Goal: Information Seeking & Learning: Learn about a topic

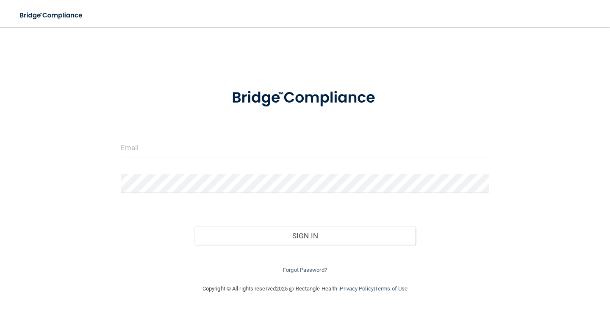
drag, startPoint x: 184, startPoint y: 136, endPoint x: 189, endPoint y: 149, distance: 14.3
click at [185, 139] on form "Invalid email/password. You don't have permission to access that page. Sign In …" at bounding box center [305, 176] width 368 height 197
click at [189, 150] on input "email" at bounding box center [305, 147] width 368 height 19
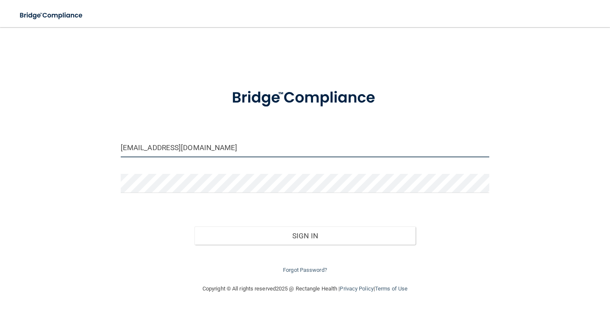
type input "[EMAIL_ADDRESS][DOMAIN_NAME]"
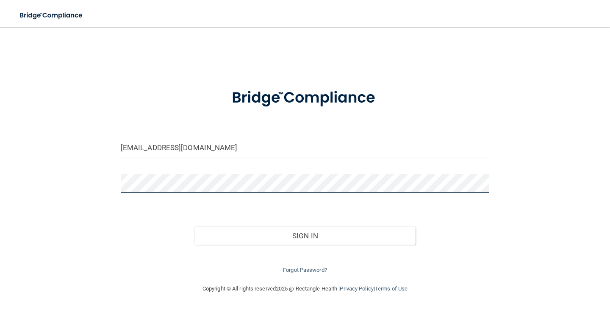
click at [194, 226] on button "Sign In" at bounding box center [304, 235] width 221 height 19
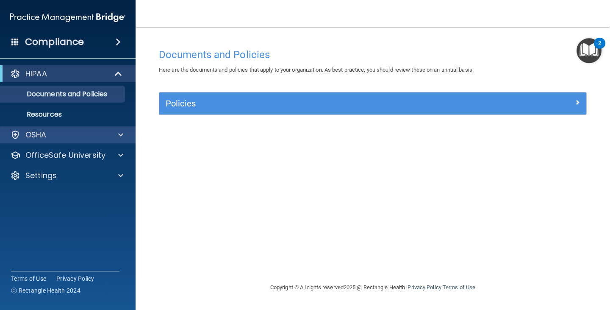
click at [73, 142] on div "OSHA" at bounding box center [68, 134] width 136 height 17
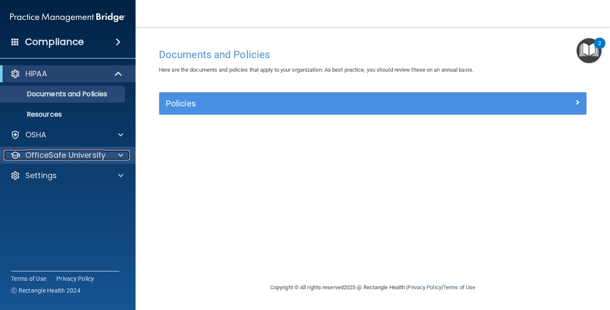
click at [78, 156] on p "OfficeSafe University" at bounding box center [65, 155] width 80 height 10
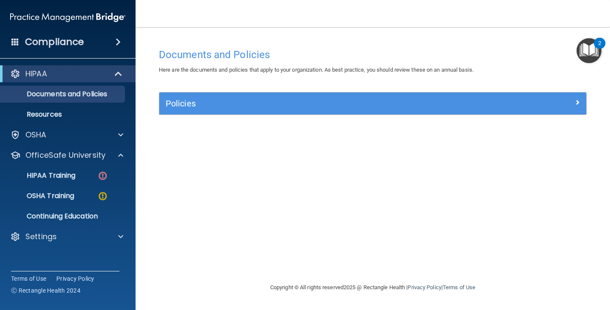
click at [78, 166] on ul "HIPAA Training OSHA Training Continuing Education" at bounding box center [68, 193] width 153 height 61
click at [80, 173] on div "HIPAA Training" at bounding box center [64, 175] width 116 height 8
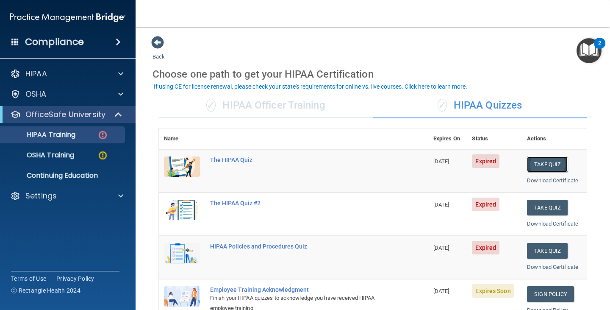
click at [538, 168] on button "Take Quiz" at bounding box center [547, 164] width 41 height 16
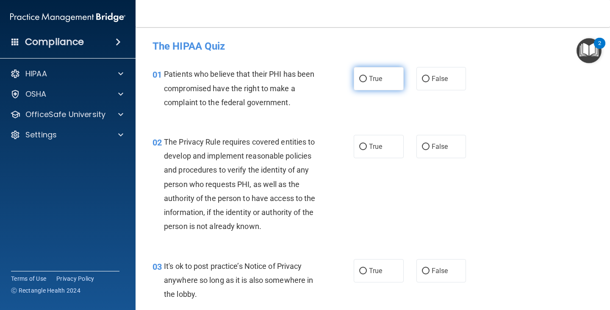
click at [369, 75] on span "True" at bounding box center [375, 79] width 13 height 8
click at [367, 76] on input "True" at bounding box center [363, 79] width 8 height 6
radio input "true"
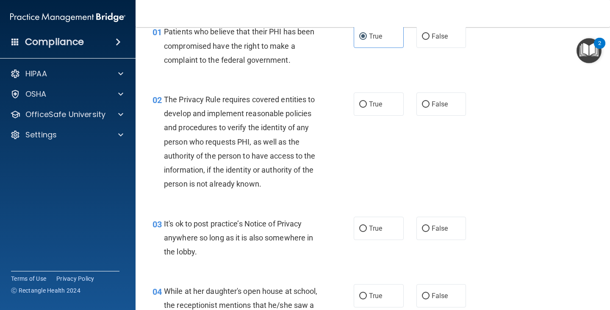
scroll to position [85, 0]
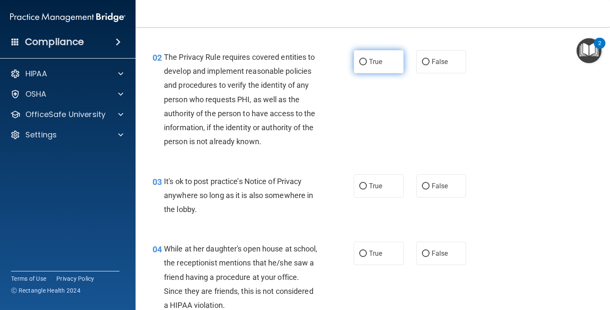
click at [375, 55] on label "True" at bounding box center [379, 61] width 50 height 23
click at [367, 59] on input "True" at bounding box center [363, 62] width 8 height 6
radio input "true"
click at [432, 188] on span "False" at bounding box center [440, 186] width 17 height 8
click at [429, 188] on input "False" at bounding box center [426, 186] width 8 height 6
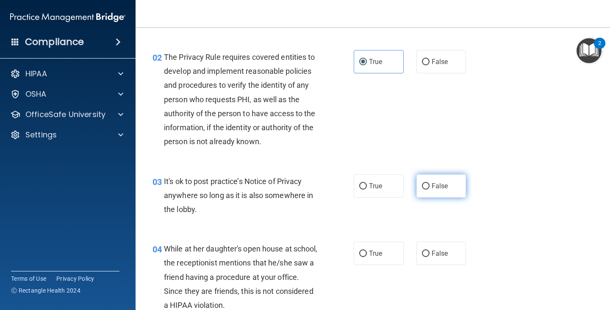
radio input "true"
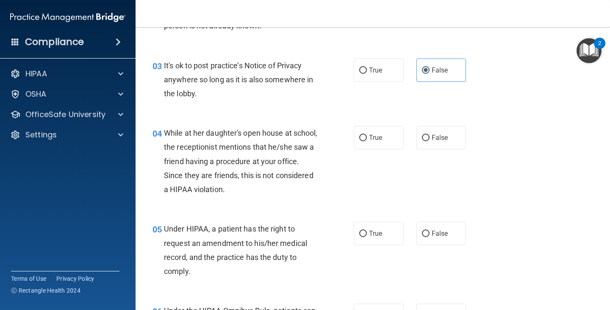
scroll to position [212, 0]
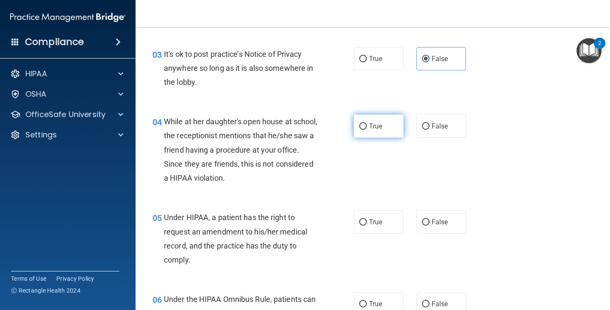
click at [373, 127] on span "True" at bounding box center [375, 126] width 13 height 8
click at [367, 127] on input "True" at bounding box center [363, 126] width 8 height 6
radio input "true"
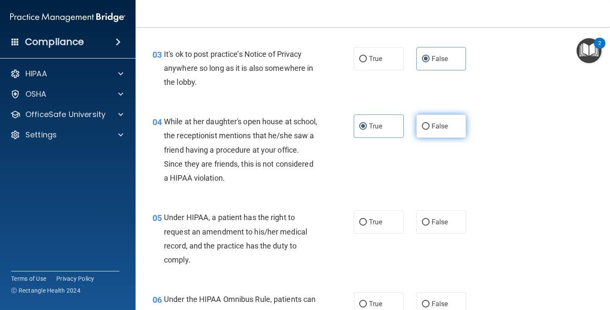
click at [444, 130] on label "False" at bounding box center [441, 125] width 50 height 23
click at [429, 130] on input "False" at bounding box center [426, 126] width 8 height 6
radio input "true"
radio input "false"
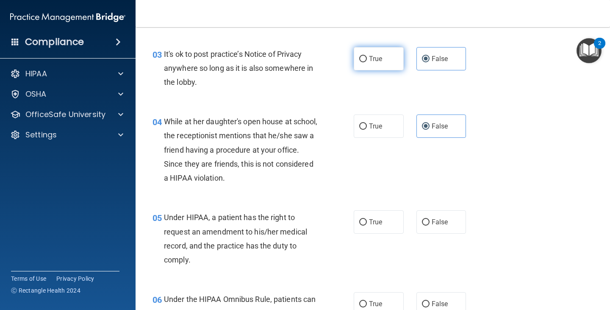
click at [376, 57] on span "True" at bounding box center [375, 59] width 13 height 8
click at [367, 57] on input "True" at bounding box center [363, 59] width 8 height 6
radio input "true"
radio input "false"
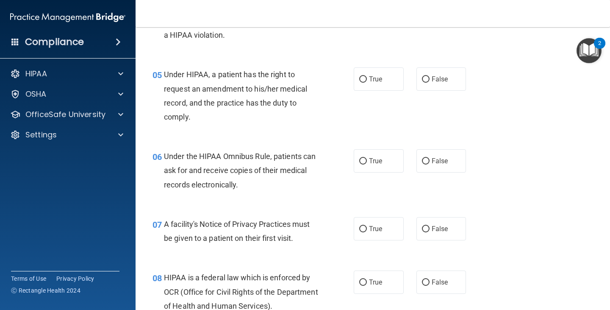
scroll to position [381, 0]
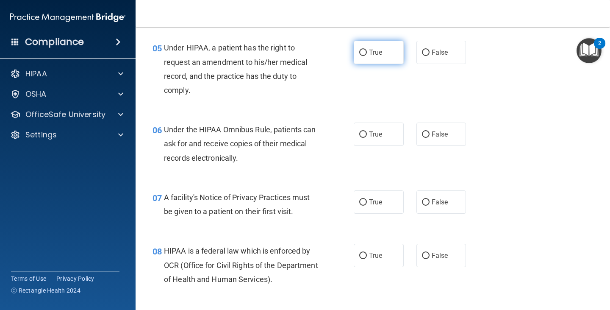
click at [379, 53] on span "True" at bounding box center [375, 52] width 13 height 8
click at [367, 53] on input "True" at bounding box center [363, 53] width 8 height 6
radio input "true"
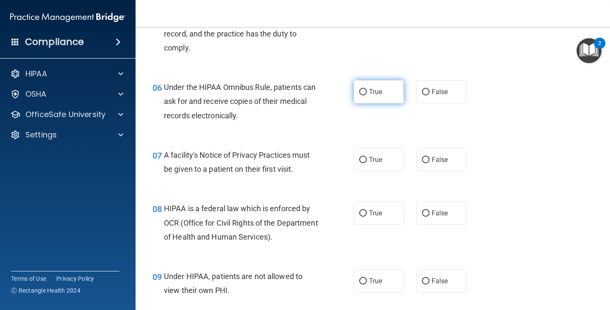
click at [374, 91] on span "True" at bounding box center [375, 92] width 13 height 8
click at [367, 91] on input "True" at bounding box center [363, 92] width 8 height 6
radio input "true"
click at [380, 158] on label "True" at bounding box center [379, 159] width 50 height 23
click at [367, 158] on input "True" at bounding box center [363, 160] width 8 height 6
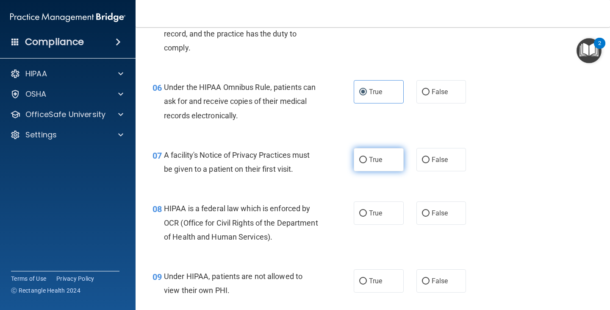
radio input "true"
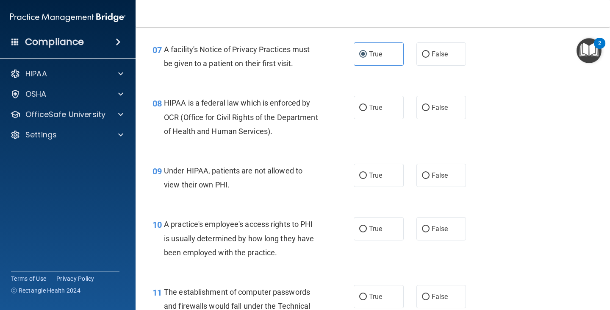
scroll to position [508, 0]
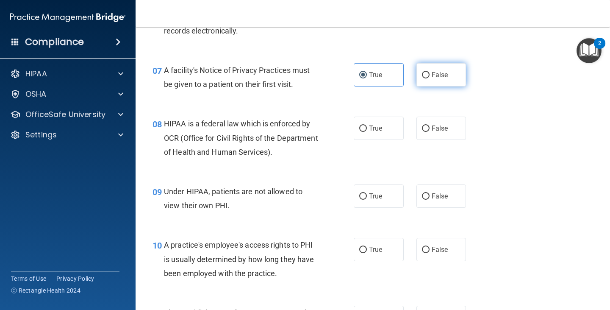
click at [423, 64] on label "False" at bounding box center [441, 74] width 50 height 23
click at [423, 72] on input "False" at bounding box center [426, 75] width 8 height 6
radio input "true"
radio input "false"
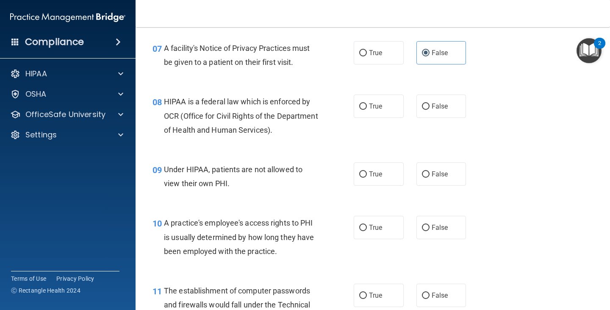
scroll to position [551, 0]
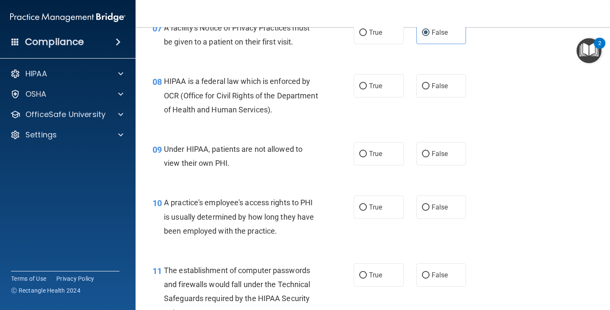
drag, startPoint x: 365, startPoint y: 88, endPoint x: 362, endPoint y: 101, distance: 13.9
click at [365, 88] on label "True" at bounding box center [379, 85] width 50 height 23
click at [365, 88] on input "True" at bounding box center [363, 86] width 8 height 6
radio input "true"
click at [426, 156] on label "False" at bounding box center [441, 153] width 50 height 23
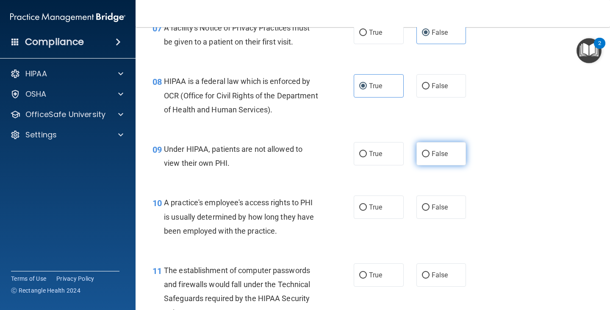
click at [426, 156] on input "False" at bounding box center [426, 154] width 8 height 6
radio input "true"
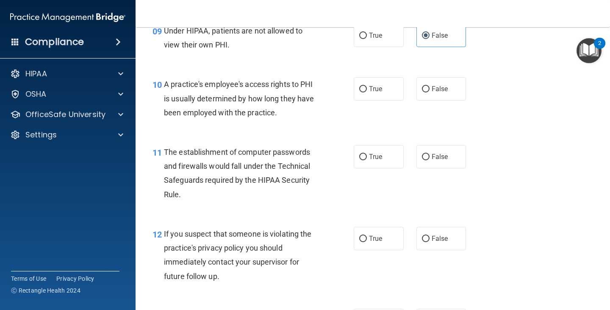
scroll to position [678, 0]
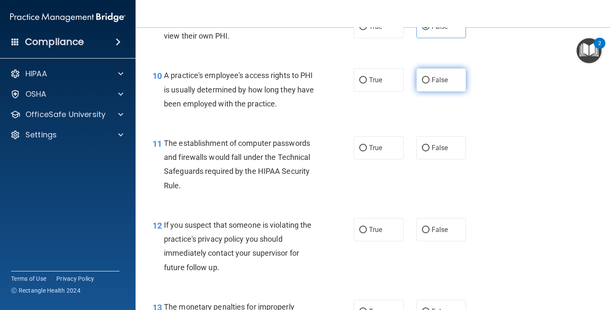
click at [432, 83] on span "False" at bounding box center [440, 80] width 17 height 8
click at [429, 83] on input "False" at bounding box center [426, 80] width 8 height 6
radio input "true"
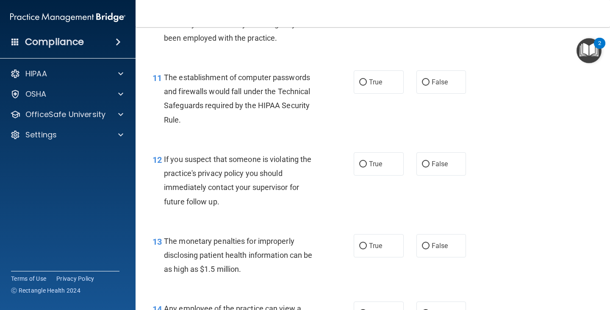
scroll to position [762, 0]
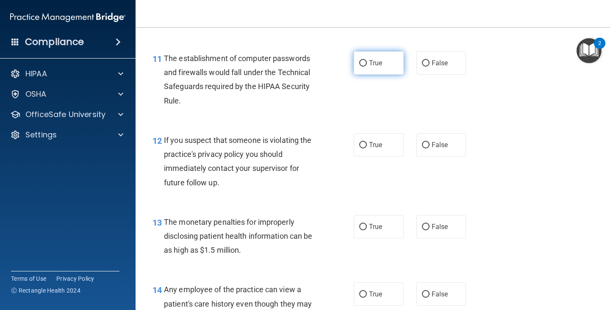
click at [377, 57] on label "True" at bounding box center [379, 62] width 50 height 23
click at [367, 60] on input "True" at bounding box center [363, 63] width 8 height 6
radio input "true"
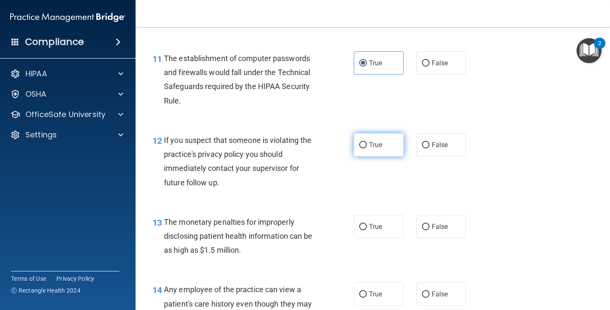
click at [383, 141] on label "True" at bounding box center [379, 144] width 50 height 23
click at [367, 142] on input "True" at bounding box center [363, 145] width 8 height 6
radio input "true"
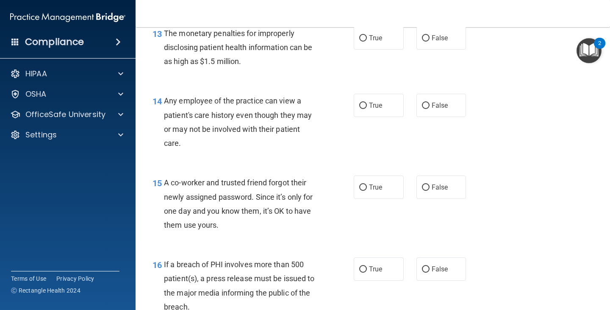
scroll to position [932, 0]
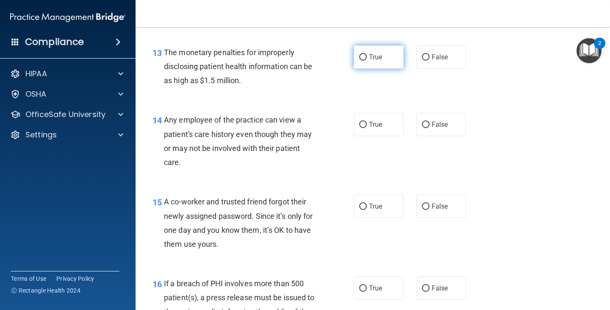
click at [380, 55] on label "True" at bounding box center [379, 56] width 50 height 23
click at [367, 55] on input "True" at bounding box center [363, 57] width 8 height 6
radio input "true"
click at [437, 124] on span "False" at bounding box center [440, 124] width 17 height 8
click at [429, 124] on input "False" at bounding box center [426, 125] width 8 height 6
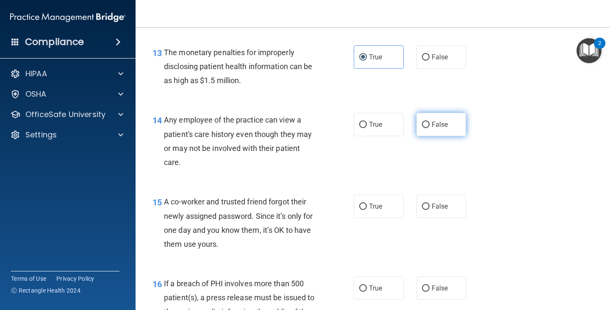
radio input "true"
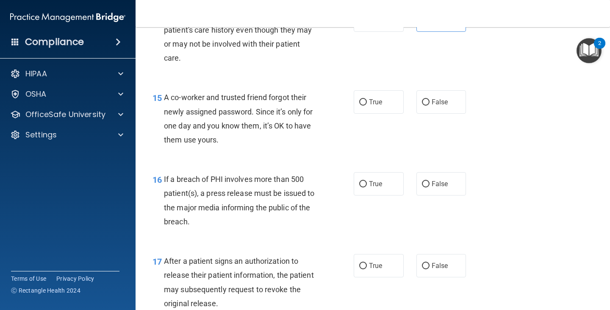
scroll to position [1059, 0]
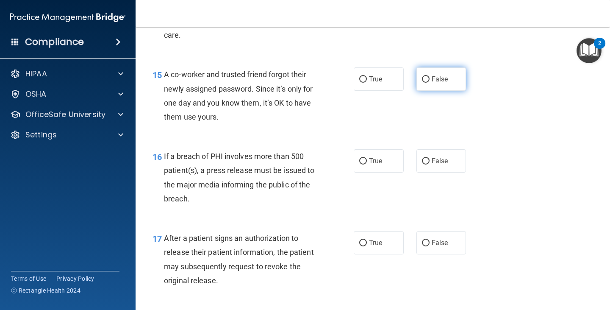
click at [426, 80] on label "False" at bounding box center [441, 78] width 50 height 23
click at [426, 80] on input "False" at bounding box center [426, 79] width 8 height 6
radio input "true"
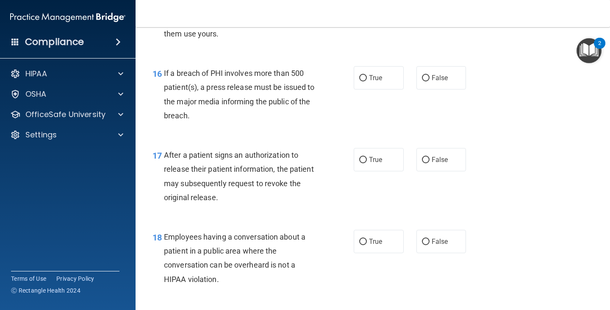
scroll to position [1143, 0]
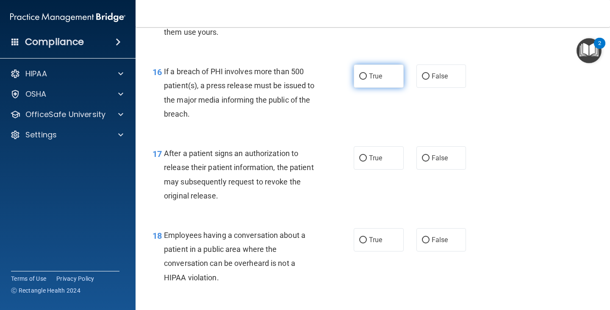
click at [368, 68] on label "True" at bounding box center [379, 75] width 50 height 23
click at [367, 73] on input "True" at bounding box center [363, 76] width 8 height 6
radio input "true"
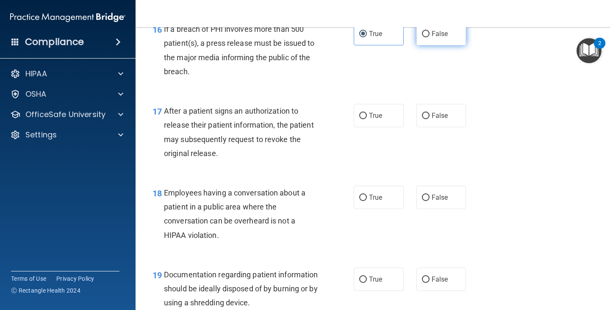
click at [434, 40] on label "False" at bounding box center [441, 33] width 50 height 23
click at [429, 37] on input "False" at bounding box center [426, 34] width 8 height 6
radio input "true"
radio input "false"
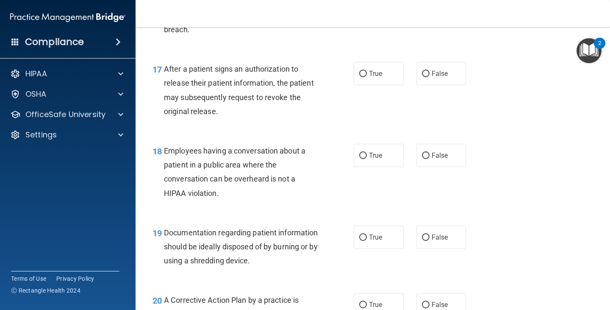
scroll to position [1228, 0]
click at [361, 70] on input "True" at bounding box center [363, 73] width 8 height 6
radio input "true"
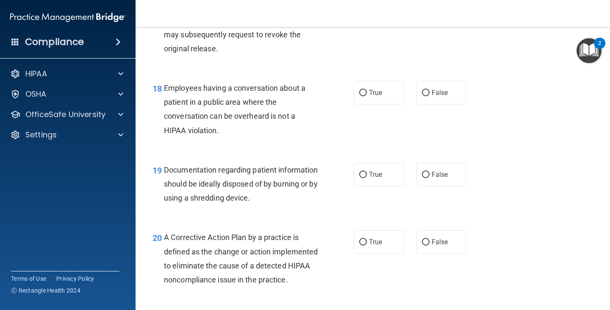
scroll to position [1313, 0]
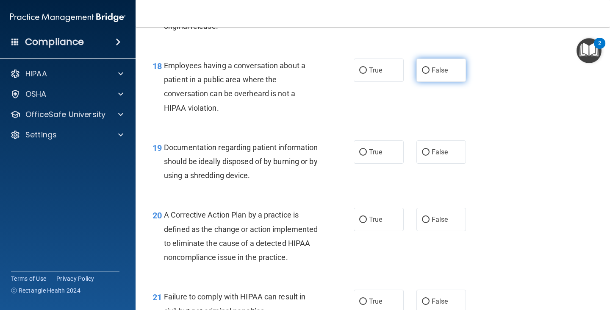
click at [451, 71] on label "False" at bounding box center [441, 69] width 50 height 23
click at [429, 71] on input "False" at bounding box center [426, 70] width 8 height 6
radio input "true"
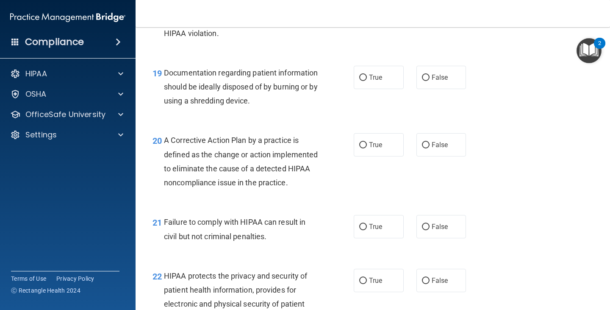
scroll to position [1397, 0]
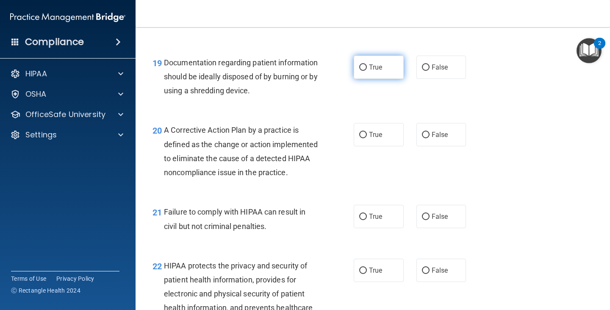
click at [370, 69] on span "True" at bounding box center [375, 67] width 13 height 8
click at [367, 69] on input "True" at bounding box center [363, 67] width 8 height 6
radio input "true"
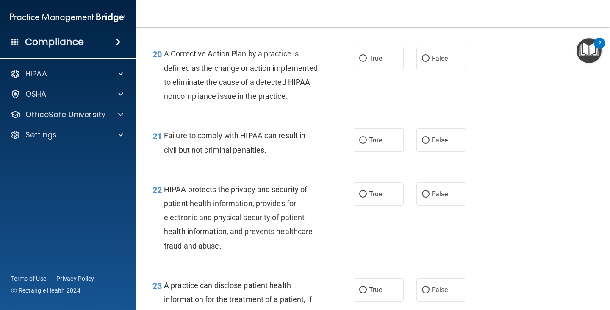
scroll to position [1482, 0]
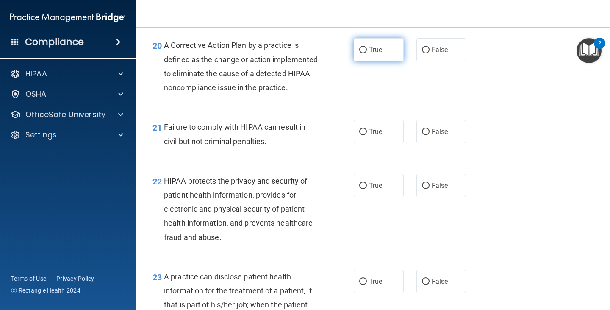
click at [373, 56] on label "True" at bounding box center [379, 49] width 50 height 23
click at [367, 53] on input "True" at bounding box center [363, 50] width 8 height 6
radio input "true"
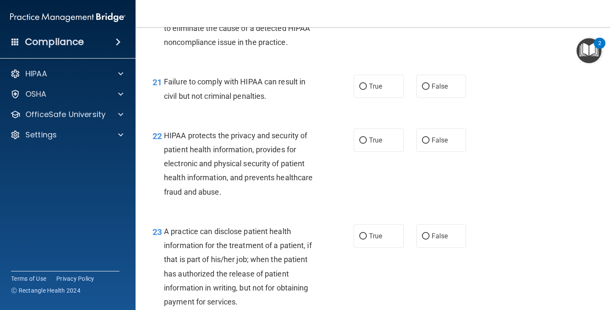
scroll to position [1567, 0]
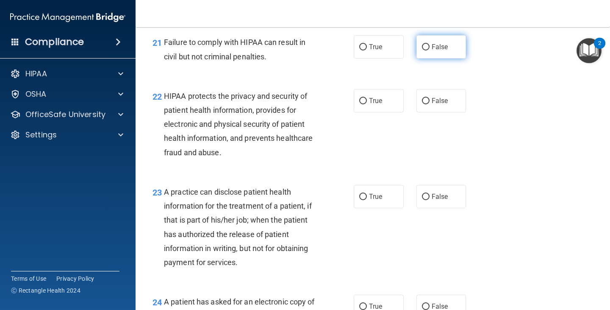
click at [427, 58] on label "False" at bounding box center [441, 46] width 50 height 23
click at [427, 50] on input "False" at bounding box center [426, 47] width 8 height 6
radio input "true"
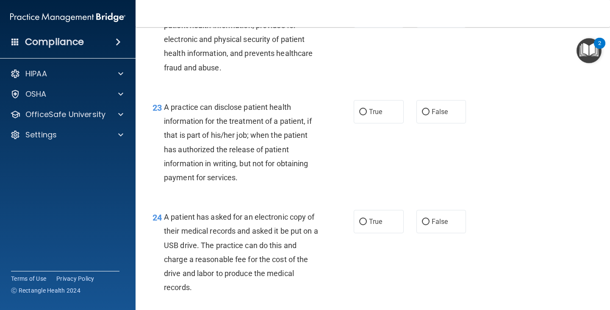
scroll to position [1609, 0]
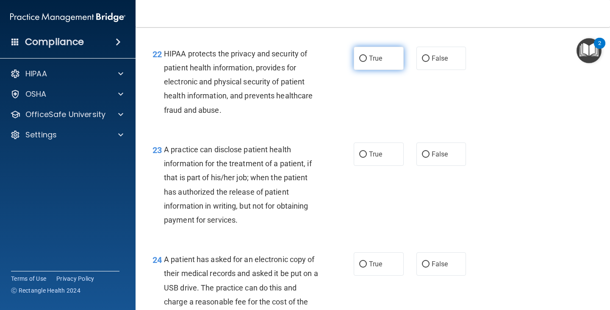
click at [365, 70] on label "True" at bounding box center [379, 58] width 50 height 23
click at [365, 62] on input "True" at bounding box center [363, 58] width 8 height 6
radio input "true"
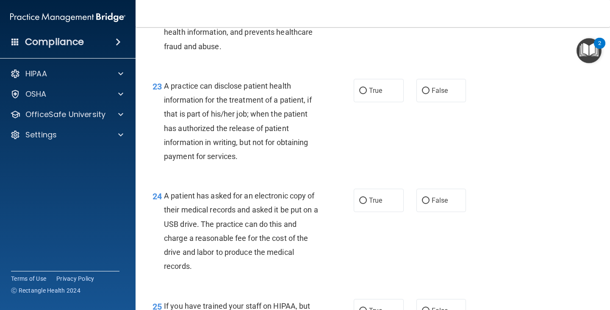
scroll to position [1694, 0]
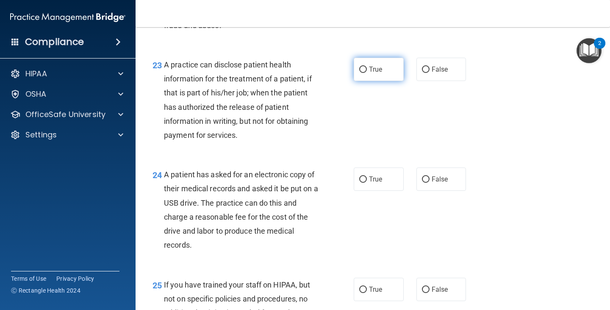
click at [373, 78] on label "True" at bounding box center [379, 69] width 50 height 23
click at [367, 73] on input "True" at bounding box center [363, 69] width 8 height 6
radio input "true"
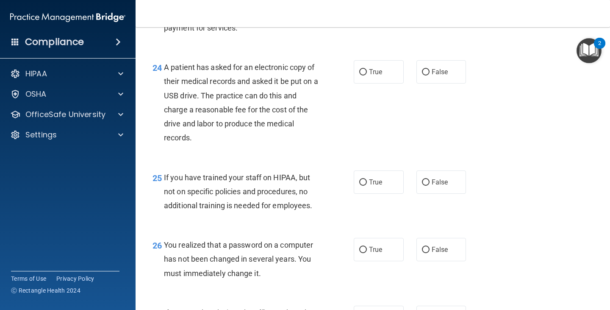
scroll to position [1821, 0]
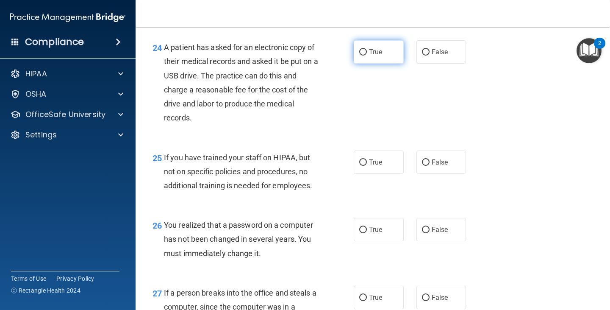
click at [369, 56] on span "True" at bounding box center [375, 52] width 13 height 8
click at [367, 55] on input "True" at bounding box center [363, 52] width 8 height 6
radio input "true"
click at [426, 64] on label "False" at bounding box center [441, 51] width 50 height 23
click at [426, 55] on input "False" at bounding box center [426, 52] width 8 height 6
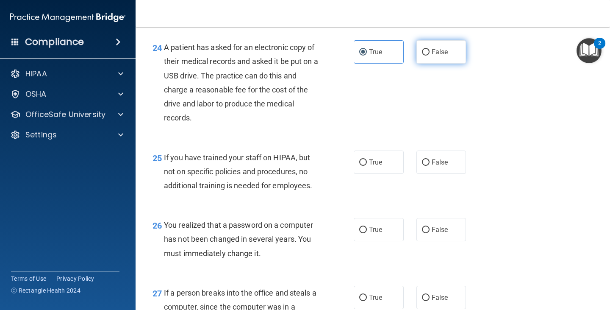
radio input "true"
radio input "false"
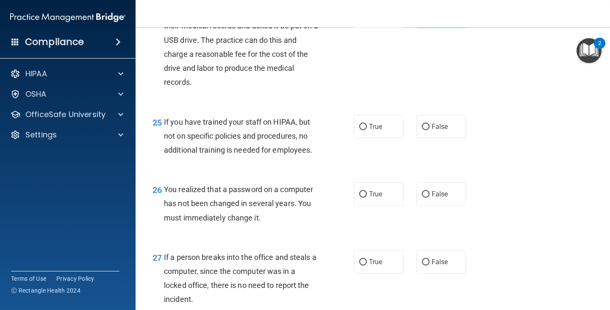
scroll to position [1906, 0]
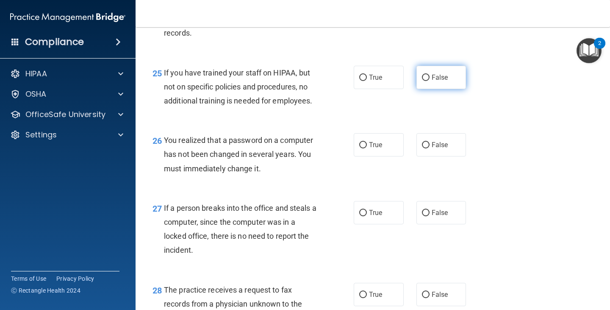
click at [432, 81] on span "False" at bounding box center [440, 77] width 17 height 8
click at [429, 81] on input "False" at bounding box center [426, 78] width 8 height 6
radio input "true"
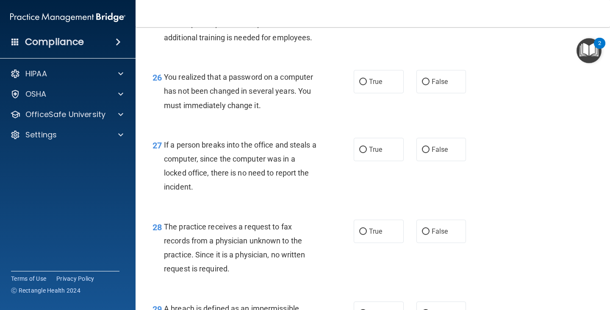
scroll to position [1990, 0]
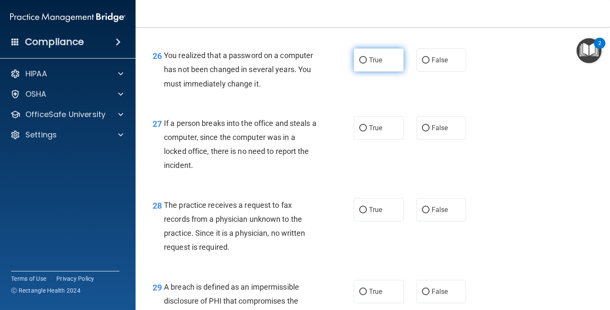
click at [383, 72] on label "True" at bounding box center [379, 59] width 50 height 23
click at [367, 64] on input "True" at bounding box center [363, 60] width 8 height 6
radio input "true"
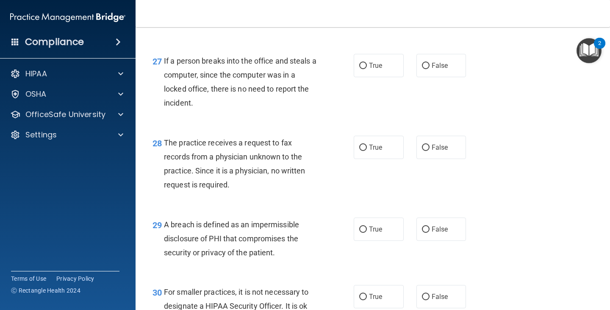
scroll to position [2075, 0]
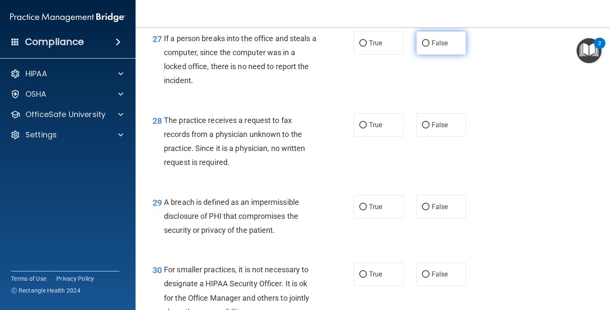
click at [436, 55] on label "False" at bounding box center [441, 42] width 50 height 23
click at [429, 47] on input "False" at bounding box center [426, 43] width 8 height 6
radio input "true"
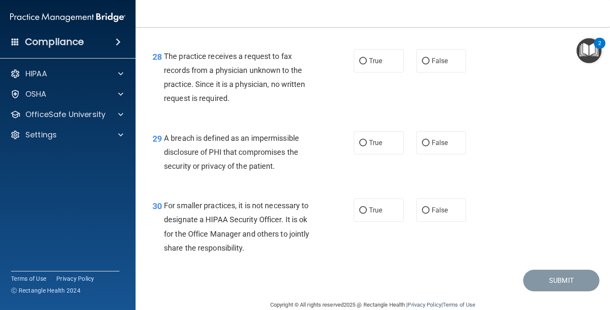
scroll to position [2160, 0]
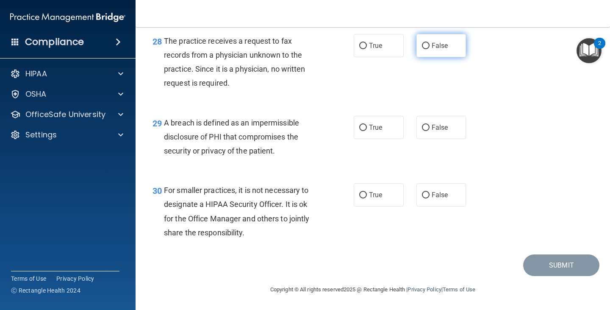
click at [430, 57] on label "False" at bounding box center [441, 45] width 50 height 23
click at [429, 49] on input "False" at bounding box center [426, 46] width 8 height 6
radio input "true"
click at [376, 52] on label "True" at bounding box center [379, 45] width 50 height 23
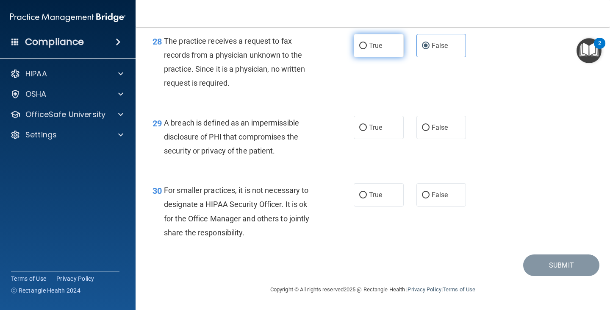
click at [367, 49] on input "True" at bounding box center [363, 46] width 8 height 6
radio input "true"
radio input "false"
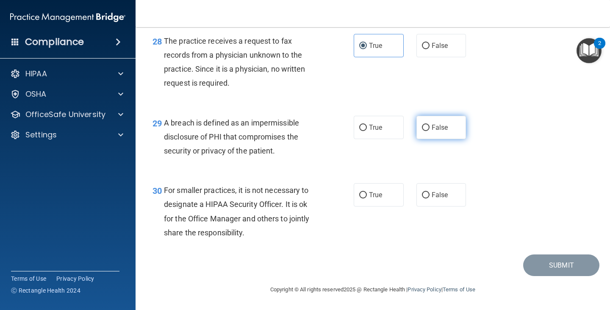
click at [448, 131] on label "False" at bounding box center [441, 127] width 50 height 23
click at [429, 131] on input "False" at bounding box center [426, 128] width 8 height 6
radio input "true"
click at [382, 123] on label "True" at bounding box center [379, 127] width 50 height 23
click at [367, 125] on input "True" at bounding box center [363, 128] width 8 height 6
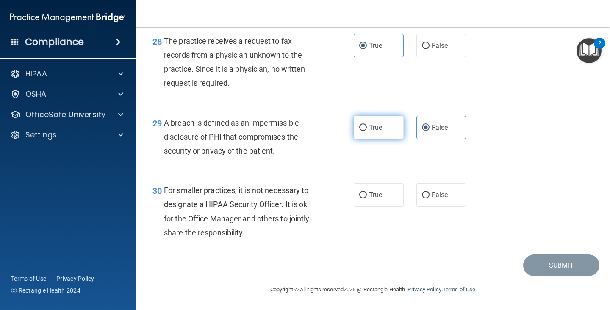
radio input "true"
radio input "false"
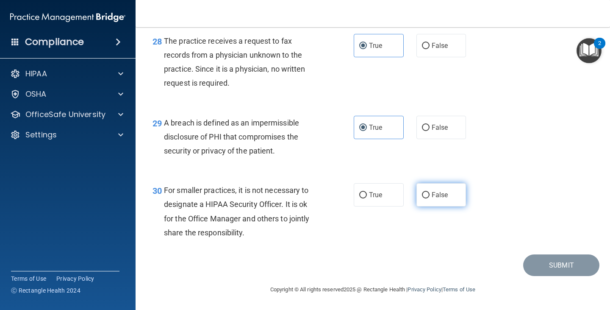
click at [461, 187] on label "False" at bounding box center [441, 194] width 50 height 23
click at [429, 192] on input "False" at bounding box center [426, 195] width 8 height 6
radio input "true"
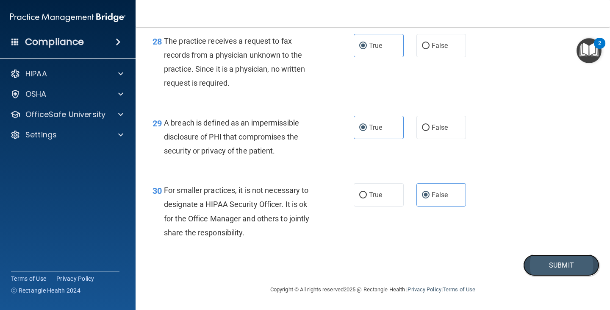
click at [530, 263] on button "Submit" at bounding box center [561, 265] width 76 height 22
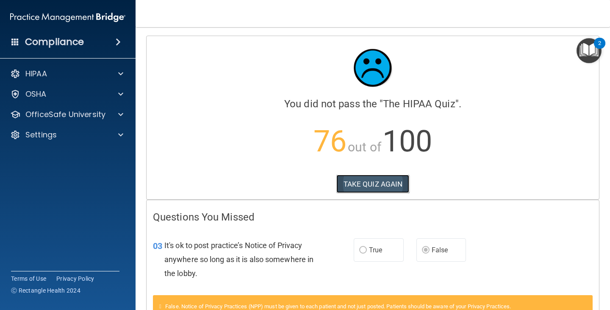
click at [381, 177] on button "TAKE QUIZ AGAIN" at bounding box center [372, 183] width 73 height 19
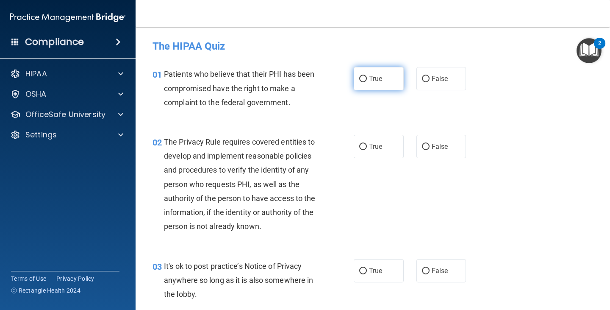
click at [394, 70] on label "True" at bounding box center [379, 78] width 50 height 23
click at [367, 76] on input "True" at bounding box center [363, 79] width 8 height 6
radio input "true"
click at [376, 143] on span "True" at bounding box center [375, 146] width 13 height 8
click at [367, 144] on input "True" at bounding box center [363, 147] width 8 height 6
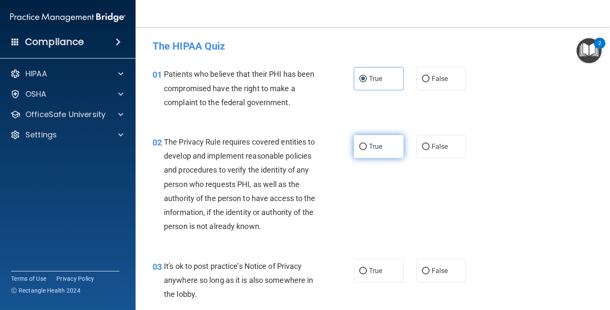
radio input "true"
click at [438, 275] on label "False" at bounding box center [441, 270] width 50 height 23
click at [429, 274] on input "False" at bounding box center [426, 271] width 8 height 6
radio input "true"
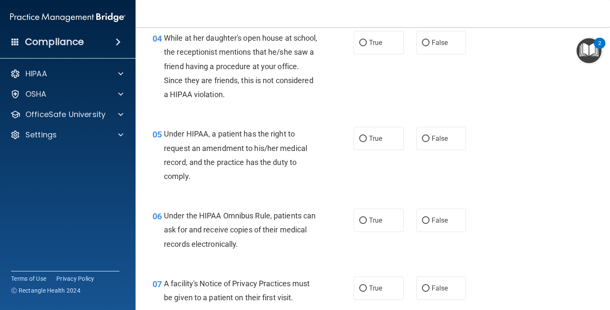
scroll to position [296, 0]
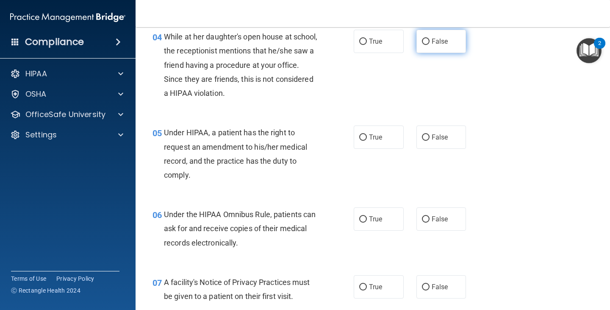
click at [445, 47] on label "False" at bounding box center [441, 41] width 50 height 23
click at [429, 45] on input "False" at bounding box center [426, 42] width 8 height 6
radio input "true"
click at [432, 138] on span "False" at bounding box center [440, 137] width 17 height 8
click at [429, 138] on input "False" at bounding box center [426, 137] width 8 height 6
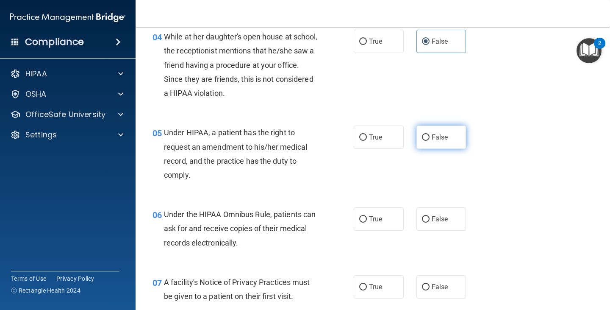
radio input "true"
click at [365, 222] on label "True" at bounding box center [379, 218] width 50 height 23
click at [365, 222] on input "True" at bounding box center [363, 219] width 8 height 6
radio input "true"
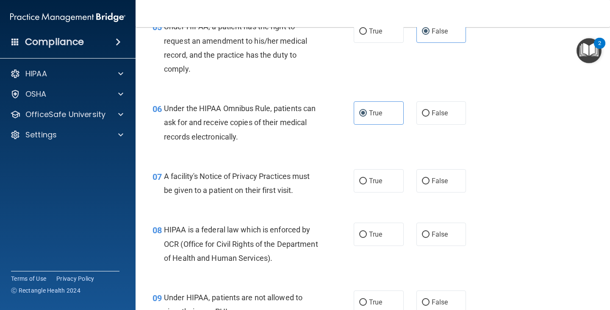
scroll to position [466, 0]
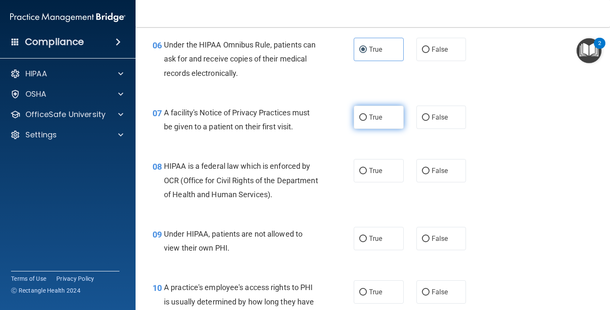
click at [369, 120] on span "True" at bounding box center [375, 117] width 13 height 8
click at [366, 120] on input "True" at bounding box center [363, 117] width 8 height 6
radio input "true"
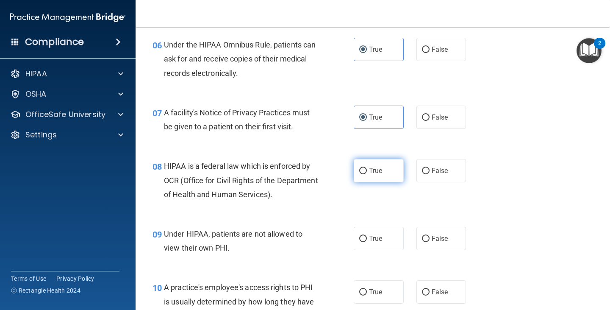
click at [370, 169] on span "True" at bounding box center [375, 170] width 13 height 8
click at [367, 169] on input "True" at bounding box center [363, 171] width 8 height 6
radio input "true"
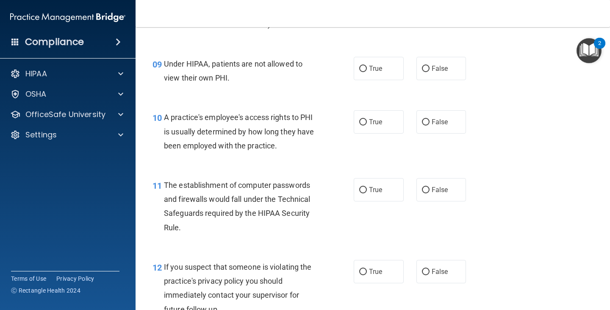
scroll to position [635, 0]
drag, startPoint x: 446, startPoint y: 69, endPoint x: 451, endPoint y: 140, distance: 70.9
click at [447, 74] on label "False" at bounding box center [441, 68] width 50 height 23
click at [429, 72] on input "False" at bounding box center [426, 69] width 8 height 6
radio input "true"
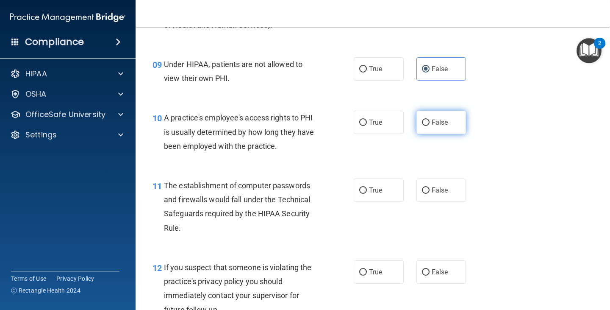
click at [439, 127] on label "False" at bounding box center [441, 122] width 50 height 23
click at [429, 126] on input "False" at bounding box center [426, 122] width 8 height 6
radio input "true"
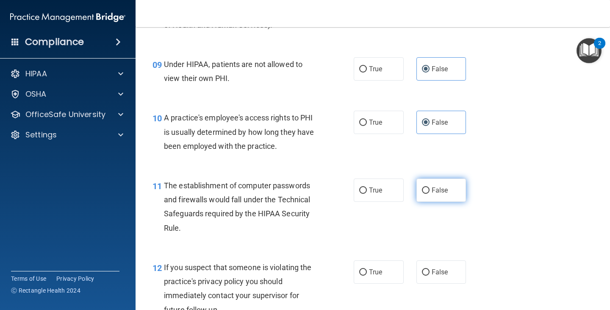
click at [435, 190] on span "False" at bounding box center [440, 190] width 17 height 8
click at [429, 190] on input "False" at bounding box center [426, 190] width 8 height 6
radio input "true"
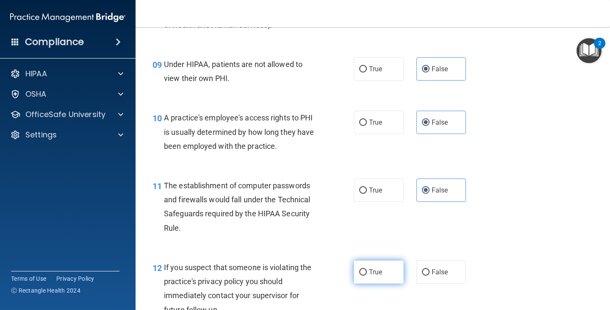
click at [366, 280] on label "True" at bounding box center [379, 271] width 50 height 23
click at [366, 275] on input "True" at bounding box center [363, 272] width 8 height 6
radio input "true"
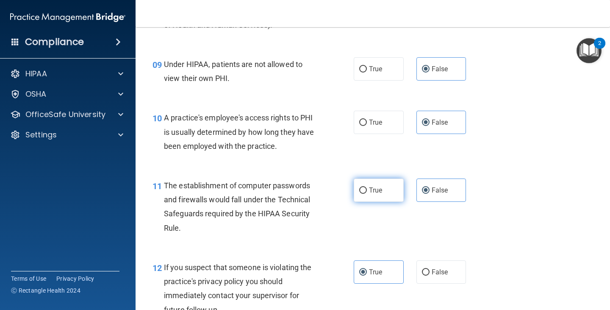
click at [376, 183] on label "True" at bounding box center [379, 189] width 50 height 23
click at [367, 187] on input "True" at bounding box center [363, 190] width 8 height 6
radio input "true"
radio input "false"
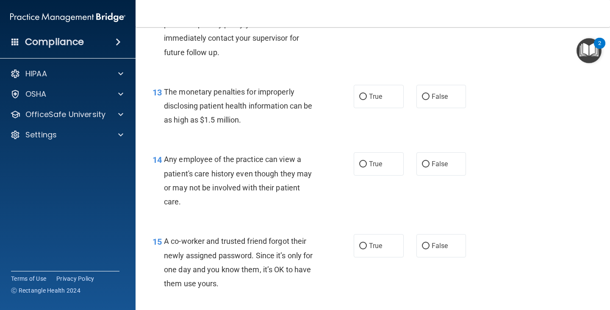
scroll to position [932, 0]
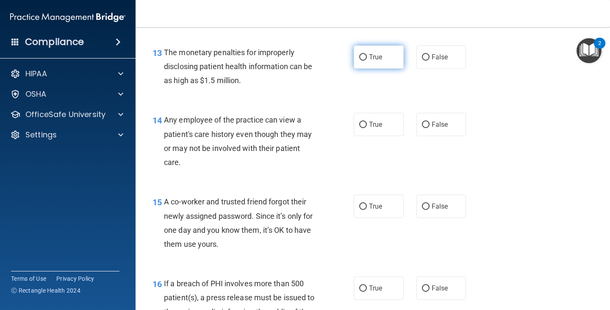
click at [376, 61] on label "True" at bounding box center [379, 56] width 50 height 23
click at [367, 61] on input "True" at bounding box center [363, 57] width 8 height 6
radio input "true"
click at [432, 123] on span "False" at bounding box center [440, 124] width 17 height 8
click at [429, 123] on input "False" at bounding box center [426, 125] width 8 height 6
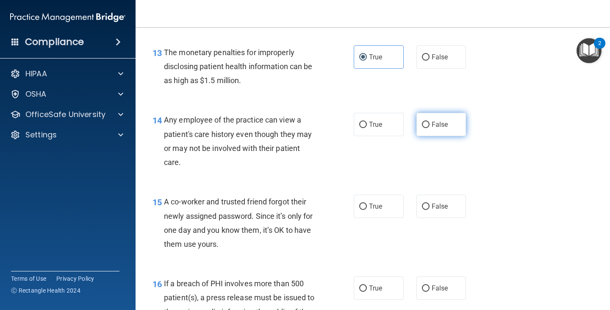
radio input "true"
click at [440, 209] on span "False" at bounding box center [440, 206] width 17 height 8
click at [429, 209] on input "False" at bounding box center [426, 206] width 8 height 6
radio input "true"
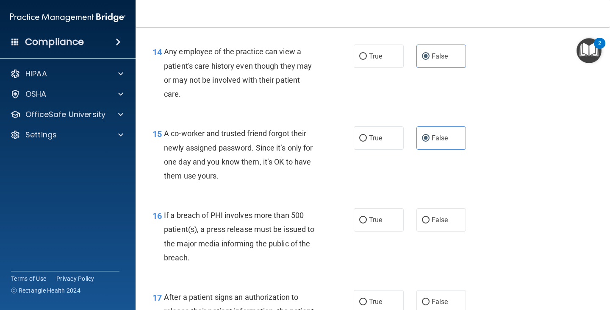
scroll to position [1016, 0]
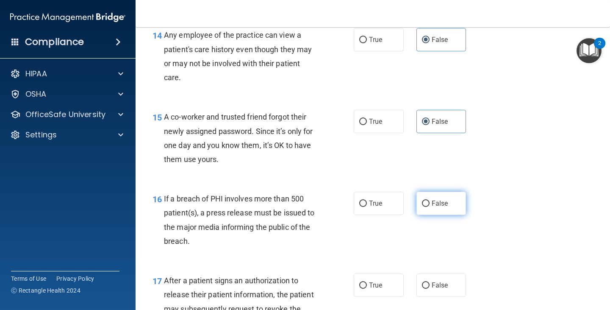
click at [426, 203] on label "False" at bounding box center [441, 202] width 50 height 23
click at [426, 203] on input "False" at bounding box center [426, 203] width 8 height 6
radio input "true"
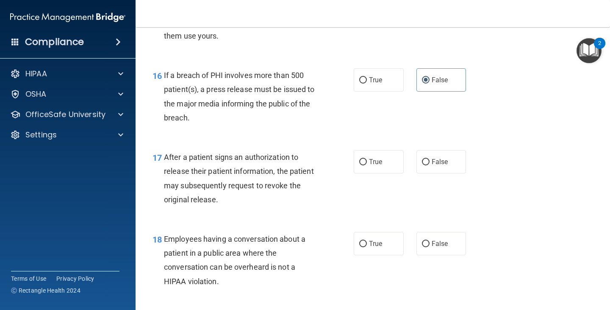
scroll to position [1186, 0]
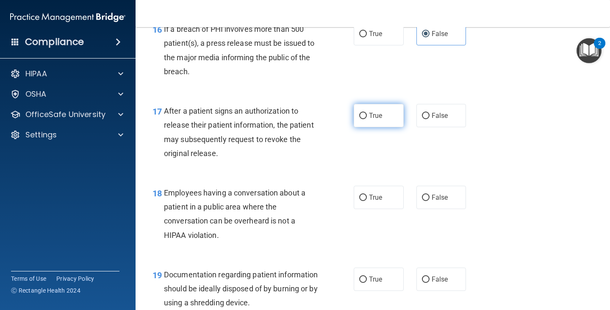
click at [376, 111] on label "True" at bounding box center [379, 115] width 50 height 23
click at [367, 113] on input "True" at bounding box center [363, 116] width 8 height 6
radio input "true"
click at [433, 192] on label "False" at bounding box center [441, 196] width 50 height 23
click at [429, 194] on input "False" at bounding box center [426, 197] width 8 height 6
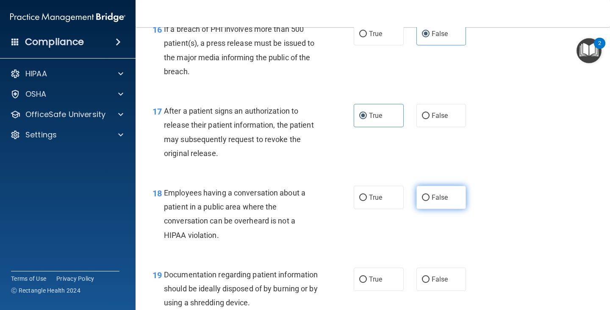
radio input "true"
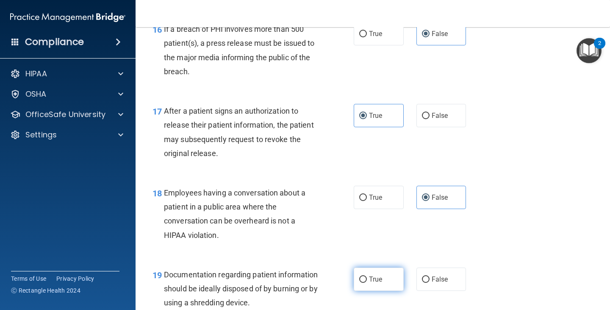
click at [369, 278] on span "True" at bounding box center [375, 279] width 13 height 8
click at [367, 278] on input "True" at bounding box center [363, 279] width 8 height 6
radio input "true"
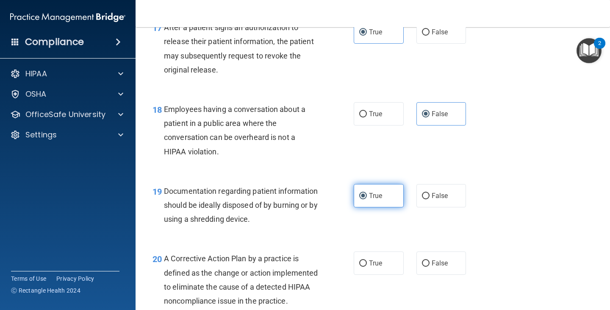
scroll to position [1270, 0]
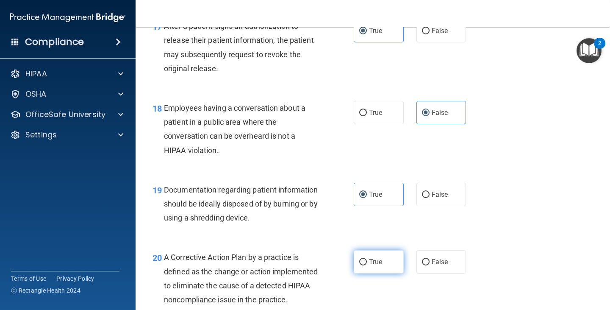
click at [385, 255] on label "True" at bounding box center [379, 261] width 50 height 23
click at [367, 259] on input "True" at bounding box center [363, 262] width 8 height 6
radio input "true"
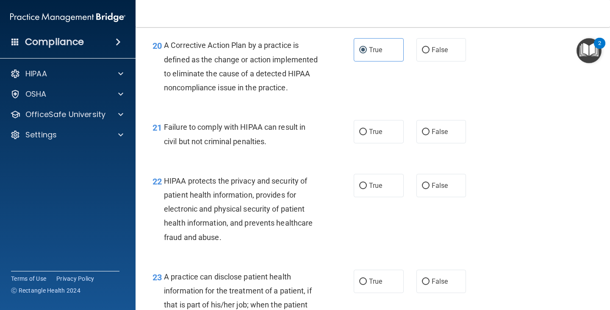
scroll to position [1525, 0]
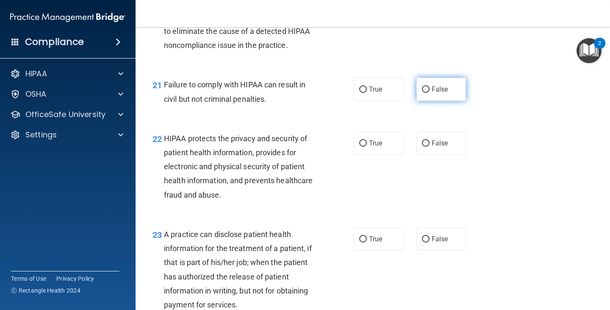
click at [445, 101] on label "False" at bounding box center [441, 88] width 50 height 23
click at [429, 93] on input "False" at bounding box center [426, 89] width 8 height 6
radio input "true"
click at [443, 147] on span "False" at bounding box center [440, 143] width 17 height 8
click at [429, 147] on input "False" at bounding box center [426, 143] width 8 height 6
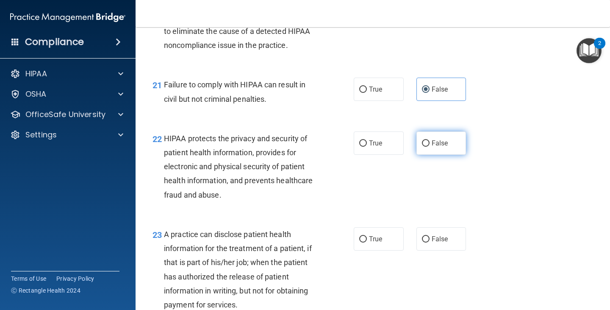
radio input "true"
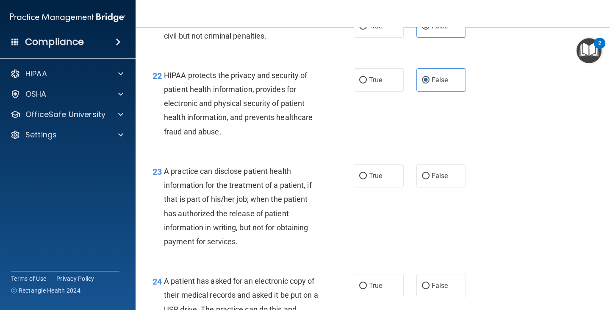
scroll to position [1609, 0]
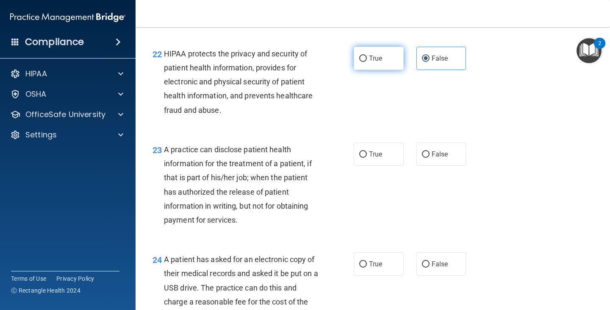
click at [382, 70] on label "True" at bounding box center [379, 58] width 50 height 23
click at [367, 62] on input "True" at bounding box center [363, 58] width 8 height 6
radio input "true"
radio input "false"
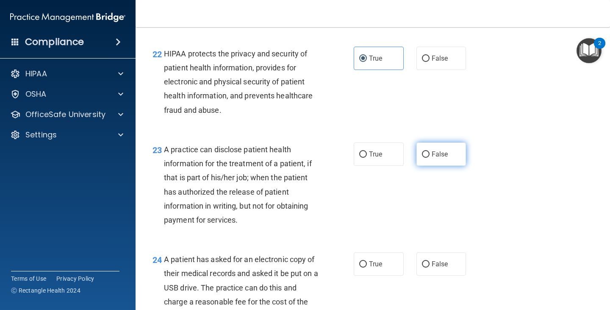
click at [426, 166] on label "False" at bounding box center [441, 153] width 50 height 23
click at [426, 158] on input "False" at bounding box center [426, 154] width 8 height 6
radio input "true"
click at [431, 275] on label "False" at bounding box center [441, 263] width 50 height 23
click at [429, 267] on input "False" at bounding box center [426, 264] width 8 height 6
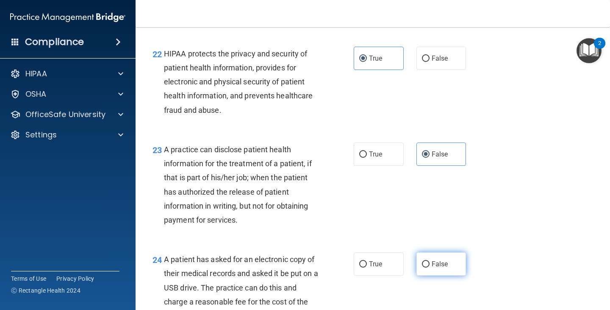
radio input "true"
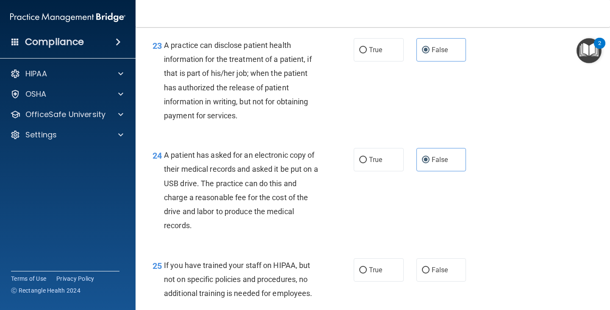
scroll to position [1736, 0]
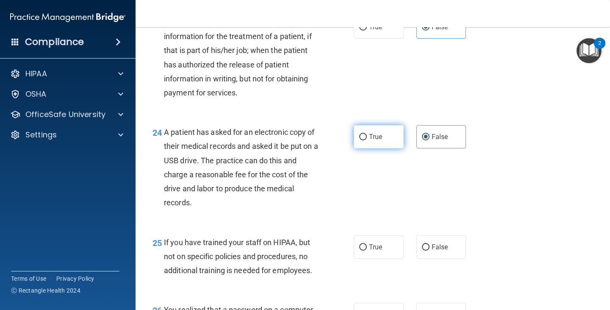
click at [381, 148] on label "True" at bounding box center [379, 136] width 50 height 23
click at [367, 140] on input "True" at bounding box center [363, 137] width 8 height 6
radio input "true"
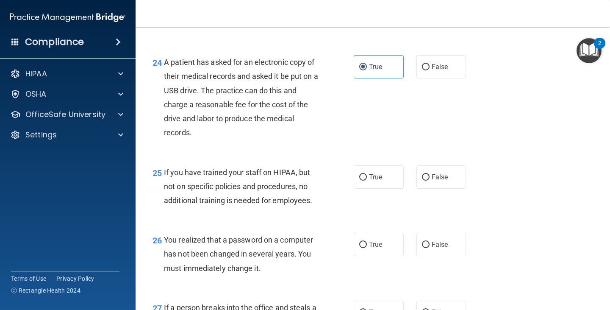
scroll to position [1779, 0]
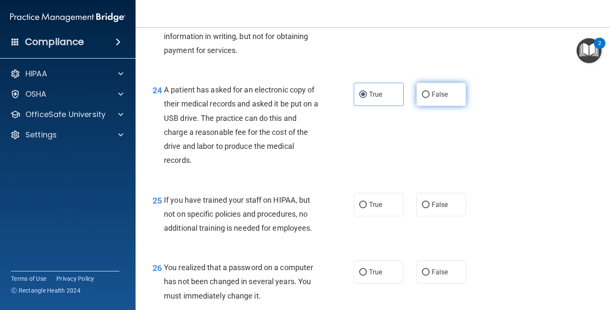
click at [437, 98] on span "False" at bounding box center [440, 94] width 17 height 8
click at [429, 98] on input "False" at bounding box center [426, 94] width 8 height 6
radio input "true"
radio input "false"
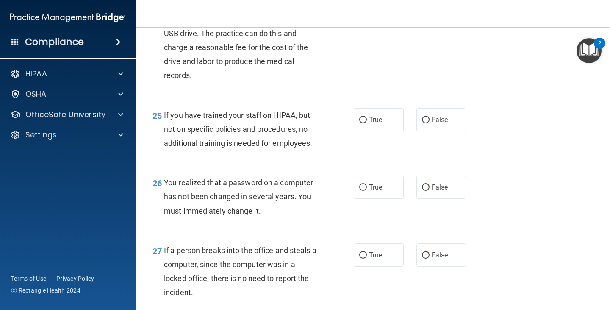
scroll to position [1906, 0]
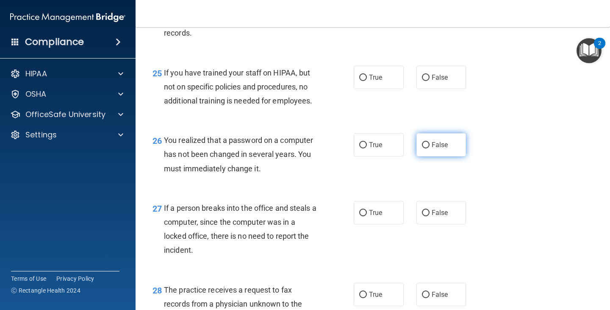
click at [442, 149] on span "False" at bounding box center [440, 145] width 17 height 8
click at [429, 148] on input "False" at bounding box center [426, 145] width 8 height 6
radio input "true"
click at [443, 89] on label "False" at bounding box center [441, 77] width 50 height 23
click at [429, 81] on input "False" at bounding box center [426, 78] width 8 height 6
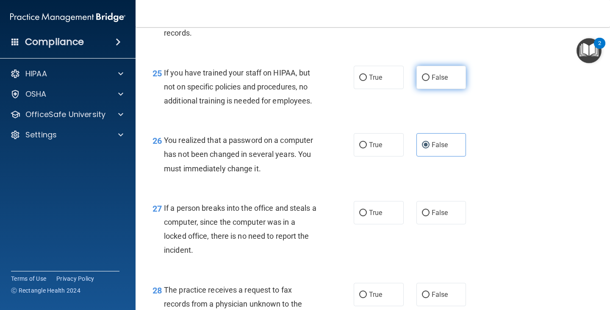
radio input "true"
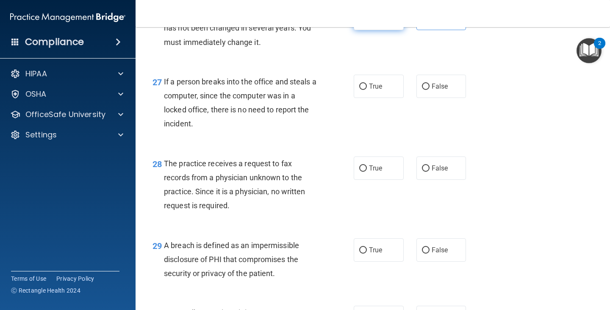
scroll to position [2033, 0]
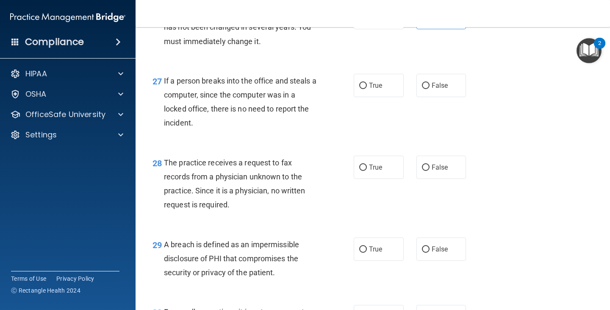
click at [441, 113] on div "27 If a person breaks into the office and steals a computer, since the computer…" at bounding box center [372, 104] width 453 height 82
click at [440, 97] on label "False" at bounding box center [441, 85] width 50 height 23
click at [429, 89] on input "False" at bounding box center [426, 86] width 8 height 6
radio input "true"
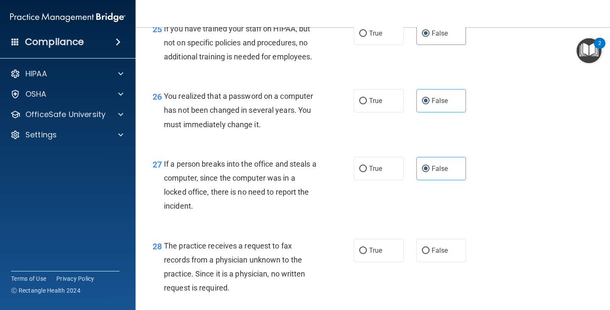
scroll to position [1948, 0]
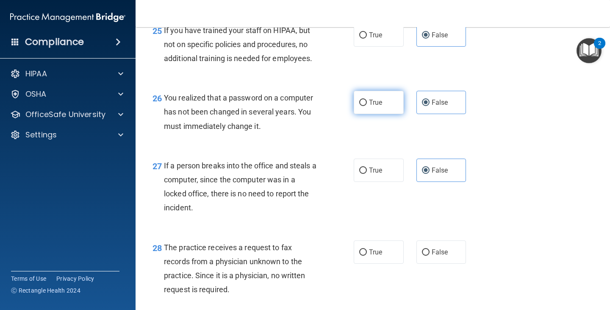
click at [369, 106] on span "True" at bounding box center [375, 102] width 13 height 8
click at [366, 106] on input "True" at bounding box center [363, 103] width 8 height 6
radio input "true"
radio input "false"
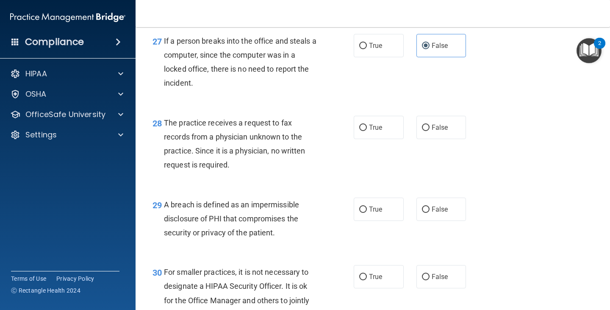
scroll to position [2075, 0]
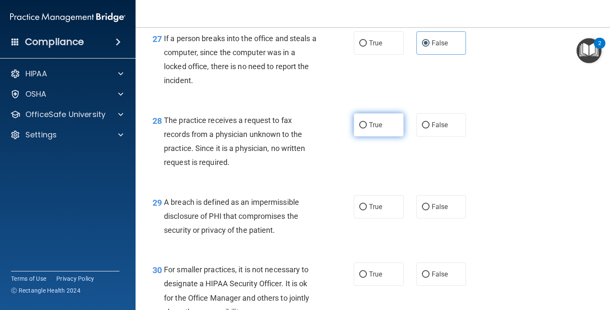
click at [371, 129] on span "True" at bounding box center [375, 125] width 13 height 8
click at [367, 128] on input "True" at bounding box center [363, 125] width 8 height 6
radio input "true"
click at [436, 129] on span "False" at bounding box center [440, 125] width 17 height 8
click at [429, 128] on input "False" at bounding box center [426, 125] width 8 height 6
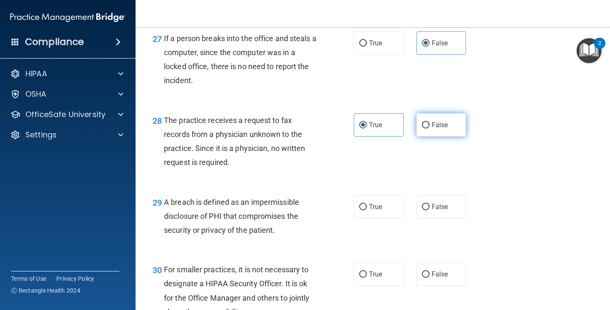
radio input "true"
radio input "false"
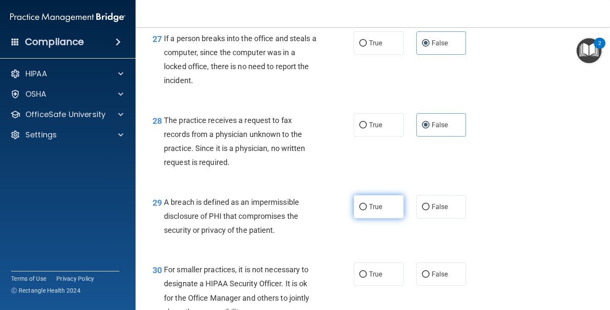
click at [383, 218] on label "True" at bounding box center [379, 206] width 50 height 23
click at [367, 210] on input "True" at bounding box center [363, 207] width 8 height 6
radio input "true"
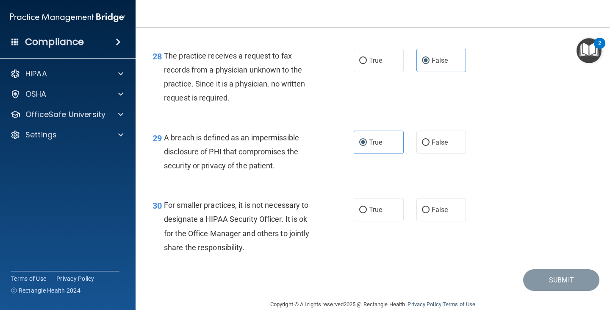
scroll to position [2160, 0]
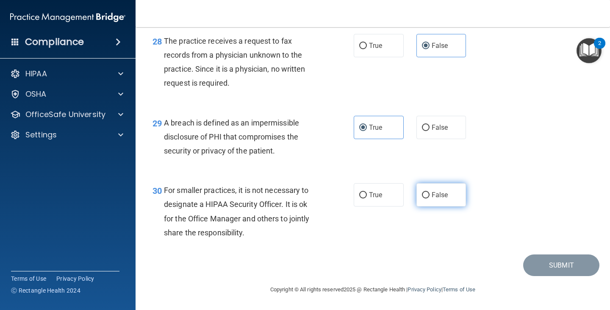
click at [442, 199] on span "False" at bounding box center [440, 195] width 17 height 8
click at [429, 198] on input "False" at bounding box center [426, 195] width 8 height 6
radio input "true"
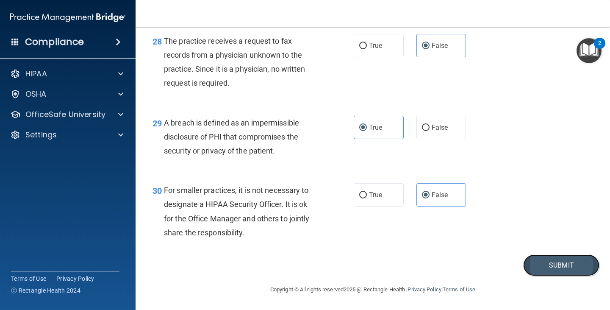
click at [538, 274] on button "Submit" at bounding box center [561, 265] width 76 height 22
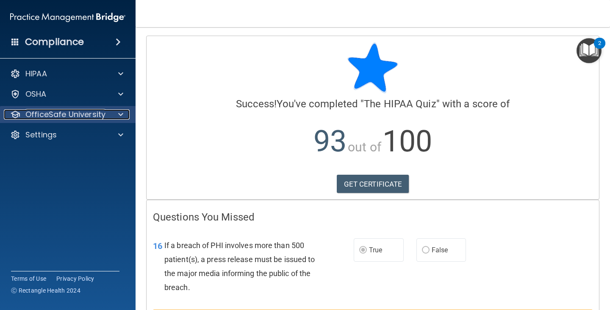
click at [106, 115] on div "OfficeSafe University" at bounding box center [56, 114] width 105 height 10
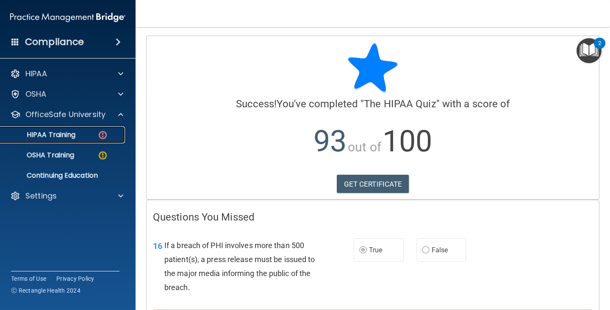
click at [68, 135] on p "HIPAA Training" at bounding box center [41, 134] width 70 height 8
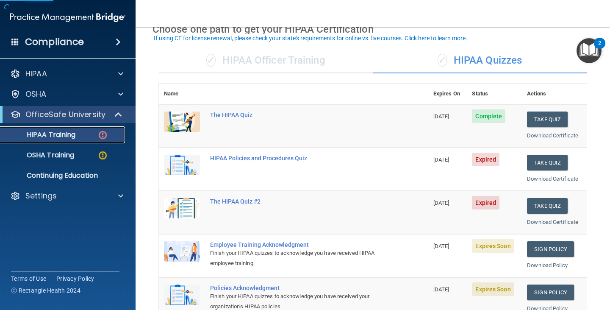
scroll to position [85, 0]
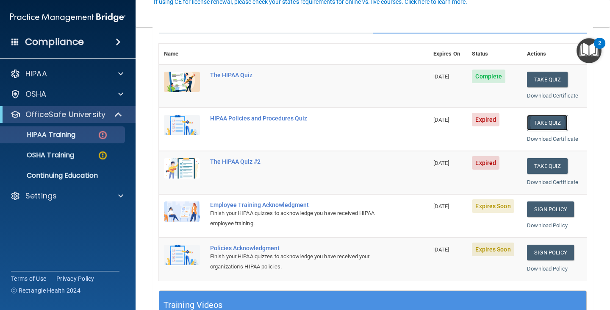
click at [546, 121] on button "Take Quiz" at bounding box center [547, 123] width 41 height 16
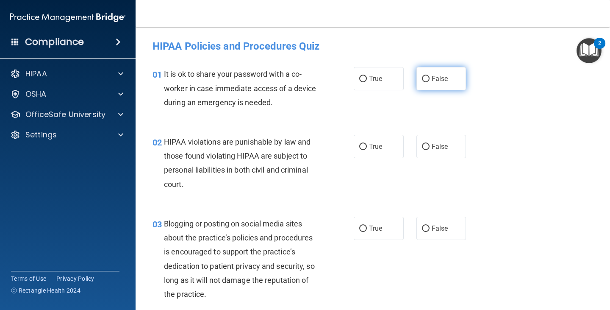
click at [427, 87] on label "False" at bounding box center [441, 78] width 50 height 23
click at [427, 82] on input "False" at bounding box center [426, 79] width 8 height 6
radio input "true"
click at [376, 150] on label "True" at bounding box center [379, 146] width 50 height 23
click at [367, 150] on input "True" at bounding box center [363, 147] width 8 height 6
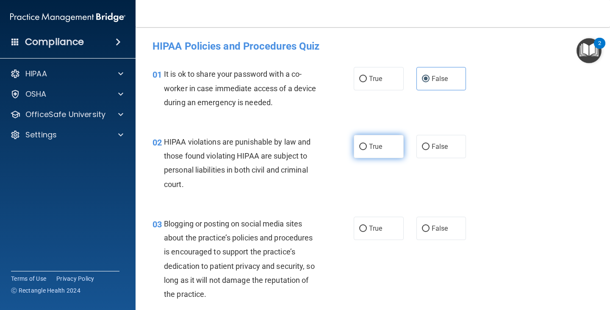
radio input "true"
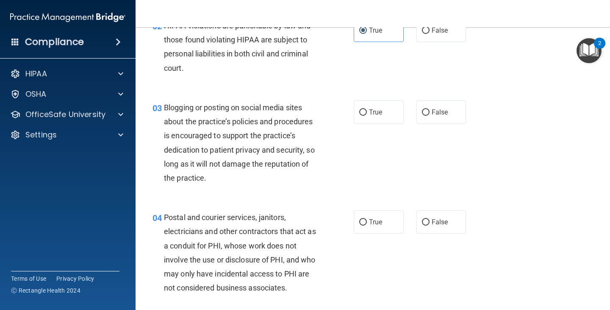
scroll to position [127, 0]
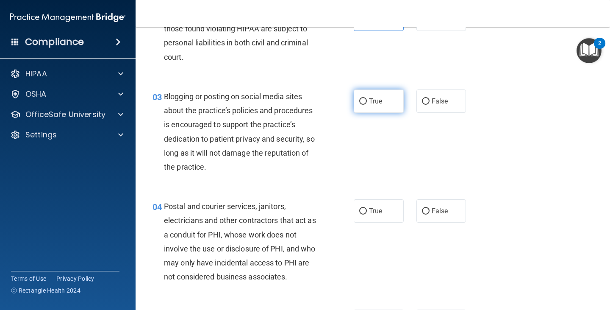
click at [371, 102] on span "True" at bounding box center [375, 101] width 13 height 8
click at [367, 102] on input "True" at bounding box center [363, 101] width 8 height 6
radio input "true"
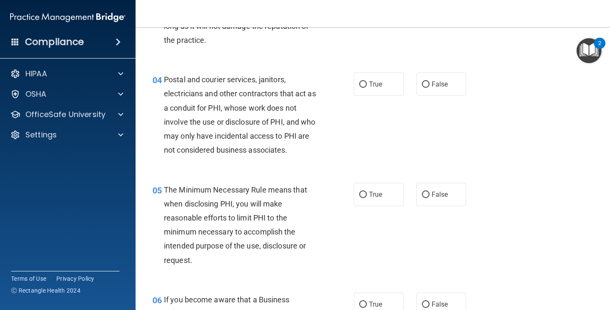
scroll to position [254, 0]
click at [437, 86] on span "False" at bounding box center [440, 84] width 17 height 8
click at [429, 86] on input "False" at bounding box center [426, 84] width 8 height 6
radio input "true"
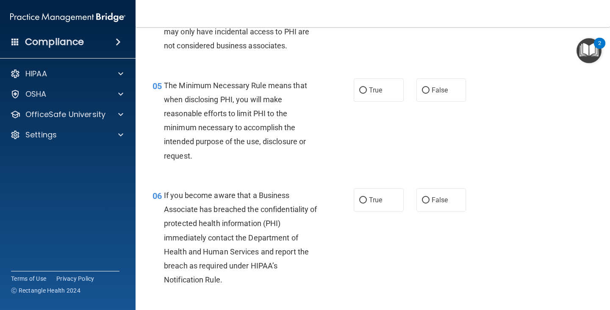
scroll to position [381, 0]
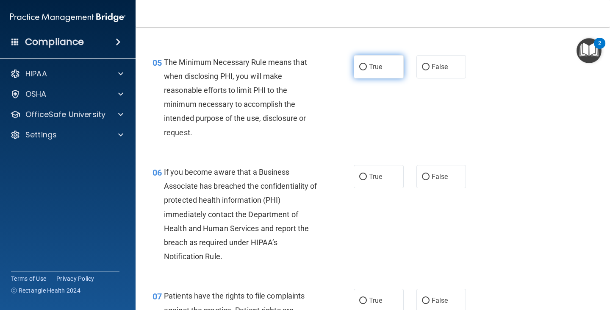
click at [385, 71] on label "True" at bounding box center [379, 66] width 50 height 23
click at [367, 70] on input "True" at bounding box center [363, 67] width 8 height 6
radio input "true"
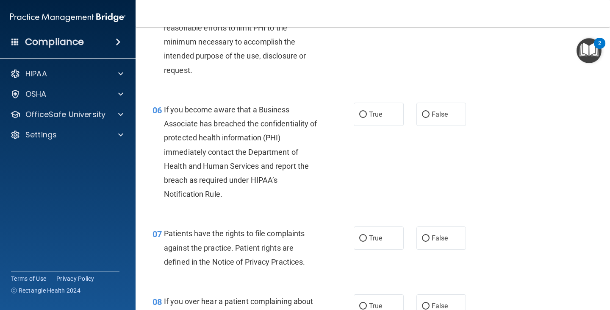
scroll to position [466, 0]
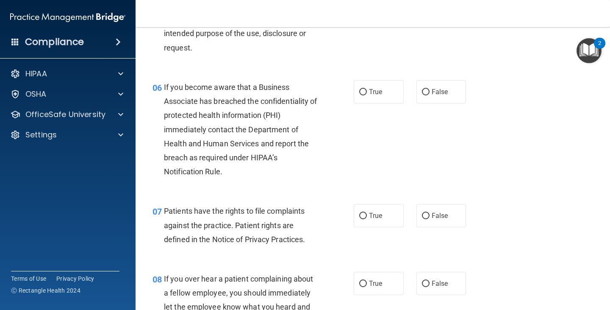
click at [374, 79] on div "06 If you become aware that a Business Associate has breached the confidentiali…" at bounding box center [372, 131] width 453 height 124
click at [382, 94] on label "True" at bounding box center [379, 91] width 50 height 23
click at [367, 94] on input "True" at bounding box center [363, 92] width 8 height 6
radio input "true"
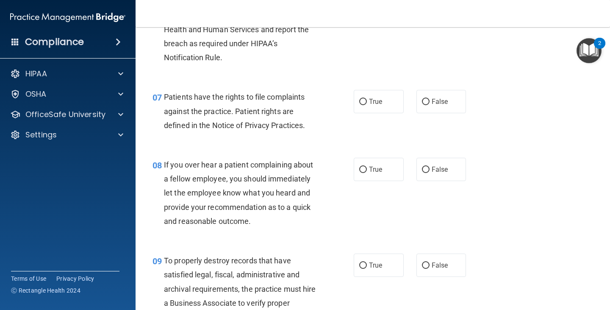
scroll to position [593, 0]
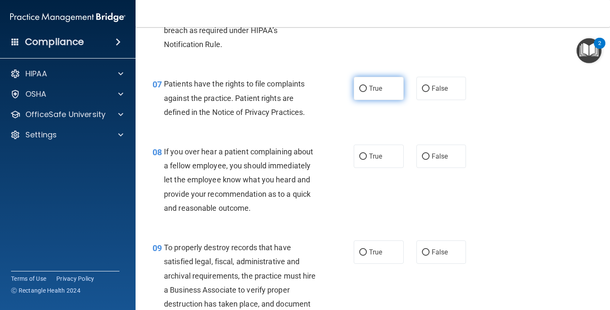
click at [385, 87] on label "True" at bounding box center [379, 88] width 50 height 23
click at [367, 87] on input "True" at bounding box center [363, 89] width 8 height 6
radio input "true"
click at [371, 152] on span "True" at bounding box center [375, 156] width 13 height 8
click at [367, 153] on input "True" at bounding box center [363, 156] width 8 height 6
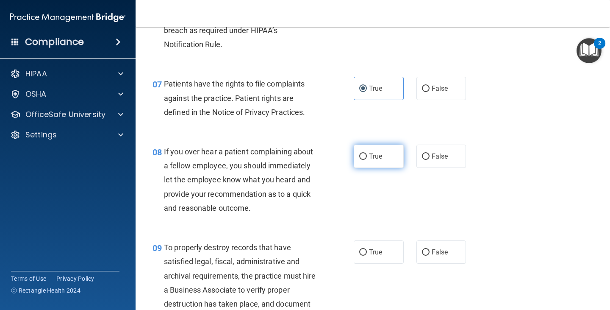
radio input "true"
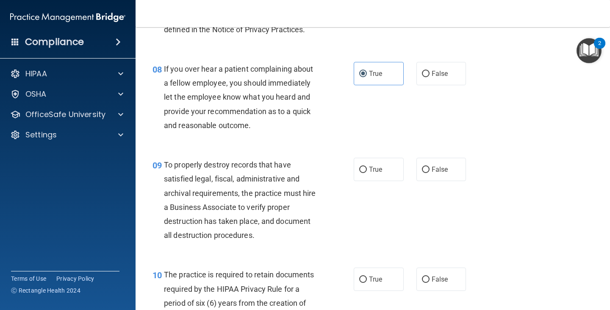
scroll to position [678, 0]
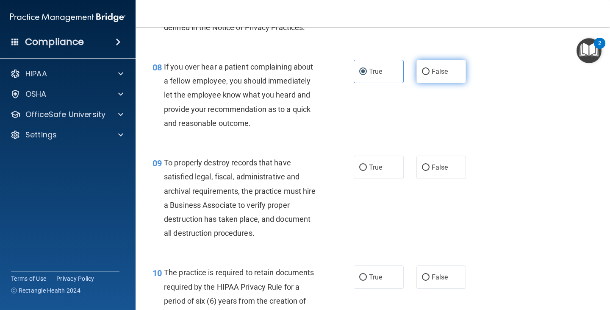
click at [436, 68] on span "False" at bounding box center [440, 71] width 17 height 8
click at [429, 69] on input "False" at bounding box center [426, 72] width 8 height 6
radio input "true"
radio input "false"
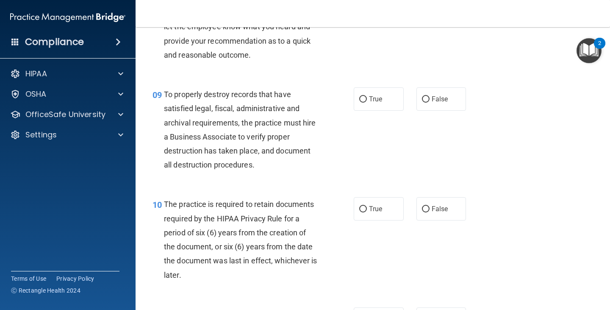
scroll to position [762, 0]
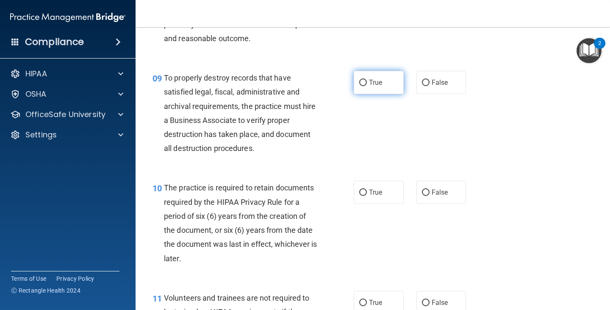
click at [369, 83] on span "True" at bounding box center [375, 82] width 13 height 8
click at [366, 83] on input "True" at bounding box center [363, 83] width 8 height 6
radio input "true"
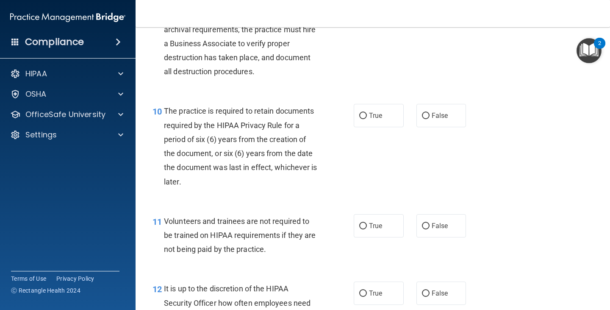
scroll to position [847, 0]
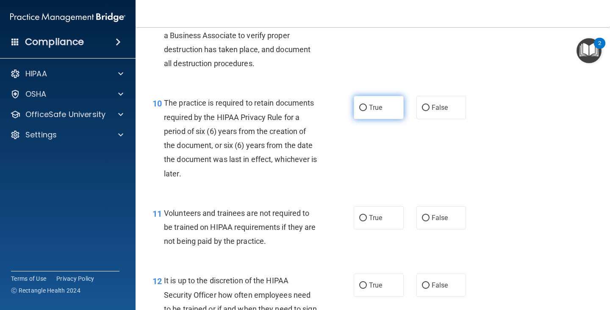
click at [370, 104] on span "True" at bounding box center [375, 107] width 13 height 8
click at [367, 105] on input "True" at bounding box center [363, 108] width 8 height 6
radio input "true"
click at [432, 107] on span "False" at bounding box center [440, 107] width 17 height 8
click at [428, 107] on input "False" at bounding box center [426, 108] width 8 height 6
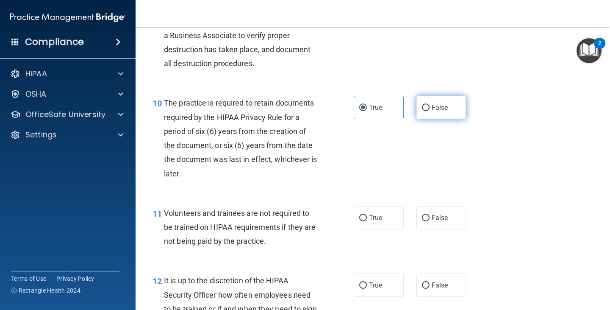
radio input "true"
radio input "false"
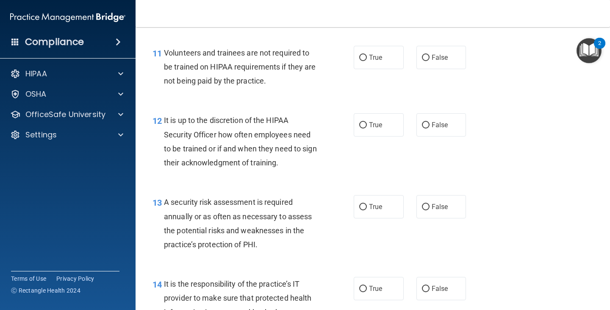
scroll to position [1016, 0]
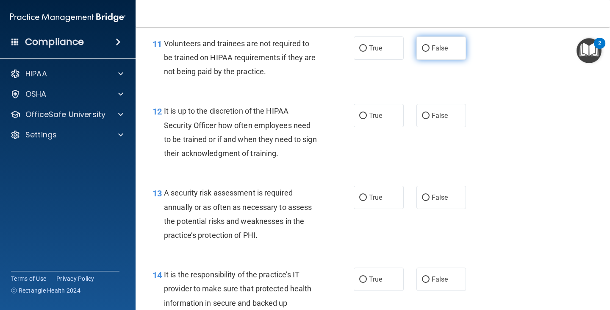
click at [434, 44] on label "False" at bounding box center [441, 47] width 50 height 23
click at [451, 55] on label "False" at bounding box center [441, 47] width 50 height 23
click at [429, 52] on input "False" at bounding box center [426, 48] width 8 height 6
radio input "true"
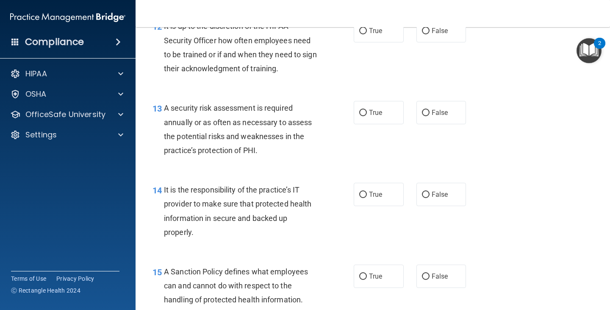
scroll to position [1059, 0]
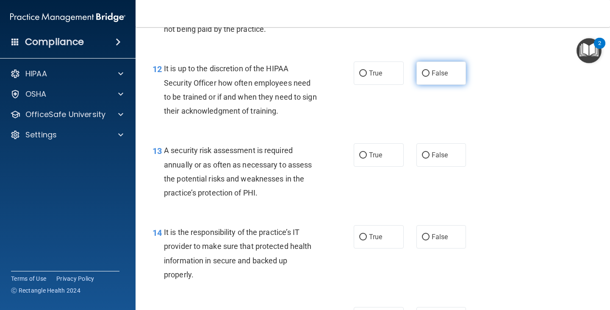
click at [439, 77] on label "False" at bounding box center [441, 72] width 50 height 23
click at [429, 77] on input "False" at bounding box center [426, 73] width 8 height 6
radio input "true"
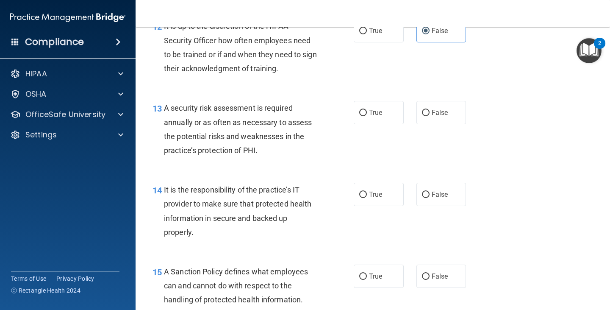
scroll to position [1143, 0]
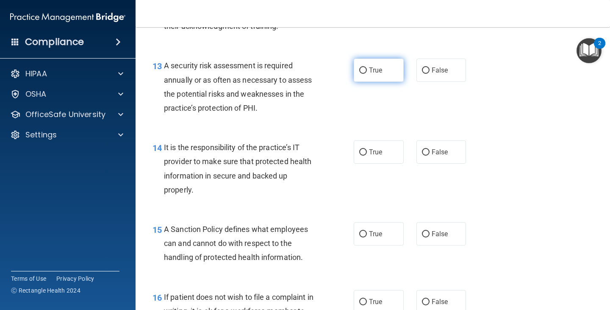
click at [388, 76] on label "True" at bounding box center [379, 69] width 50 height 23
click at [367, 74] on input "True" at bounding box center [363, 70] width 8 height 6
radio input "true"
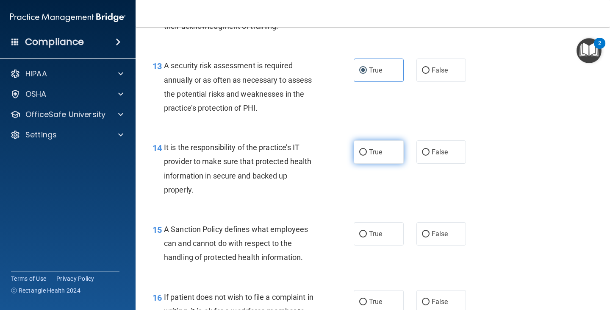
click at [394, 153] on label "True" at bounding box center [379, 151] width 50 height 23
click at [367, 153] on input "True" at bounding box center [363, 152] width 8 height 6
radio input "true"
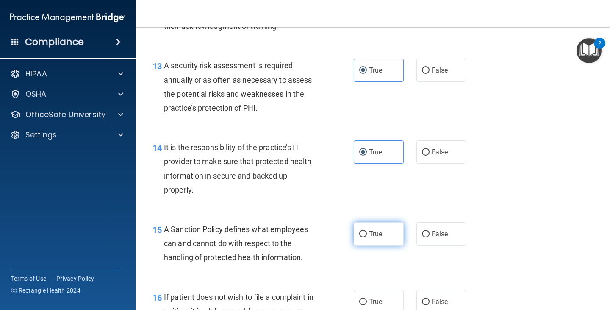
click at [376, 231] on span "True" at bounding box center [375, 234] width 13 height 8
click at [367, 231] on input "True" at bounding box center [363, 234] width 8 height 6
radio input "true"
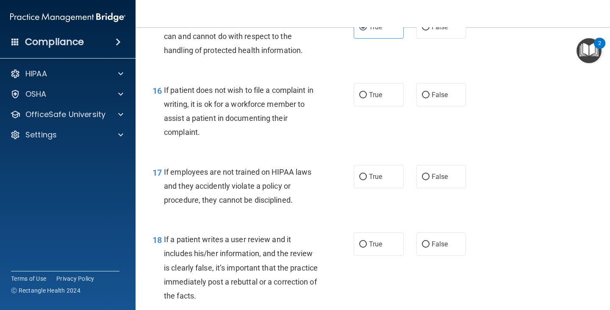
scroll to position [1397, 0]
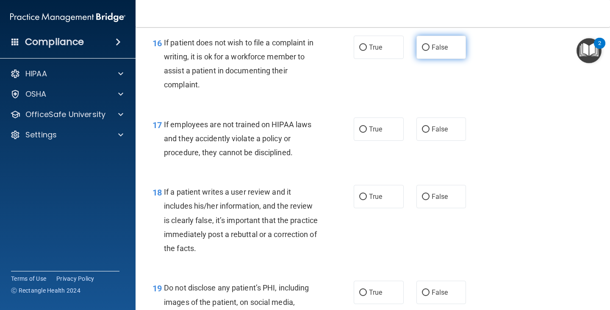
click at [434, 48] on span "False" at bounding box center [440, 47] width 17 height 8
click at [429, 48] on input "False" at bounding box center [426, 47] width 8 height 6
radio input "true"
click at [430, 133] on label "False" at bounding box center [441, 128] width 50 height 23
click at [429, 133] on input "False" at bounding box center [426, 129] width 8 height 6
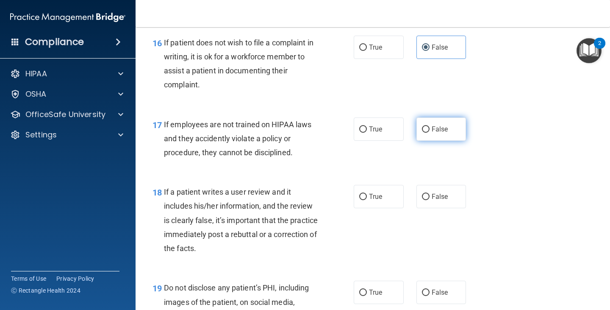
radio input "true"
click at [429, 204] on label "False" at bounding box center [441, 196] width 50 height 23
click at [445, 203] on label "False" at bounding box center [441, 196] width 50 height 23
click at [429, 200] on input "False" at bounding box center [426, 197] width 8 height 6
radio input "true"
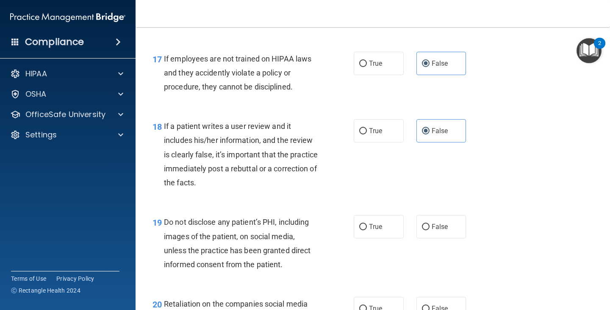
scroll to position [1482, 0]
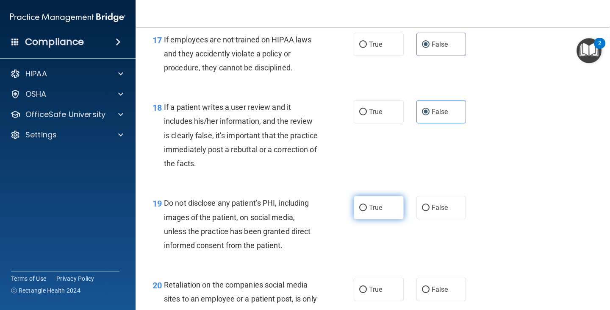
click at [374, 197] on label "True" at bounding box center [379, 207] width 50 height 23
click at [367, 205] on input "True" at bounding box center [363, 208] width 8 height 6
radio input "true"
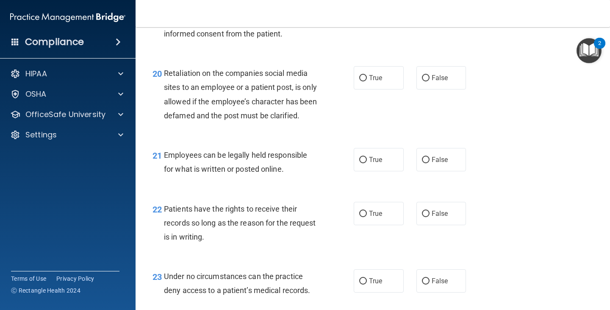
scroll to position [1694, 0]
click at [435, 79] on span "False" at bounding box center [440, 77] width 17 height 8
click at [429, 79] on input "False" at bounding box center [426, 78] width 8 height 6
radio input "true"
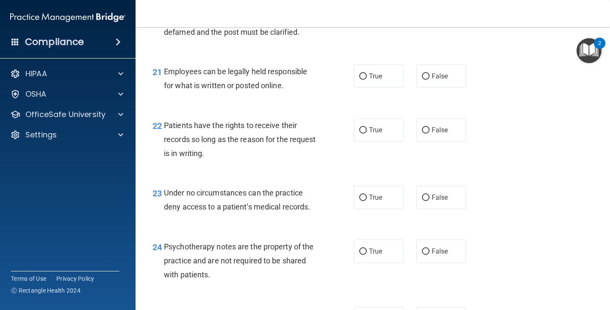
scroll to position [1779, 0]
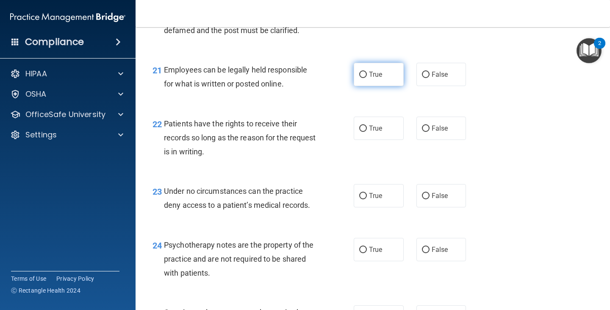
click at [389, 85] on label "True" at bounding box center [379, 74] width 50 height 23
click at [367, 78] on input "True" at bounding box center [363, 75] width 8 height 6
radio input "true"
click at [439, 132] on span "False" at bounding box center [440, 128] width 17 height 8
click at [429, 132] on input "False" at bounding box center [426, 128] width 8 height 6
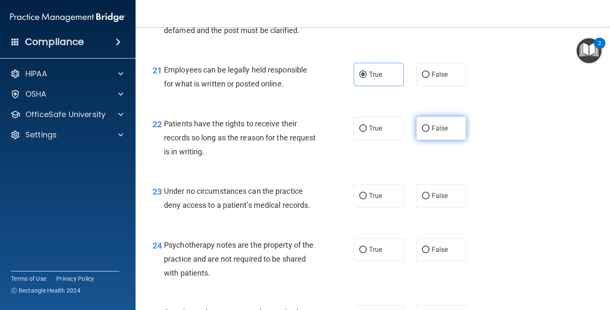
radio input "true"
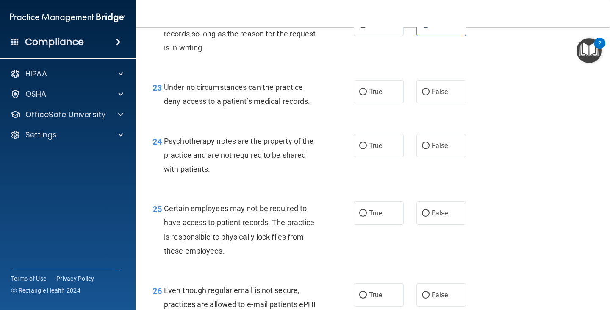
scroll to position [1863, 0]
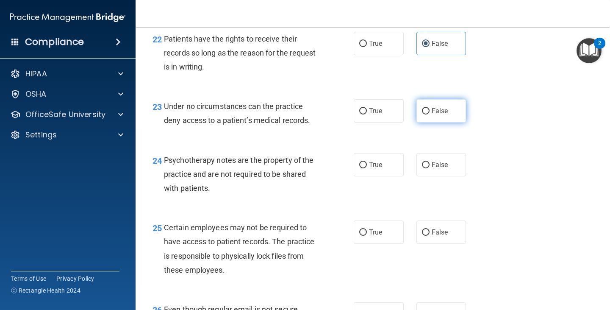
click at [439, 115] on span "False" at bounding box center [440, 111] width 17 height 8
click at [429, 114] on input "False" at bounding box center [426, 111] width 8 height 6
radio input "true"
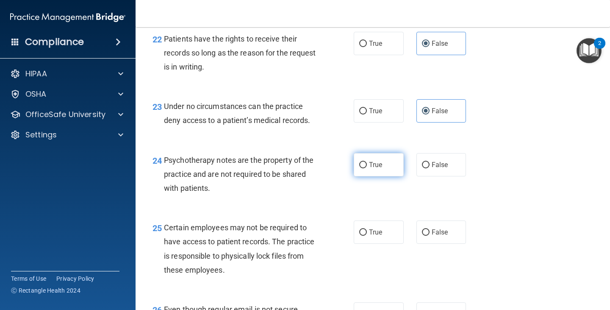
click at [378, 169] on span "True" at bounding box center [375, 164] width 13 height 8
click at [367, 168] on input "True" at bounding box center [363, 165] width 8 height 6
radio input "true"
click at [384, 243] on label "True" at bounding box center [379, 231] width 50 height 23
click at [367, 235] on input "True" at bounding box center [363, 232] width 8 height 6
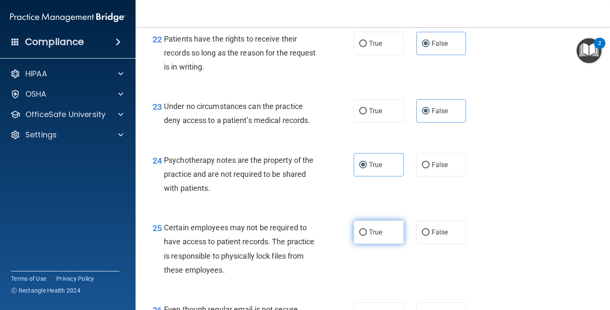
radio input "true"
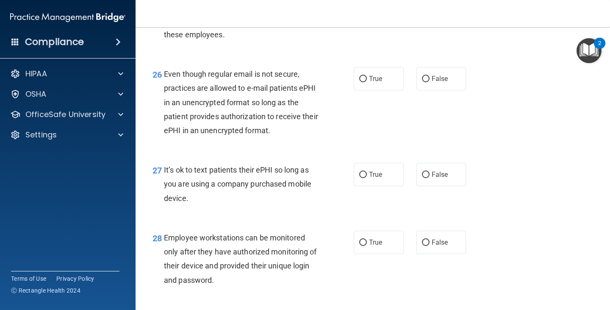
scroll to position [2117, 0]
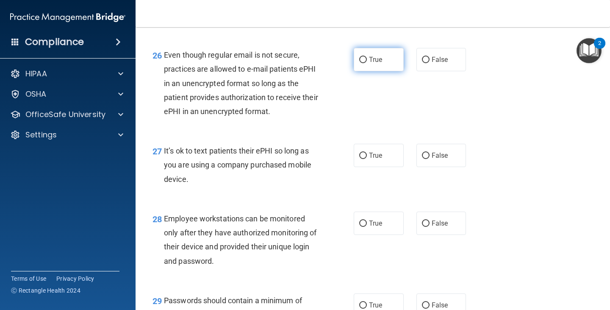
click at [372, 64] on span "True" at bounding box center [375, 59] width 13 height 8
click at [367, 63] on input "True" at bounding box center [363, 60] width 8 height 6
radio input "true"
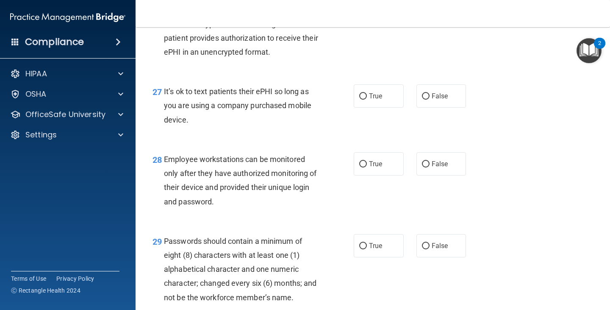
scroll to position [2202, 0]
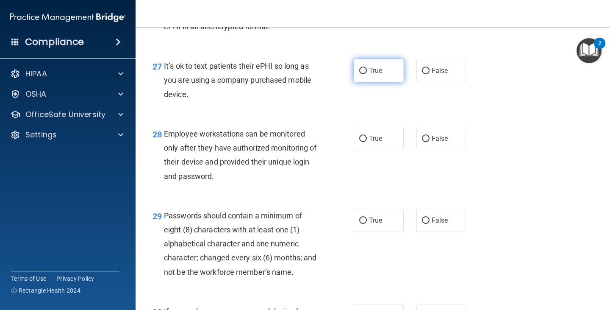
click at [376, 75] on span "True" at bounding box center [375, 70] width 13 height 8
click at [367, 74] on input "True" at bounding box center [363, 71] width 8 height 6
radio input "true"
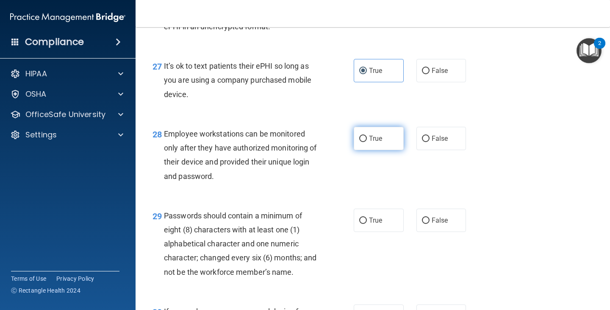
click at [381, 150] on label "True" at bounding box center [379, 138] width 50 height 23
click at [367, 142] on input "True" at bounding box center [363, 139] width 8 height 6
radio input "true"
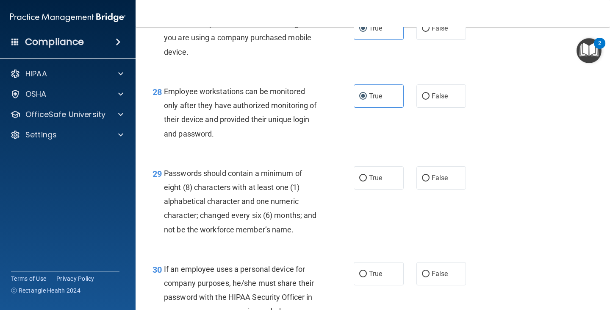
scroll to position [2287, 0]
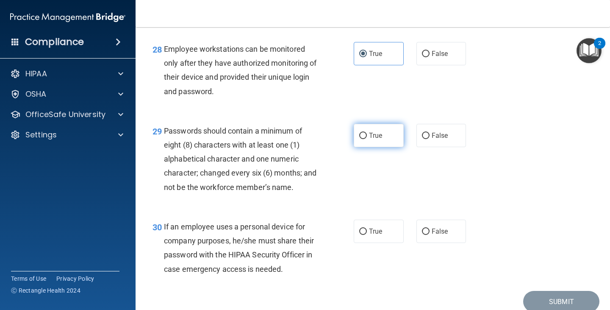
click at [372, 144] on label "True" at bounding box center [379, 135] width 50 height 23
click at [367, 139] on input "True" at bounding box center [363, 136] width 8 height 6
radio input "true"
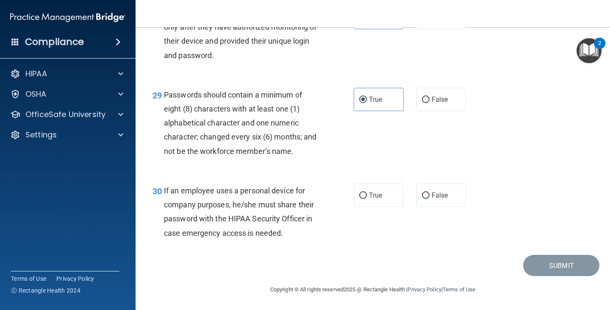
scroll to position [2337, 0]
click at [436, 193] on span "False" at bounding box center [440, 195] width 17 height 8
click at [429, 193] on input "False" at bounding box center [426, 195] width 8 height 6
radio input "true"
click at [540, 260] on button "Submit" at bounding box center [561, 266] width 76 height 22
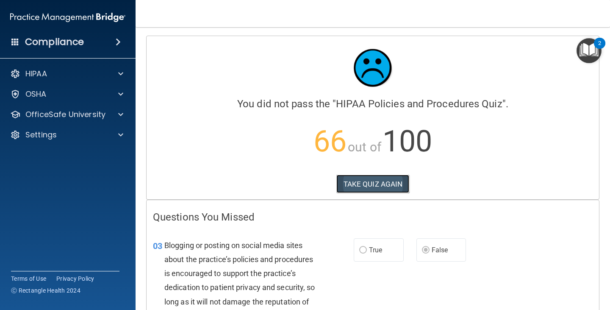
click at [378, 187] on button "TAKE QUIZ AGAIN" at bounding box center [372, 183] width 73 height 19
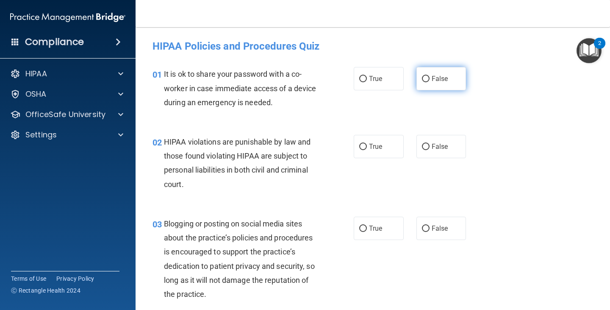
click at [433, 71] on label "False" at bounding box center [441, 78] width 50 height 23
click at [429, 76] on input "False" at bounding box center [426, 79] width 8 height 6
radio input "true"
click at [384, 148] on label "True" at bounding box center [379, 146] width 50 height 23
click at [367, 148] on input "True" at bounding box center [363, 147] width 8 height 6
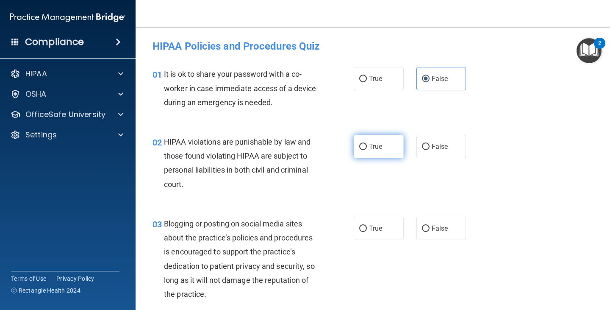
radio input "true"
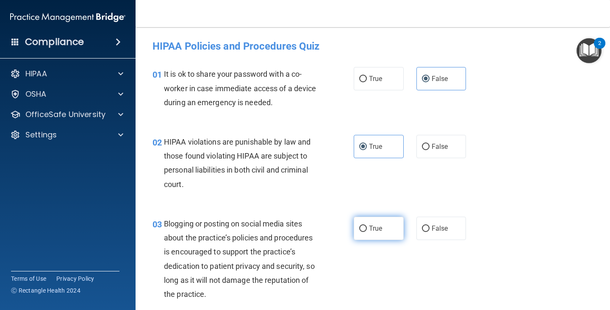
click at [378, 226] on span "True" at bounding box center [375, 228] width 13 height 8
click at [367, 226] on input "True" at bounding box center [363, 228] width 8 height 6
radio input "true"
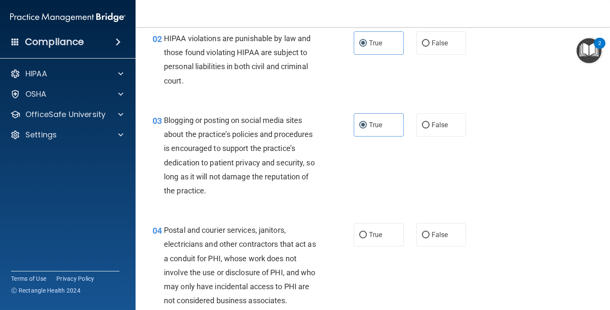
scroll to position [127, 0]
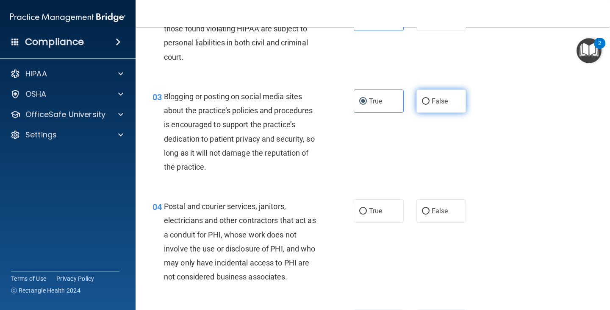
click at [437, 105] on label "False" at bounding box center [441, 100] width 50 height 23
click at [429, 105] on input "False" at bounding box center [426, 101] width 8 height 6
radio input "true"
radio input "false"
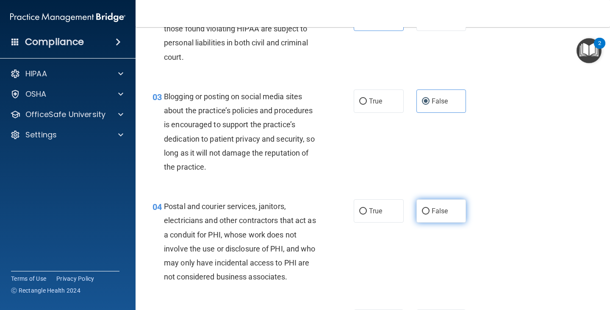
click at [441, 210] on span "False" at bounding box center [440, 211] width 17 height 8
click at [429, 210] on input "False" at bounding box center [426, 211] width 8 height 6
radio input "true"
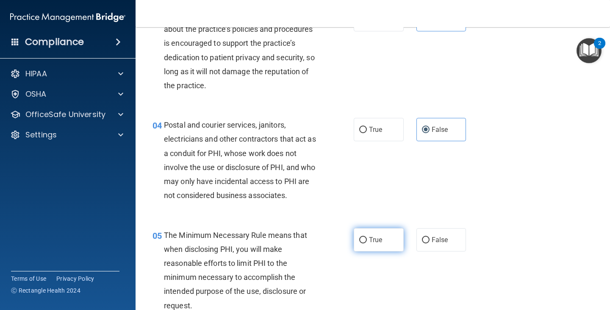
scroll to position [212, 0]
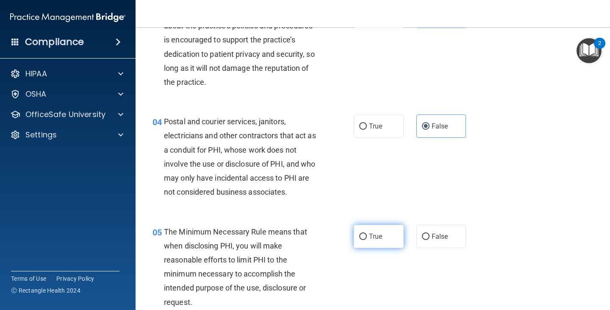
click at [379, 235] on span "True" at bounding box center [375, 236] width 13 height 8
click at [367, 235] on input "True" at bounding box center [363, 236] width 8 height 6
radio input "true"
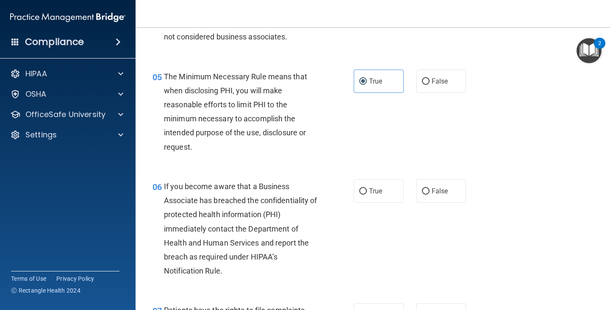
scroll to position [381, 0]
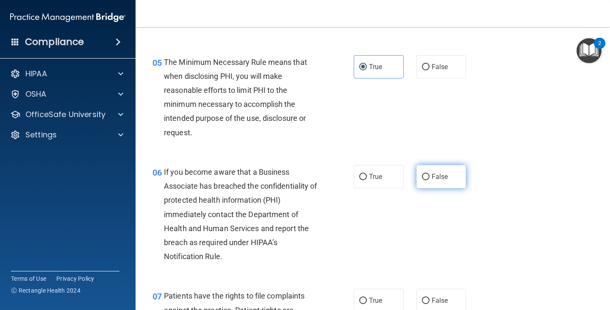
click at [432, 174] on span "False" at bounding box center [440, 176] width 17 height 8
click at [429, 174] on input "False" at bounding box center [426, 177] width 8 height 6
radio input "true"
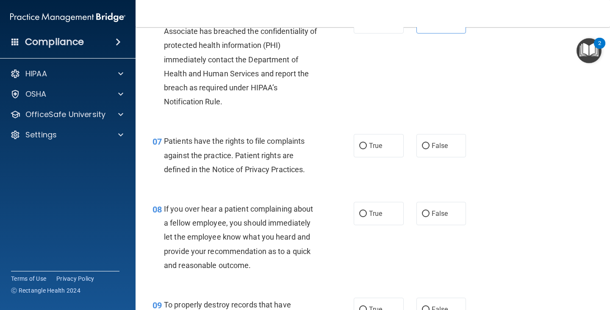
scroll to position [551, 0]
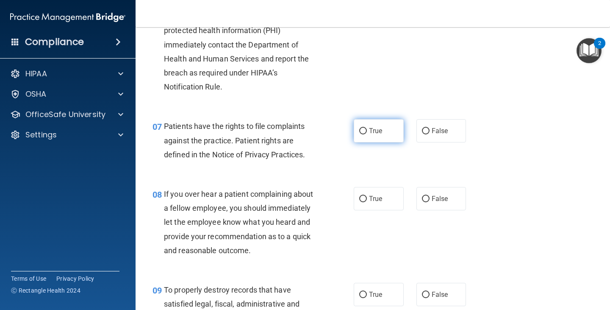
click at [380, 128] on label "True" at bounding box center [379, 130] width 50 height 23
click at [367, 128] on input "True" at bounding box center [363, 131] width 8 height 6
radio input "true"
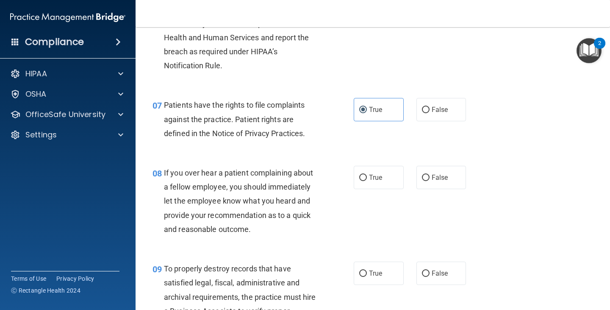
scroll to position [593, 0]
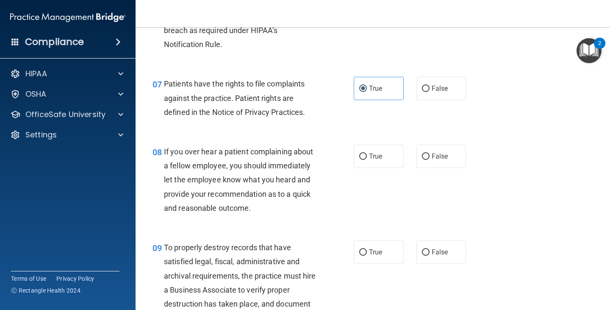
drag, startPoint x: 433, startPoint y: 162, endPoint x: 426, endPoint y: 168, distance: 9.3
click at [433, 162] on label "False" at bounding box center [441, 155] width 50 height 23
click at [429, 160] on input "False" at bounding box center [426, 156] width 8 height 6
radio input "true"
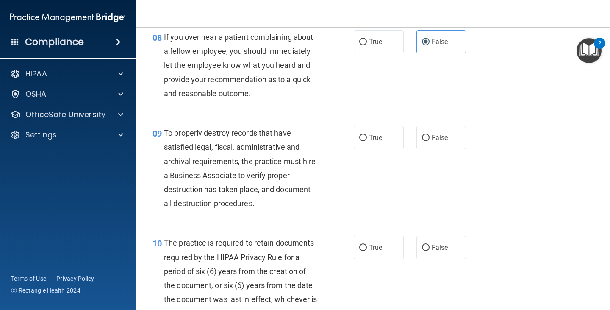
scroll to position [720, 0]
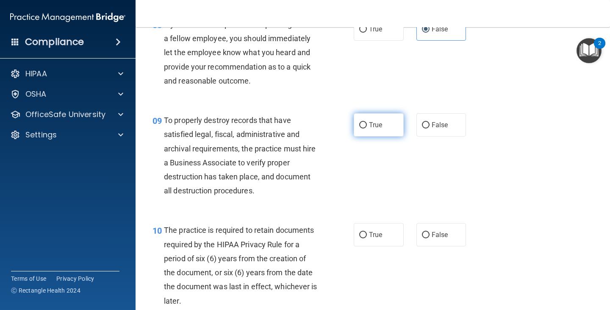
click at [370, 127] on span "True" at bounding box center [375, 125] width 13 height 8
click at [367, 127] on input "True" at bounding box center [363, 125] width 8 height 6
radio input "true"
click at [441, 129] on label "False" at bounding box center [441, 124] width 50 height 23
click at [429, 128] on input "False" at bounding box center [426, 125] width 8 height 6
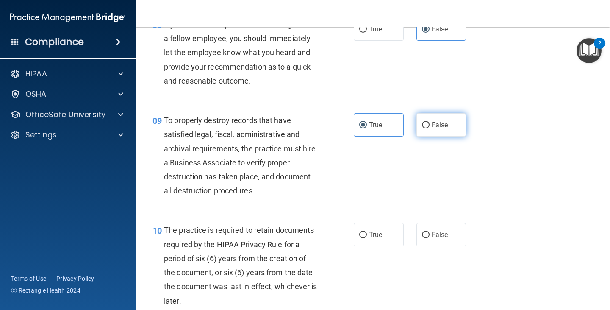
radio input "true"
radio input "false"
click at [381, 251] on div "10 The practice is required to retain documents required by the HIPAA Privacy R…" at bounding box center [372, 267] width 453 height 110
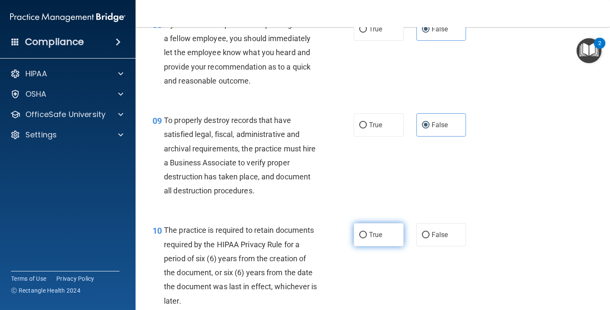
click at [378, 240] on label "True" at bounding box center [379, 234] width 50 height 23
click at [367, 238] on input "True" at bounding box center [363, 235] width 8 height 6
radio input "true"
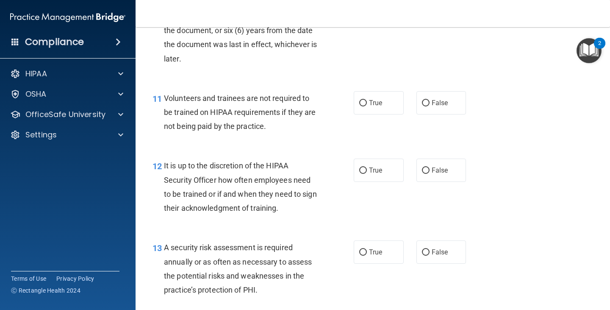
scroll to position [974, 0]
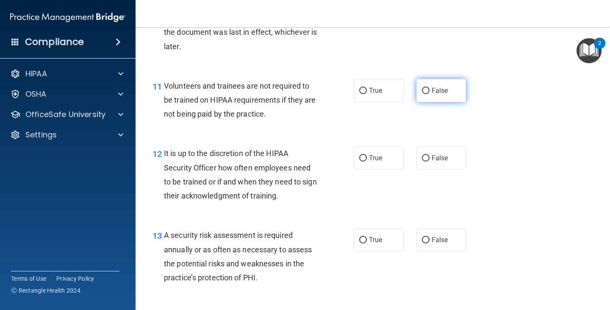
click at [446, 95] on label "False" at bounding box center [441, 90] width 50 height 23
click at [429, 94] on input "False" at bounding box center [426, 91] width 8 height 6
radio input "true"
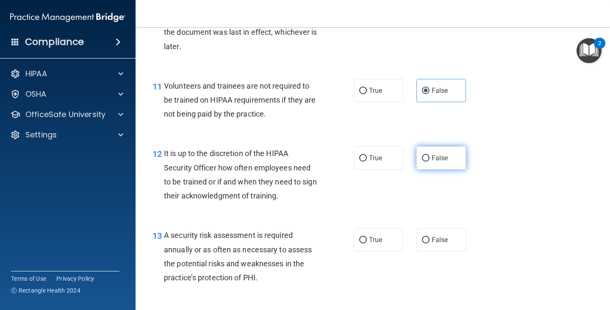
drag, startPoint x: 443, startPoint y: 156, endPoint x: 442, endPoint y: 160, distance: 4.3
click at [442, 157] on span "False" at bounding box center [440, 158] width 17 height 8
click at [429, 157] on input "False" at bounding box center [426, 158] width 8 height 6
radio input "true"
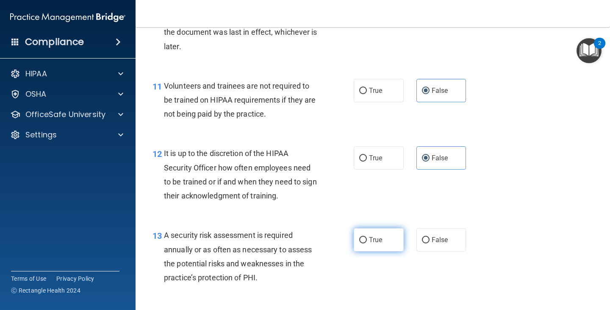
click at [382, 235] on label "True" at bounding box center [379, 239] width 50 height 23
click at [367, 237] on input "True" at bounding box center [363, 240] width 8 height 6
radio input "true"
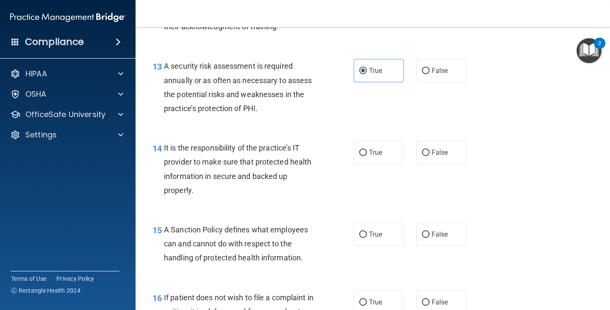
scroll to position [1143, 0]
click at [422, 153] on input "False" at bounding box center [426, 152] width 8 height 6
radio input "true"
click at [424, 239] on label "False" at bounding box center [441, 233] width 50 height 23
click at [424, 237] on input "False" at bounding box center [426, 234] width 8 height 6
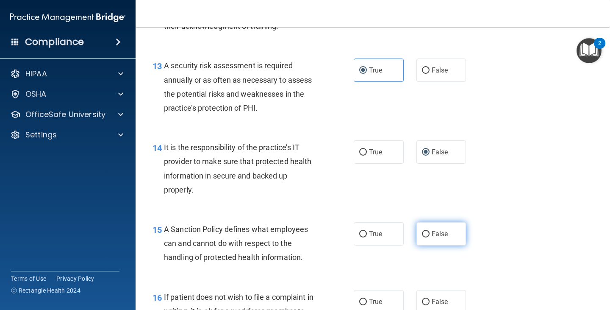
radio input "true"
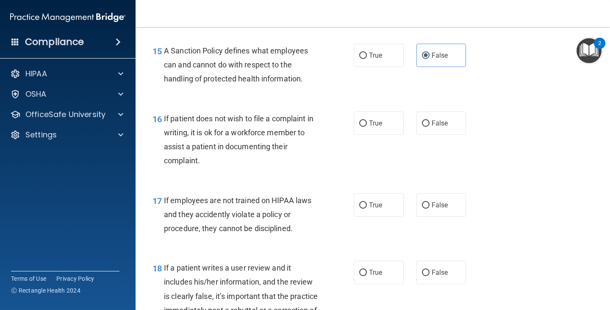
scroll to position [1355, 0]
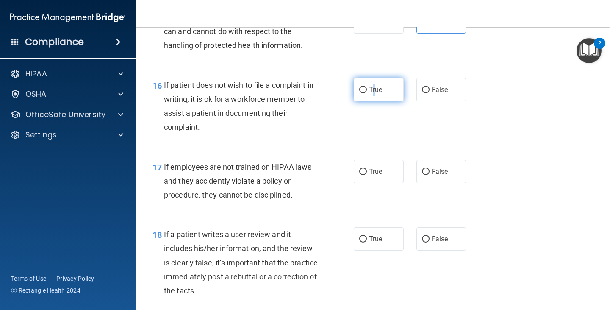
drag, startPoint x: 369, startPoint y: 81, endPoint x: 373, endPoint y: 90, distance: 9.7
click at [373, 81] on label "True" at bounding box center [379, 89] width 50 height 23
click at [379, 97] on label "True" at bounding box center [379, 89] width 50 height 23
click at [367, 93] on input "True" at bounding box center [363, 90] width 8 height 6
radio input "true"
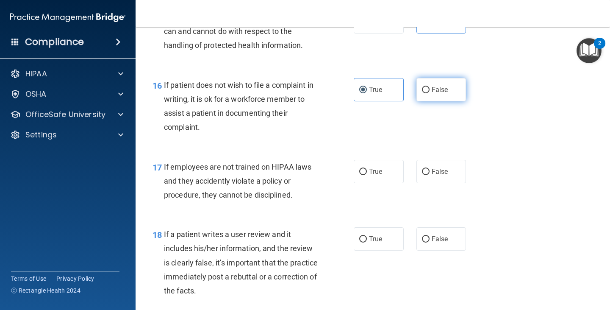
drag, startPoint x: 436, startPoint y: 93, endPoint x: 429, endPoint y: 101, distance: 10.5
click at [435, 95] on label "False" at bounding box center [441, 89] width 50 height 23
click at [429, 93] on input "False" at bounding box center [426, 90] width 8 height 6
radio input "true"
radio input "false"
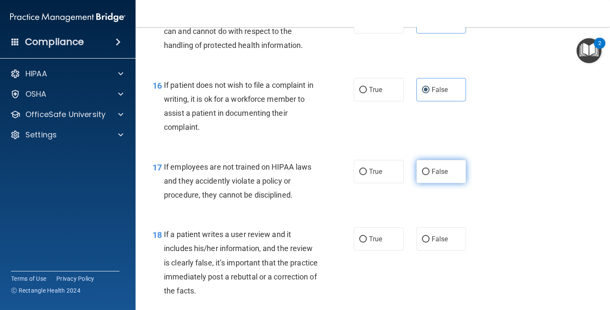
click at [424, 170] on input "False" at bounding box center [426, 172] width 8 height 6
radio input "true"
click at [436, 256] on div "18 If a patient writes a user review and it includes his/her information, and t…" at bounding box center [372, 264] width 453 height 96
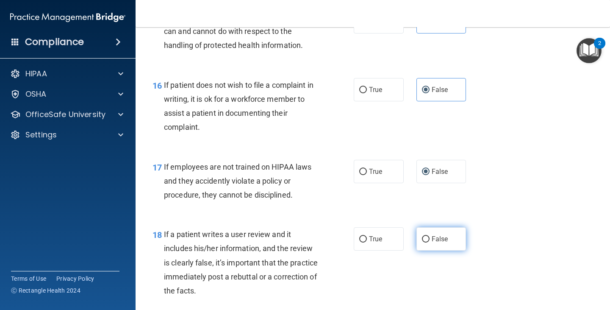
click at [432, 242] on span "False" at bounding box center [440, 239] width 17 height 8
click at [429, 242] on input "False" at bounding box center [426, 239] width 8 height 6
radio input "true"
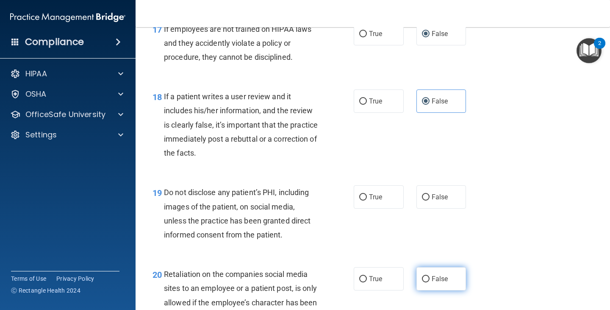
scroll to position [1525, 0]
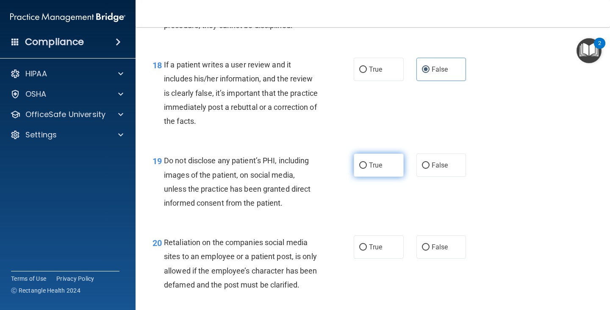
click at [375, 168] on span "True" at bounding box center [375, 165] width 13 height 8
click at [367, 168] on input "True" at bounding box center [363, 165] width 8 height 6
radio input "true"
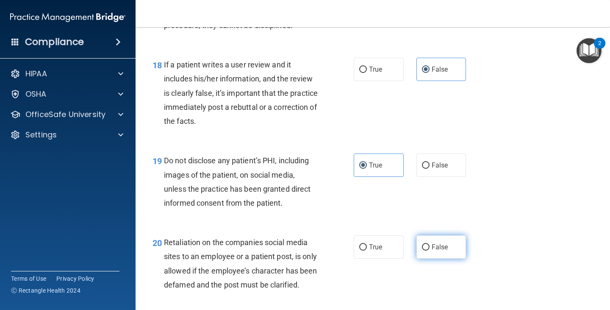
click at [443, 240] on label "False" at bounding box center [441, 246] width 50 height 23
click at [429, 244] on input "False" at bounding box center [426, 247] width 8 height 6
radio input "true"
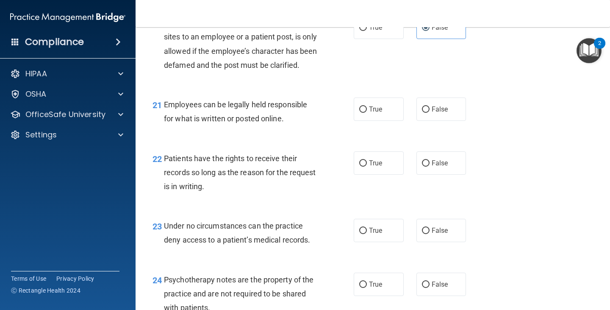
scroll to position [1779, 0]
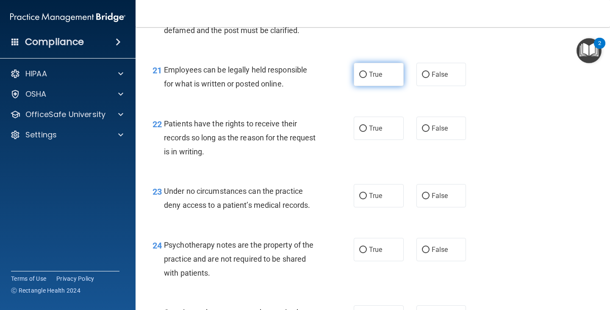
click at [383, 86] on label "True" at bounding box center [379, 74] width 50 height 23
click at [367, 78] on input "True" at bounding box center [363, 75] width 8 height 6
radio input "true"
click at [425, 132] on input "False" at bounding box center [426, 128] width 8 height 6
radio input "true"
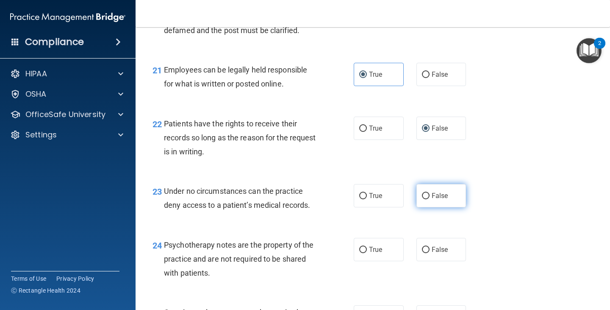
click at [428, 207] on label "False" at bounding box center [441, 195] width 50 height 23
click at [428, 199] on input "False" at bounding box center [426, 196] width 8 height 6
radio input "true"
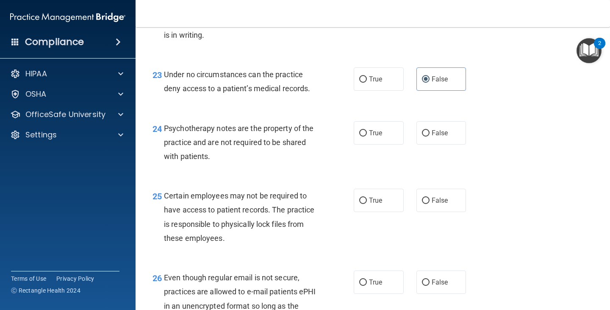
scroll to position [1906, 0]
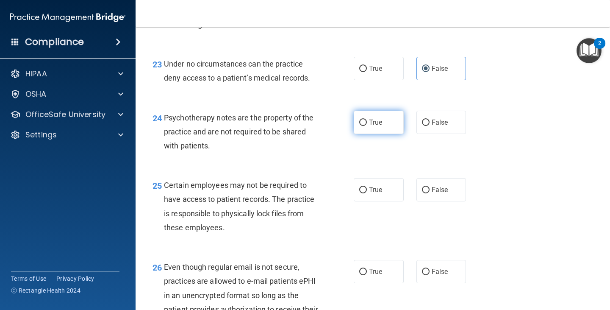
click at [365, 132] on label "True" at bounding box center [379, 122] width 50 height 23
click at [365, 126] on input "True" at bounding box center [363, 122] width 8 height 6
radio input "true"
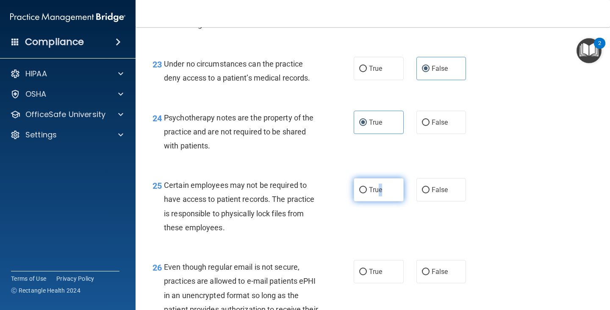
click at [378, 196] on label "True" at bounding box center [379, 189] width 50 height 23
click at [373, 194] on span "True" at bounding box center [375, 189] width 13 height 8
click at [367, 193] on input "True" at bounding box center [363, 190] width 8 height 6
radio input "true"
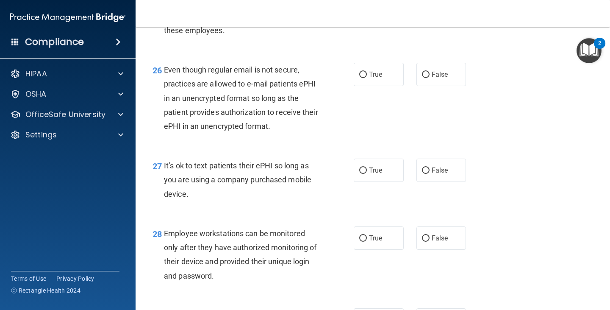
scroll to position [2117, 0]
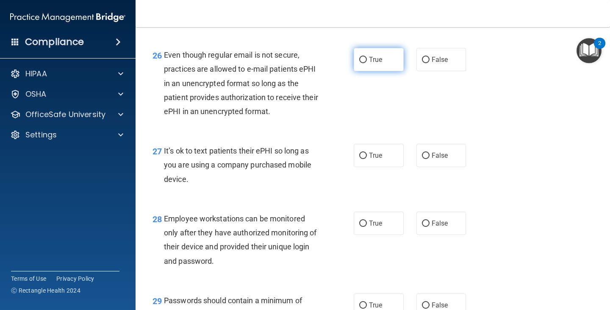
click at [376, 71] on label "True" at bounding box center [379, 59] width 50 height 23
click at [367, 63] on input "True" at bounding box center [363, 60] width 8 height 6
radio input "true"
click at [425, 159] on input "False" at bounding box center [426, 155] width 8 height 6
radio input "true"
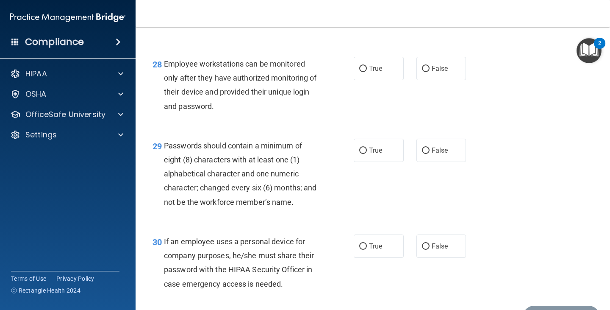
scroll to position [2287, 0]
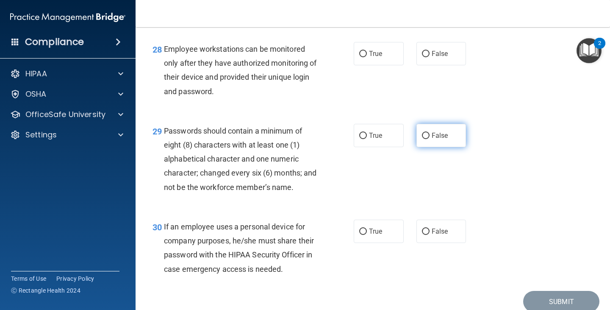
click at [438, 139] on span "False" at bounding box center [440, 135] width 17 height 8
click at [429, 139] on input "False" at bounding box center [426, 136] width 8 height 6
radio input "true"
click at [446, 65] on label "False" at bounding box center [441, 53] width 50 height 23
click at [429, 57] on input "False" at bounding box center [426, 54] width 8 height 6
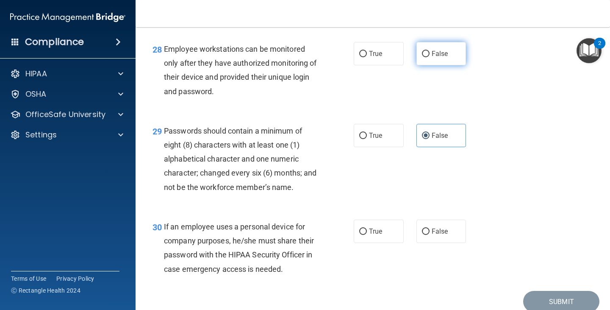
radio input "true"
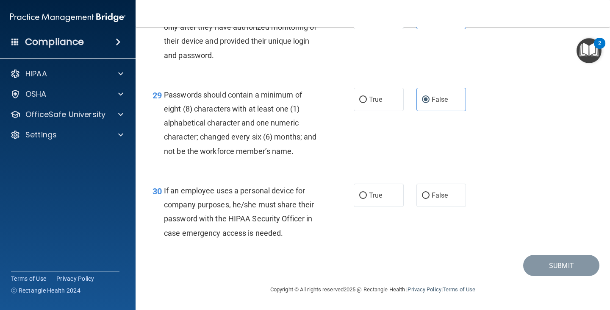
scroll to position [2337, 0]
click at [369, 101] on span "True" at bounding box center [375, 99] width 13 height 8
click at [366, 101] on input "True" at bounding box center [363, 100] width 8 height 6
radio input "true"
radio input "false"
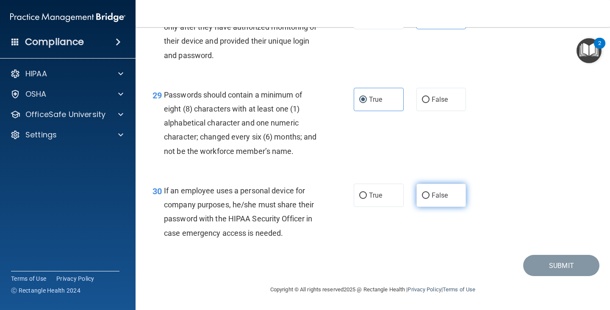
click at [422, 198] on input "False" at bounding box center [426, 195] width 8 height 6
radio input "true"
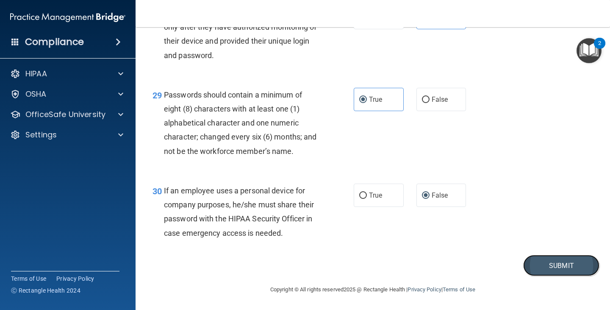
click at [552, 268] on button "Submit" at bounding box center [561, 266] width 76 height 22
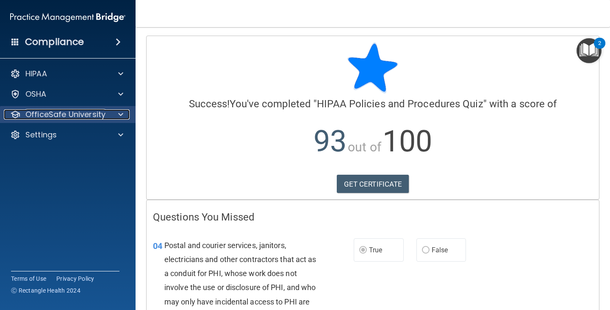
click at [103, 114] on p "OfficeSafe University" at bounding box center [65, 114] width 80 height 10
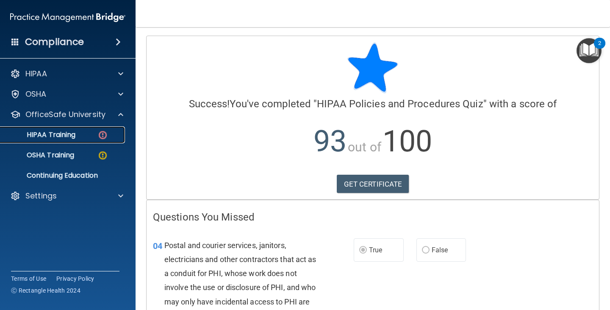
click at [82, 132] on div "HIPAA Training" at bounding box center [64, 134] width 116 height 8
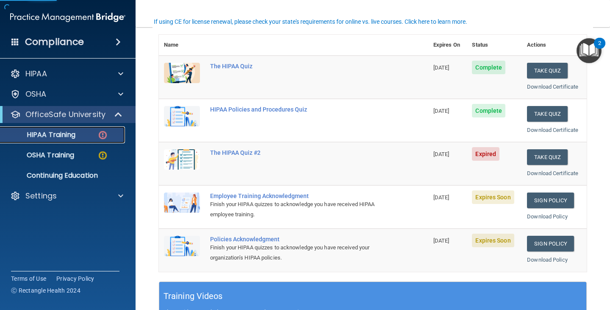
scroll to position [127, 0]
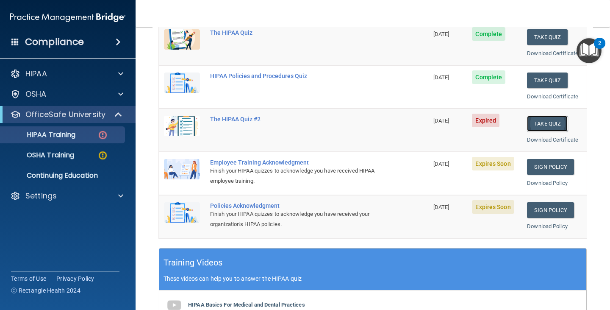
click at [538, 120] on button "Take Quiz" at bounding box center [547, 124] width 41 height 16
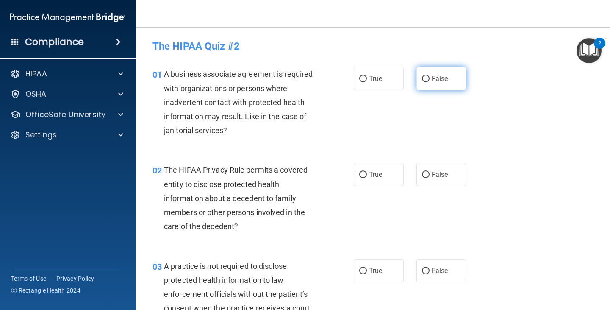
click at [434, 80] on span "False" at bounding box center [440, 79] width 17 height 8
click at [429, 80] on input "False" at bounding box center [426, 79] width 8 height 6
radio input "true"
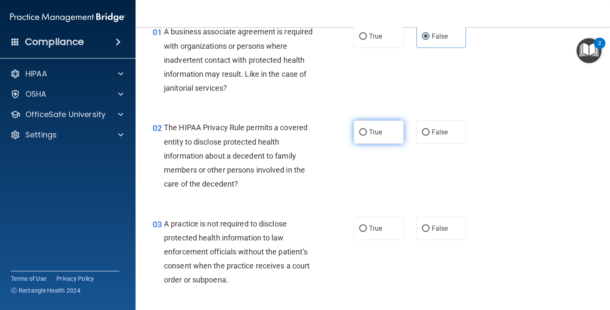
click at [385, 127] on label "True" at bounding box center [379, 131] width 50 height 23
click at [367, 129] on input "True" at bounding box center [363, 132] width 8 height 6
radio input "true"
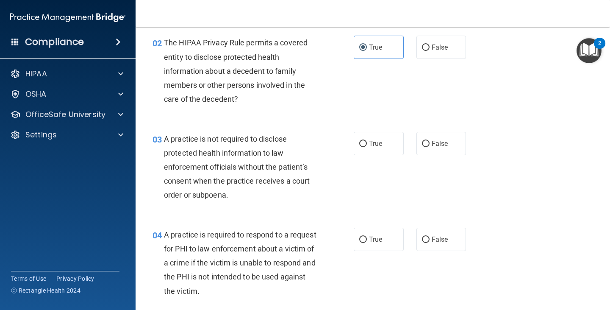
scroll to position [169, 0]
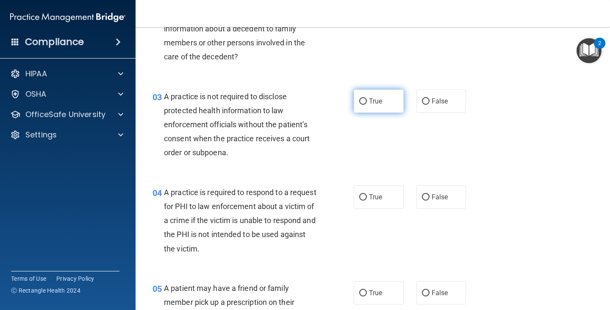
click at [382, 103] on label "True" at bounding box center [379, 100] width 50 height 23
click at [367, 103] on input "True" at bounding box center [363, 101] width 8 height 6
radio input "true"
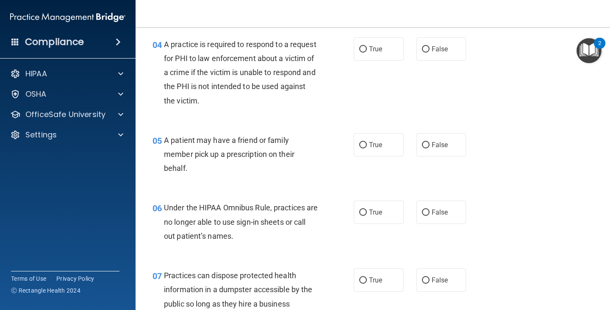
scroll to position [296, 0]
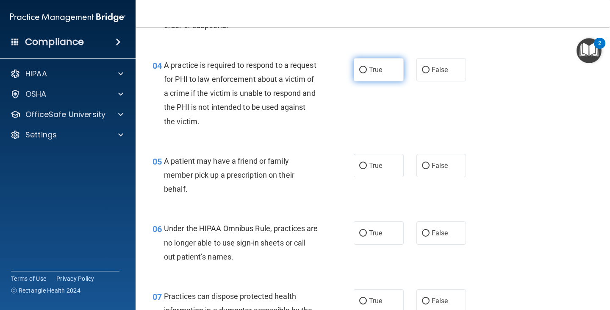
click at [369, 72] on span "True" at bounding box center [375, 70] width 13 height 8
click at [366, 72] on input "True" at bounding box center [363, 70] width 8 height 6
radio input "true"
click at [436, 178] on div "05 A patient may have a friend or family member pick up a prescription on their…" at bounding box center [372, 177] width 453 height 68
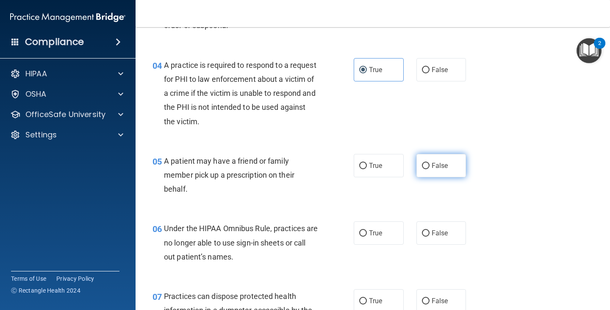
click at [433, 165] on span "False" at bounding box center [440, 165] width 17 height 8
click at [429, 165] on input "False" at bounding box center [426, 166] width 8 height 6
radio input "true"
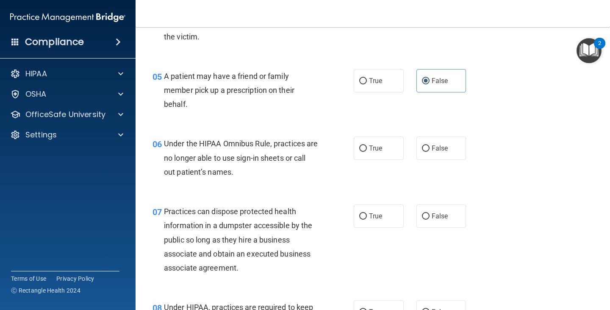
scroll to position [423, 0]
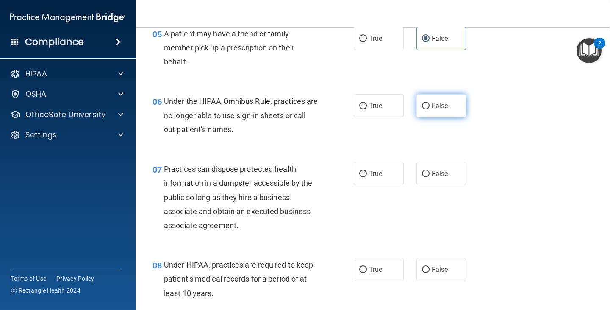
click at [425, 113] on label "False" at bounding box center [441, 105] width 50 height 23
click at [425, 109] on input "False" at bounding box center [426, 106] width 8 height 6
radio input "true"
click at [425, 173] on input "False" at bounding box center [426, 174] width 8 height 6
radio input "true"
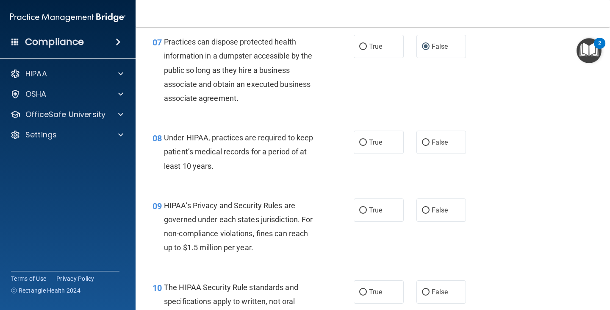
scroll to position [593, 0]
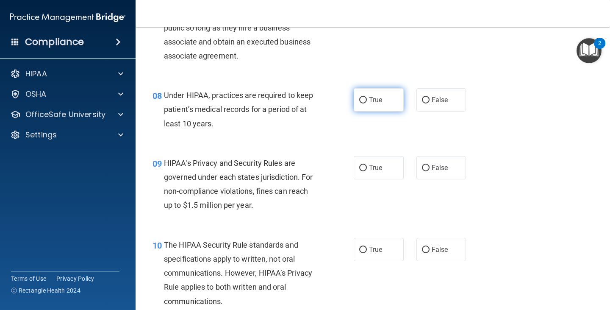
click at [364, 95] on label "True" at bounding box center [379, 99] width 50 height 23
click at [364, 97] on input "True" at bounding box center [363, 100] width 8 height 6
radio input "true"
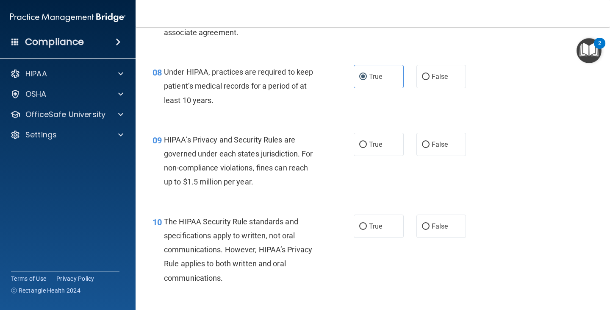
scroll to position [635, 0]
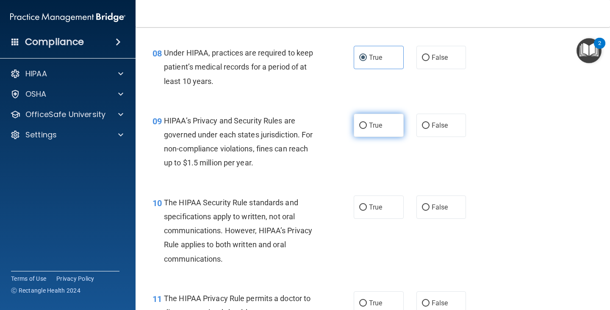
click at [389, 125] on label "True" at bounding box center [379, 124] width 50 height 23
click at [367, 125] on input "True" at bounding box center [363, 125] width 8 height 6
radio input "true"
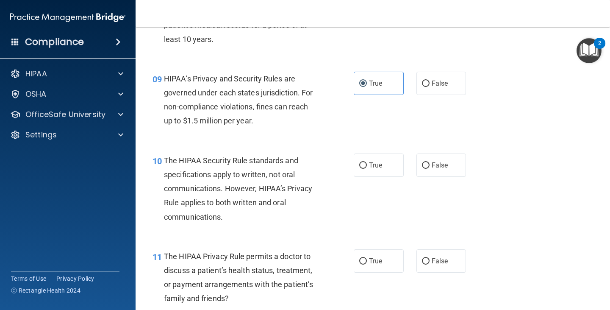
scroll to position [720, 0]
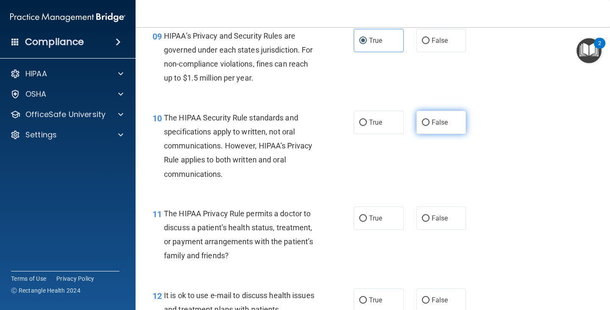
click at [427, 122] on label "False" at bounding box center [441, 122] width 50 height 23
click at [427, 122] on input "False" at bounding box center [426, 122] width 8 height 6
radio input "true"
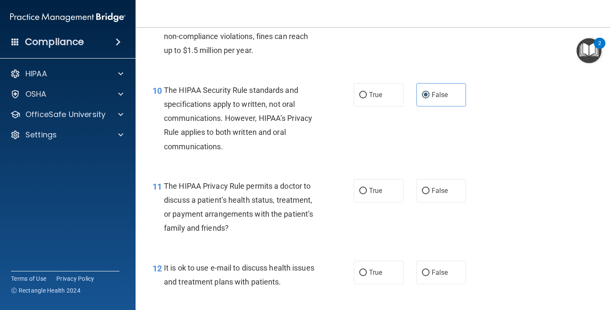
scroll to position [762, 0]
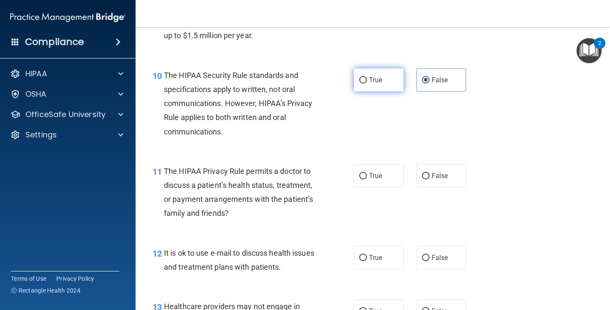
click at [382, 77] on label "True" at bounding box center [379, 79] width 50 height 23
click at [367, 77] on input "True" at bounding box center [363, 80] width 8 height 6
radio input "true"
radio input "false"
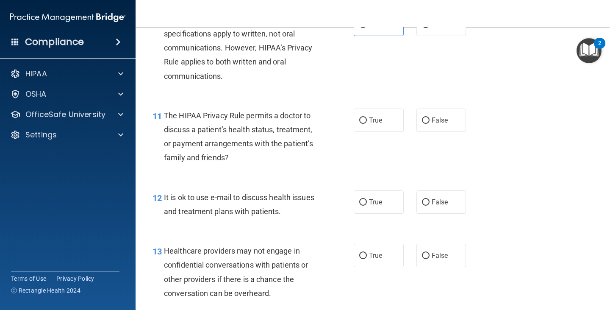
scroll to position [889, 0]
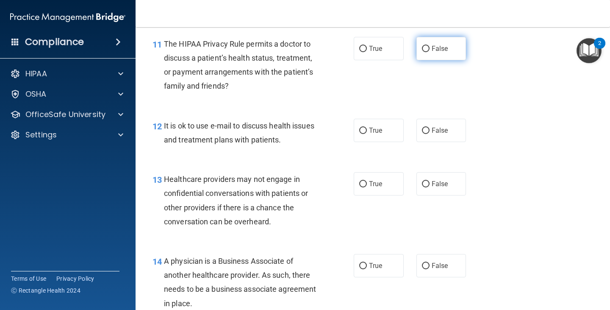
click at [439, 46] on span "False" at bounding box center [440, 48] width 17 height 8
click at [429, 46] on input "False" at bounding box center [426, 49] width 8 height 6
radio input "true"
click at [424, 134] on label "False" at bounding box center [441, 130] width 50 height 23
click at [424, 134] on input "False" at bounding box center [426, 130] width 8 height 6
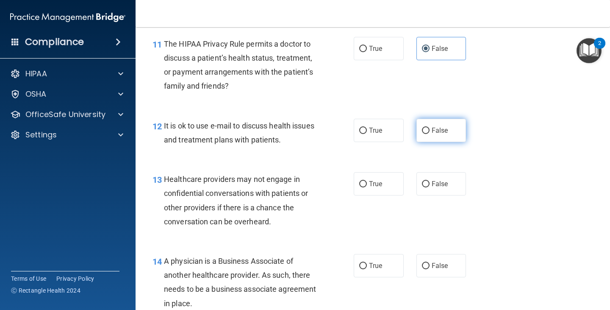
radio input "true"
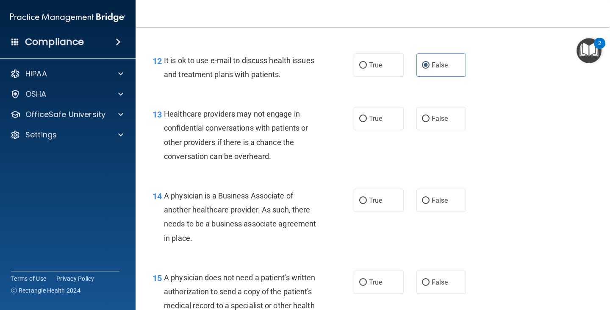
scroll to position [932, 0]
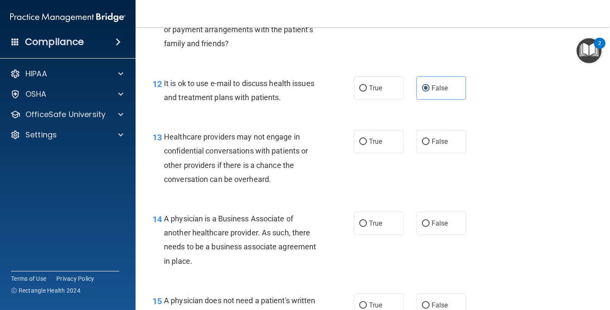
drag, startPoint x: 376, startPoint y: 82, endPoint x: 371, endPoint y: 102, distance: 21.2
click at [376, 82] on label "True" at bounding box center [379, 87] width 50 height 23
click at [367, 85] on input "True" at bounding box center [363, 88] width 8 height 6
radio input "true"
radio input "false"
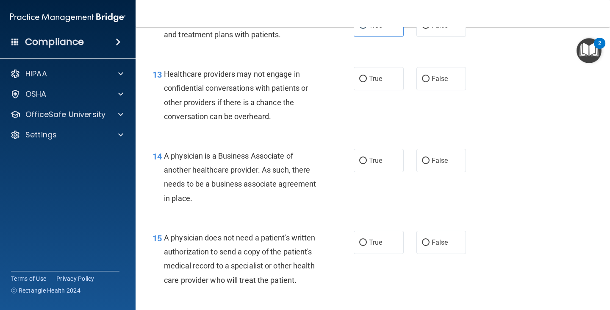
scroll to position [1016, 0]
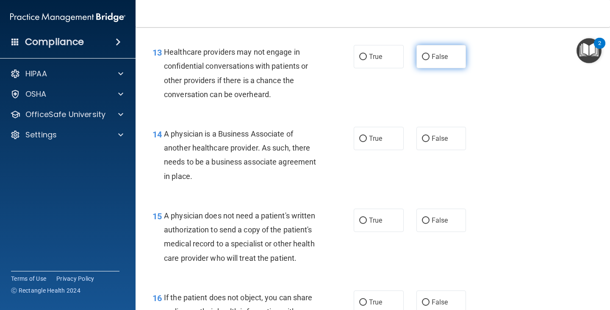
click at [420, 64] on label "False" at bounding box center [441, 56] width 50 height 23
click at [422, 60] on input "False" at bounding box center [426, 57] width 8 height 6
radio input "true"
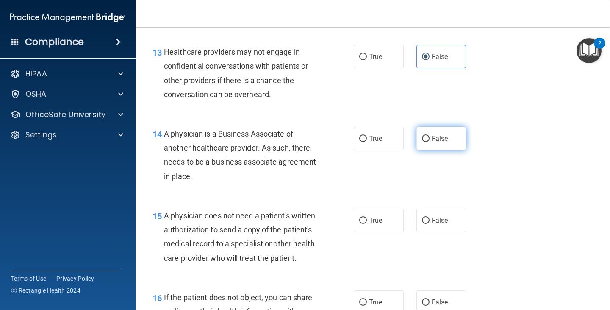
click at [418, 148] on label "False" at bounding box center [441, 138] width 50 height 23
click at [422, 142] on input "False" at bounding box center [426, 139] width 8 height 6
radio input "true"
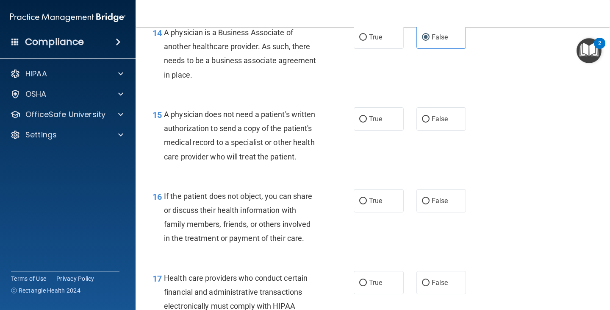
scroll to position [1143, 0]
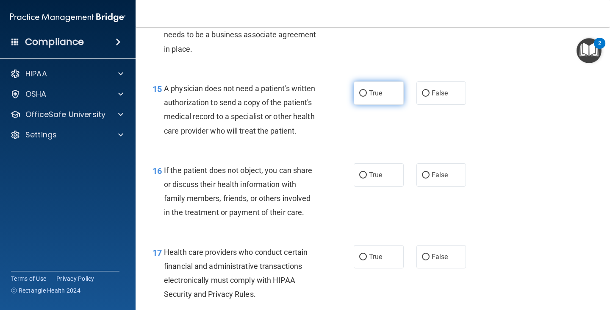
click at [397, 98] on label "True" at bounding box center [379, 92] width 50 height 23
click at [367, 97] on input "True" at bounding box center [363, 93] width 8 height 6
radio input "true"
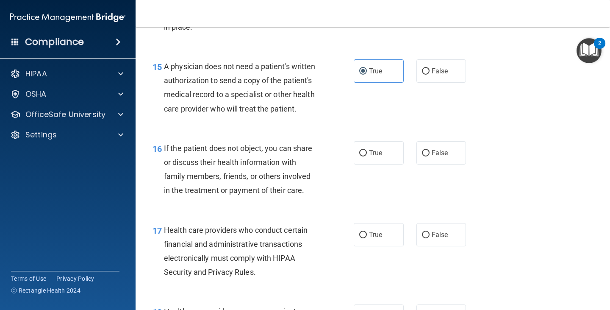
scroll to position [1186, 0]
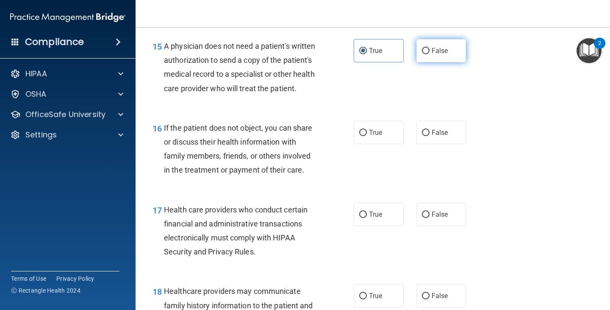
click at [449, 46] on label "False" at bounding box center [441, 50] width 50 height 23
click at [429, 48] on input "False" at bounding box center [426, 51] width 8 height 6
radio input "true"
radio input "false"
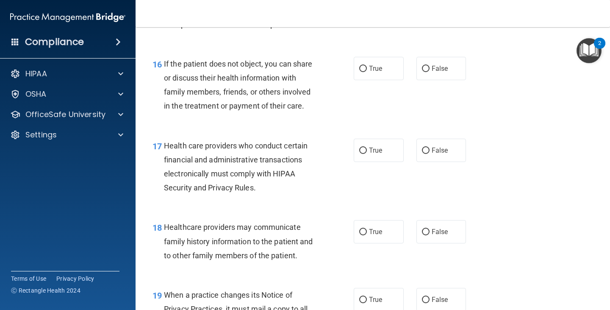
scroll to position [1270, 0]
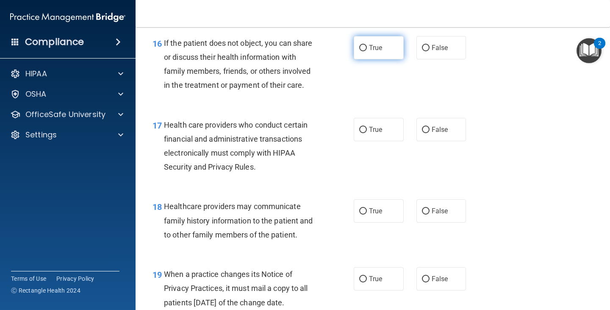
click at [369, 52] on span "True" at bounding box center [375, 48] width 13 height 8
click at [367, 51] on input "True" at bounding box center [363, 48] width 8 height 6
radio input "true"
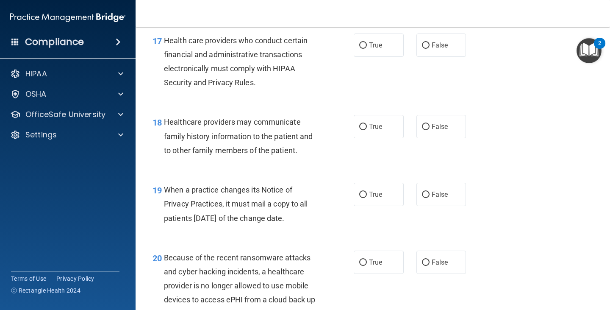
scroll to position [1355, 0]
drag, startPoint x: 381, startPoint y: 48, endPoint x: 379, endPoint y: 53, distance: 5.5
click at [379, 53] on label "True" at bounding box center [379, 44] width 50 height 23
click at [367, 48] on input "True" at bounding box center [363, 45] width 8 height 6
radio input "true"
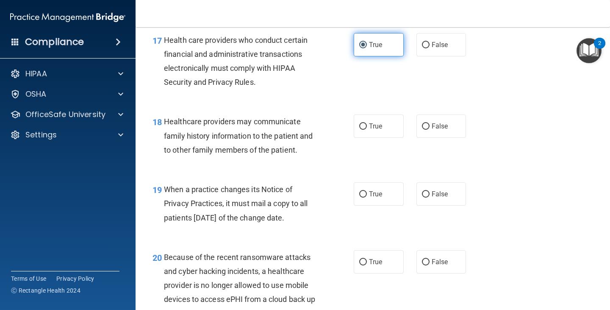
click at [377, 49] on span "True" at bounding box center [375, 45] width 13 height 8
click at [367, 48] on input "True" at bounding box center [363, 45] width 8 height 6
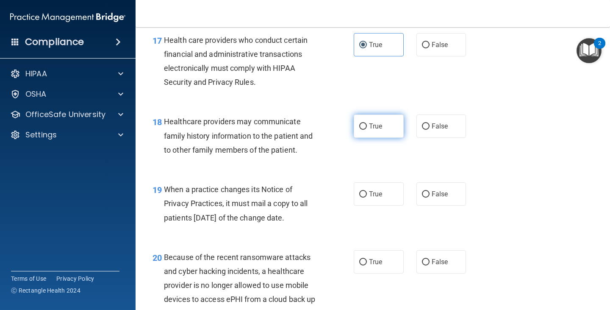
click at [371, 130] on span "True" at bounding box center [375, 126] width 13 height 8
click at [367, 130] on input "True" at bounding box center [363, 126] width 8 height 6
radio input "true"
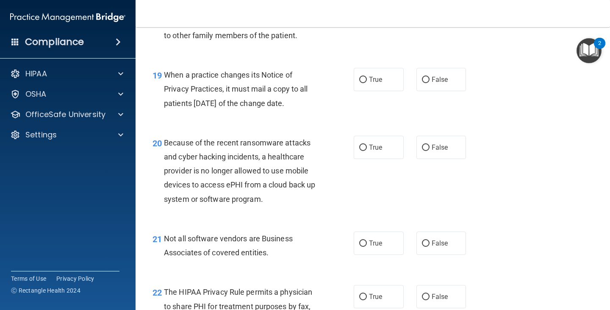
scroll to position [1482, 0]
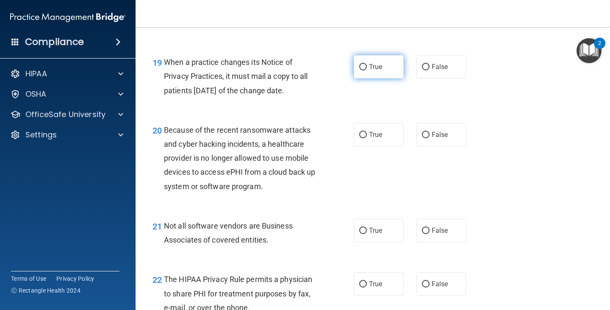
click at [369, 71] on span "True" at bounding box center [375, 67] width 13 height 8
click at [367, 70] on input "True" at bounding box center [363, 67] width 8 height 6
radio input "true"
click at [426, 144] on label "False" at bounding box center [441, 134] width 50 height 23
click at [426, 138] on input "False" at bounding box center [426, 135] width 8 height 6
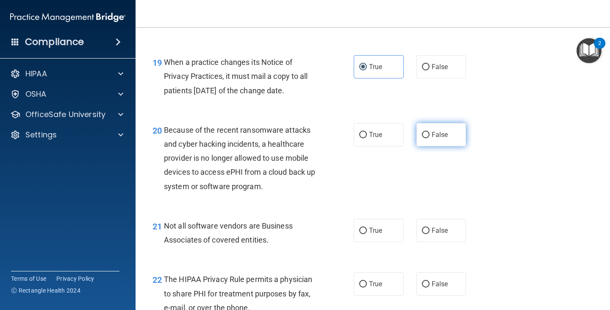
radio input "true"
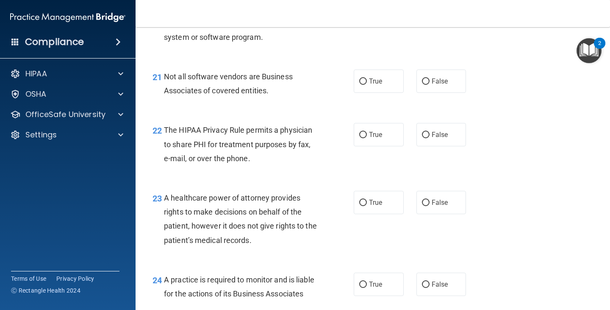
scroll to position [1652, 0]
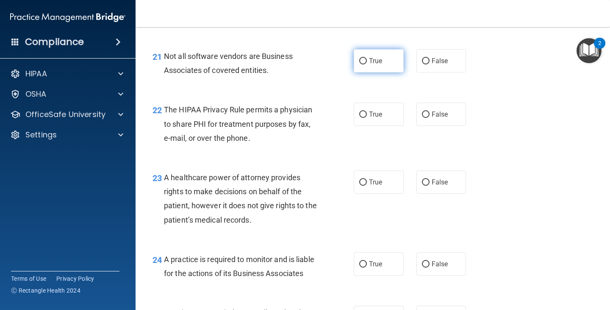
click at [370, 72] on label "True" at bounding box center [379, 60] width 50 height 23
click at [367, 64] on input "True" at bounding box center [363, 61] width 8 height 6
radio input "true"
click at [432, 72] on label "False" at bounding box center [441, 60] width 50 height 23
click at [429, 64] on input "False" at bounding box center [426, 61] width 8 height 6
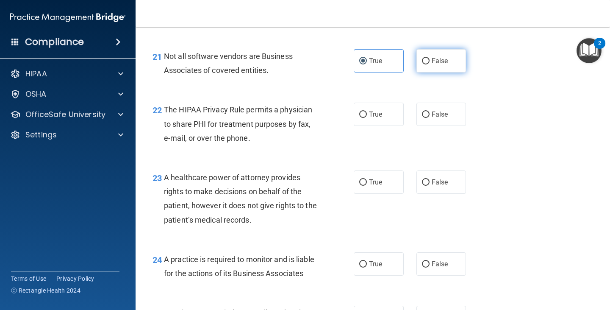
radio input "true"
radio input "false"
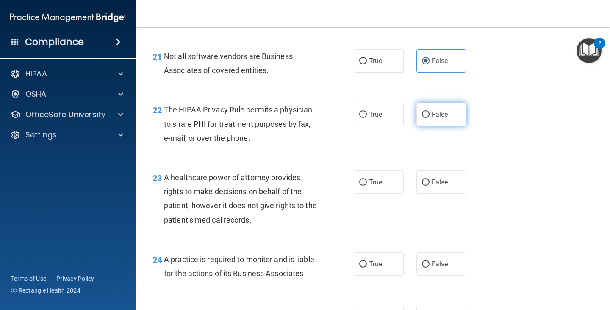
click at [425, 126] on label "False" at bounding box center [441, 113] width 50 height 23
click at [425, 118] on input "False" at bounding box center [426, 114] width 8 height 6
radio input "true"
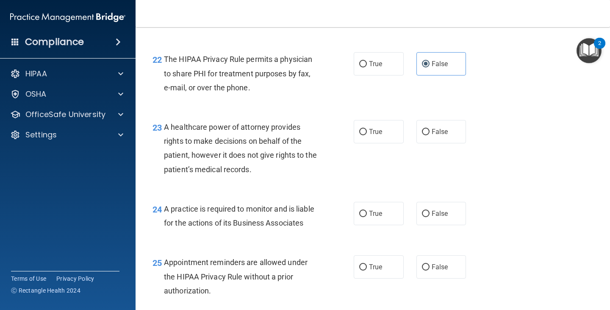
scroll to position [1694, 0]
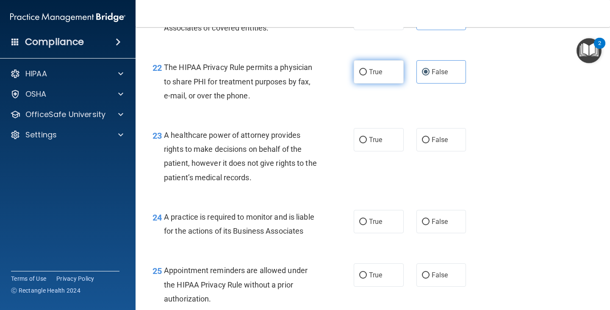
click at [374, 77] on label "True" at bounding box center [379, 71] width 50 height 23
click at [367, 75] on input "True" at bounding box center [363, 72] width 8 height 6
radio input "true"
radio input "false"
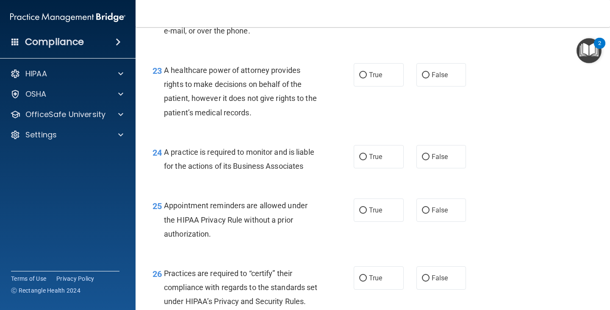
scroll to position [1779, 0]
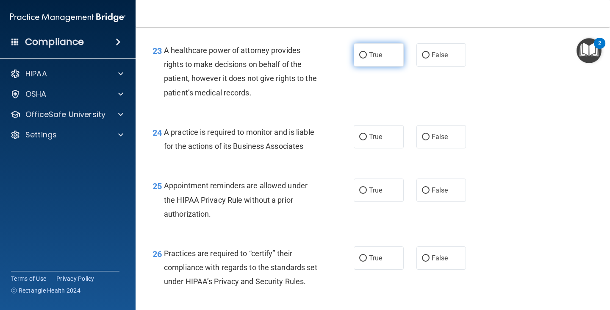
click at [370, 66] on label "True" at bounding box center [379, 54] width 50 height 23
click at [367, 58] on input "True" at bounding box center [363, 55] width 8 height 6
radio input "true"
click at [376, 141] on span "True" at bounding box center [375, 137] width 13 height 8
click at [367, 140] on input "True" at bounding box center [363, 137] width 8 height 6
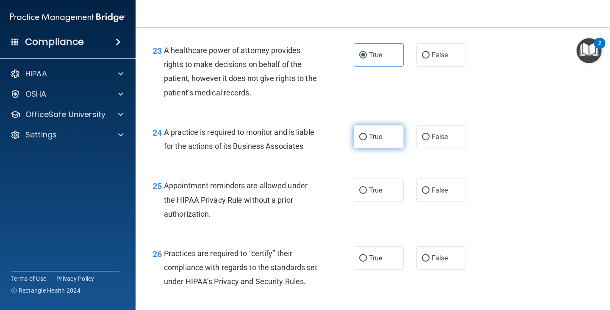
radio input "true"
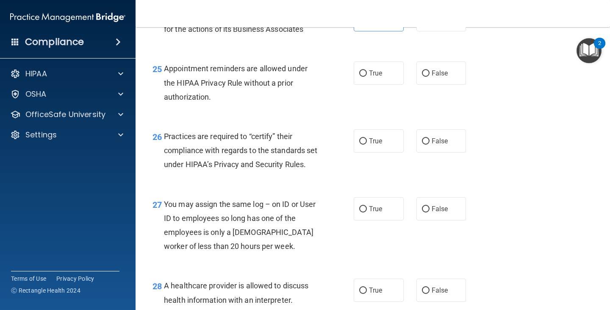
scroll to position [1906, 0]
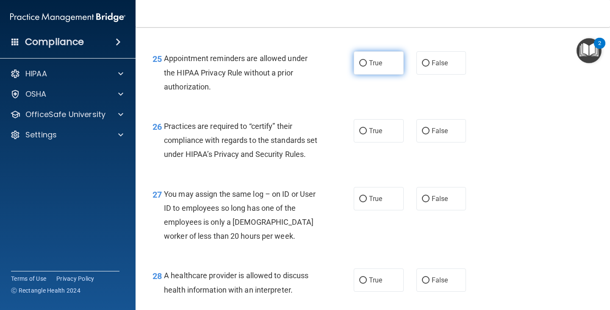
click at [382, 75] on label "True" at bounding box center [379, 62] width 50 height 23
click at [367, 66] on input "True" at bounding box center [363, 63] width 8 height 6
radio input "true"
click at [375, 135] on span "True" at bounding box center [375, 131] width 13 height 8
click at [367, 134] on input "True" at bounding box center [363, 131] width 8 height 6
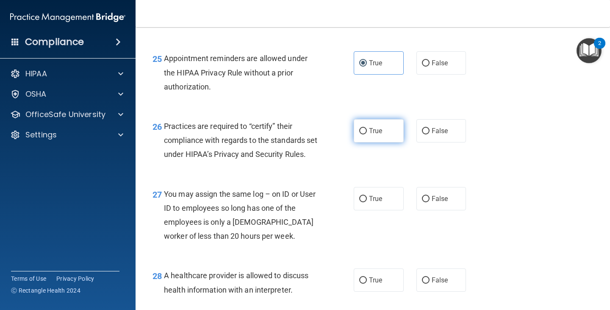
radio input "true"
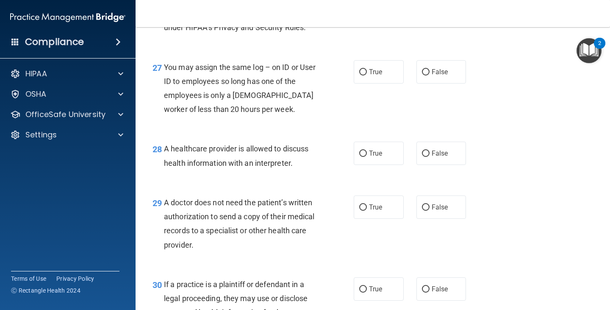
scroll to position [2033, 0]
drag, startPoint x: 425, startPoint y: 123, endPoint x: 355, endPoint y: 160, distance: 78.8
click at [424, 83] on label "False" at bounding box center [441, 71] width 50 height 23
click at [424, 75] on input "False" at bounding box center [426, 72] width 8 height 6
radio input "true"
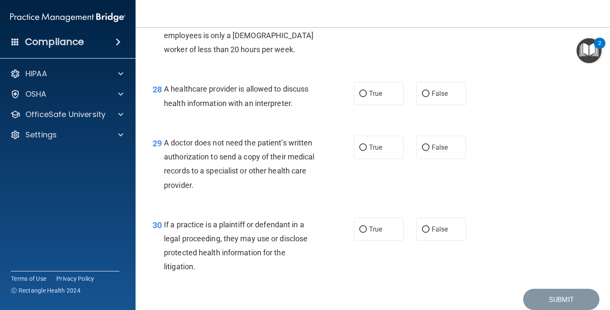
scroll to position [2117, 0]
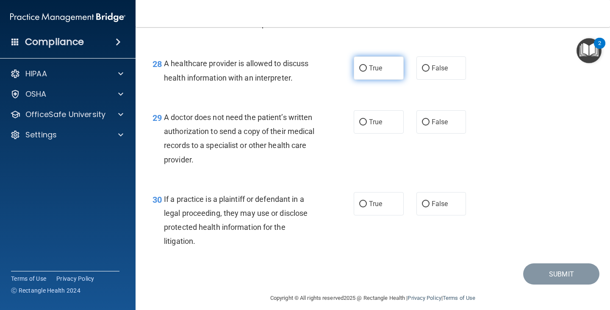
click at [390, 80] on label "True" at bounding box center [379, 67] width 50 height 23
click at [367, 72] on input "True" at bounding box center [363, 68] width 8 height 6
radio input "true"
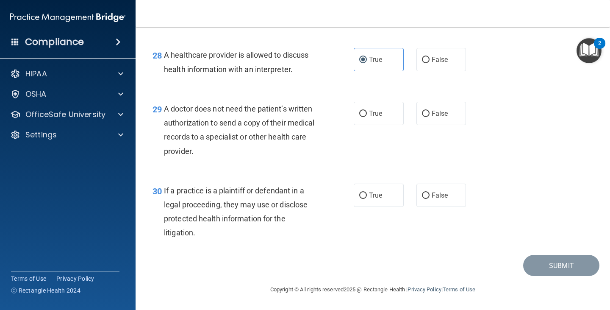
scroll to position [2168, 0]
click at [374, 118] on label "True" at bounding box center [379, 113] width 50 height 23
click at [367, 117] on input "True" at bounding box center [363, 114] width 8 height 6
radio input "true"
click at [371, 190] on label "True" at bounding box center [379, 194] width 50 height 23
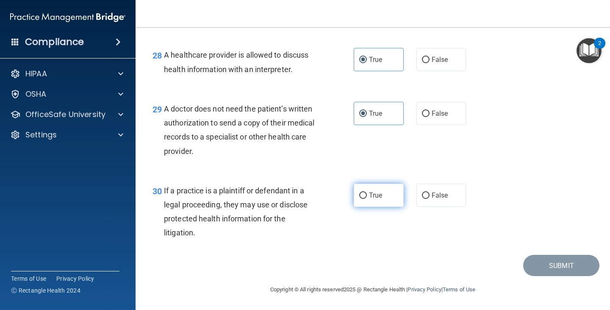
click at [367, 192] on input "True" at bounding box center [363, 195] width 8 height 6
radio input "true"
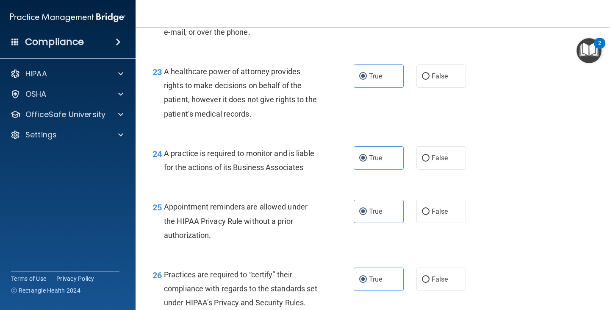
scroll to position [1787, 0]
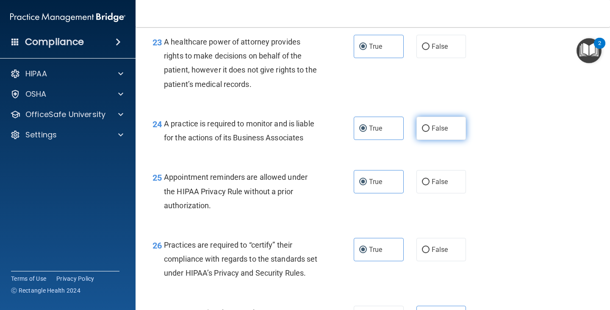
click at [424, 140] on label "False" at bounding box center [441, 127] width 50 height 23
click at [424, 132] on input "False" at bounding box center [426, 128] width 8 height 6
radio input "true"
radio input "false"
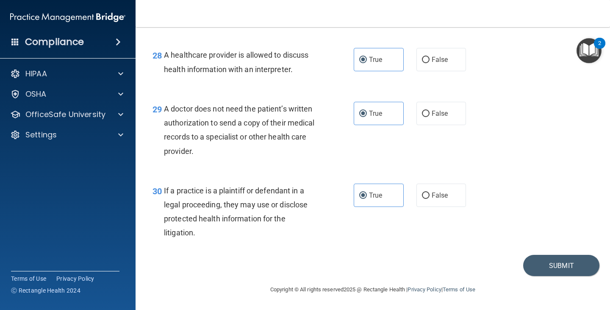
scroll to position [2168, 0]
click at [543, 264] on button "Submit" at bounding box center [561, 266] width 76 height 22
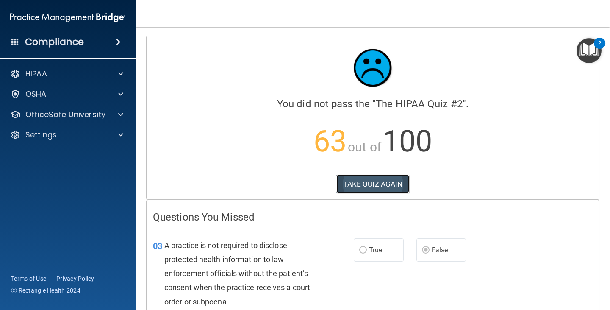
click at [385, 182] on button "TAKE QUIZ AGAIN" at bounding box center [372, 183] width 73 height 19
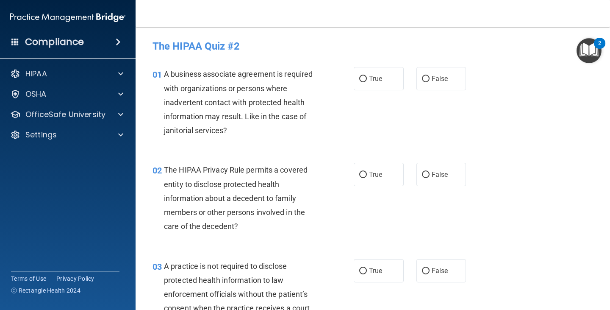
drag, startPoint x: 427, startPoint y: 73, endPoint x: 421, endPoint y: 104, distance: 31.9
click at [422, 86] on label "False" at bounding box center [441, 78] width 50 height 23
click at [422, 82] on input "False" at bounding box center [426, 79] width 8 height 6
click at [374, 177] on span "True" at bounding box center [375, 174] width 13 height 8
click at [367, 177] on input "True" at bounding box center [363, 175] width 8 height 6
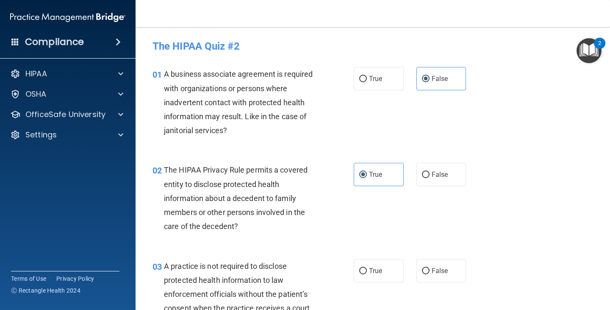
drag, startPoint x: 434, startPoint y: 274, endPoint x: 467, endPoint y: 263, distance: 34.4
click at [435, 274] on span "False" at bounding box center [440, 270] width 17 height 8
click at [429, 274] on input "False" at bounding box center [426, 271] width 8 height 6
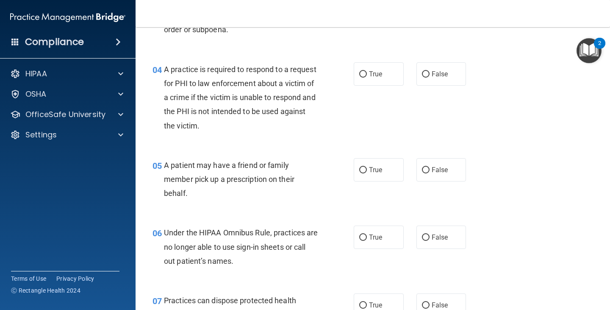
scroll to position [296, 0]
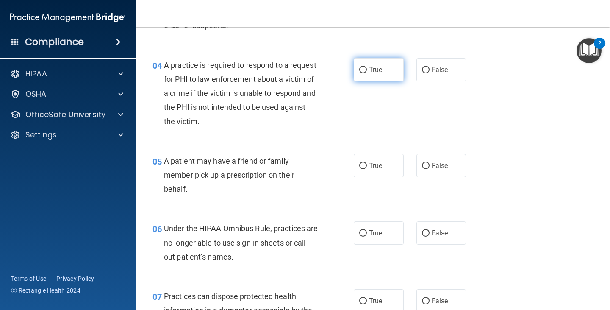
click at [373, 72] on span "True" at bounding box center [375, 70] width 13 height 8
click at [367, 72] on input "True" at bounding box center [363, 70] width 8 height 6
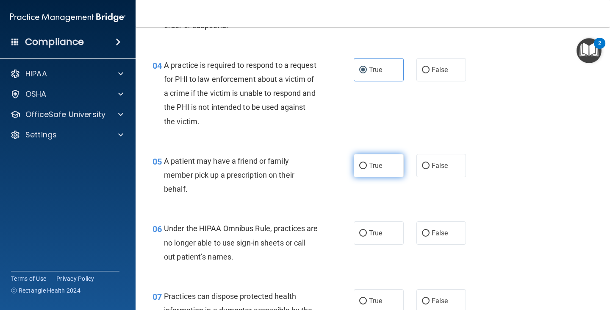
click at [371, 166] on span "True" at bounding box center [375, 165] width 13 height 8
click at [367, 166] on input "True" at bounding box center [363, 166] width 8 height 6
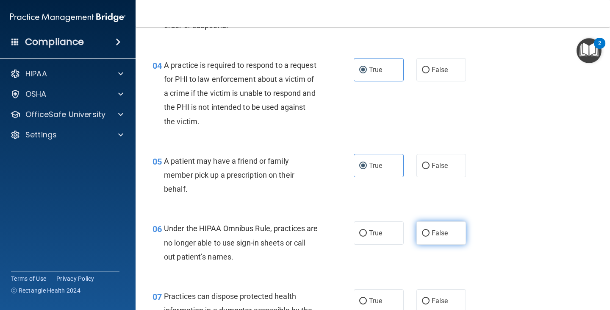
click at [443, 227] on label "False" at bounding box center [441, 232] width 50 height 23
click at [429, 230] on input "False" at bounding box center [426, 233] width 8 height 6
click at [437, 296] on span "False" at bounding box center [440, 300] width 17 height 8
click at [429, 298] on input "False" at bounding box center [426, 301] width 8 height 6
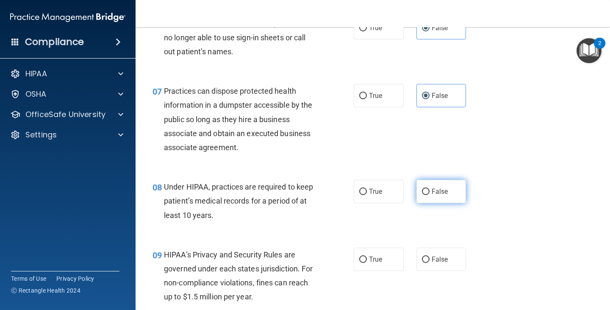
scroll to position [508, 0]
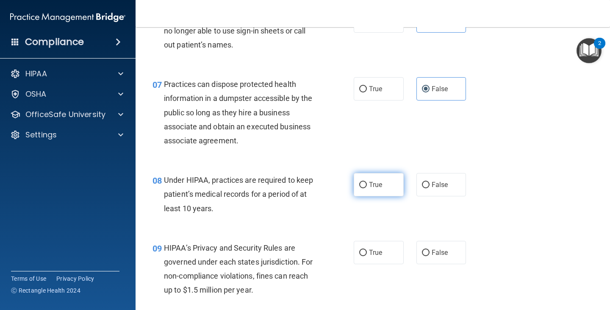
click at [386, 186] on label "True" at bounding box center [379, 184] width 50 height 23
click at [367, 186] on input "True" at bounding box center [363, 185] width 8 height 6
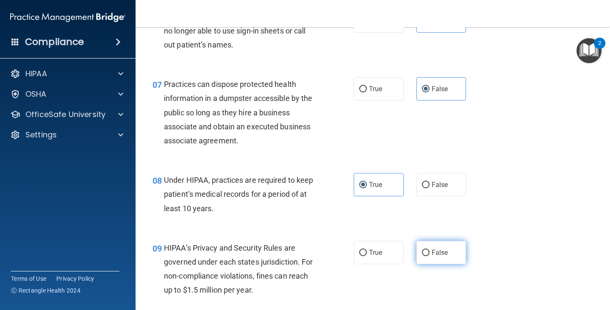
click at [436, 253] on span "False" at bounding box center [440, 252] width 17 height 8
click at [429, 253] on input "False" at bounding box center [426, 252] width 8 height 6
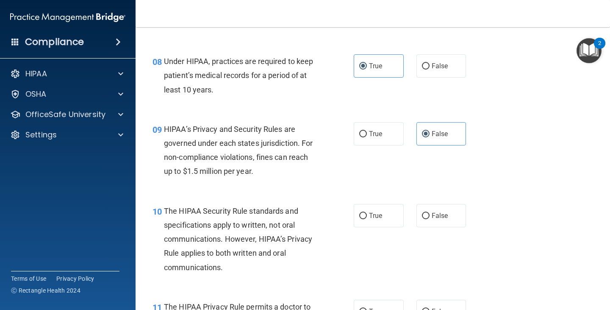
scroll to position [635, 0]
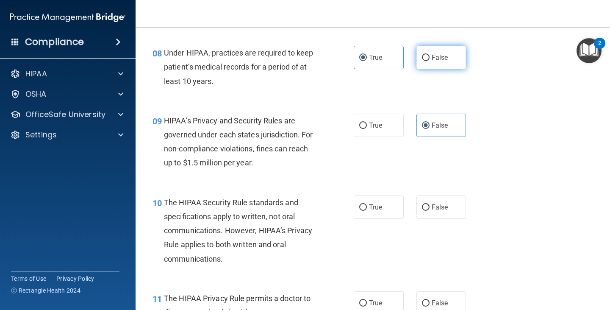
click at [432, 59] on span "False" at bounding box center [440, 57] width 17 height 8
click at [429, 59] on input "False" at bounding box center [426, 58] width 8 height 6
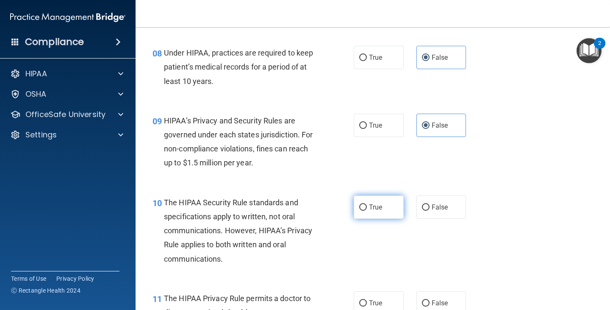
click at [382, 200] on label "True" at bounding box center [379, 206] width 50 height 23
click at [367, 204] on input "True" at bounding box center [363, 207] width 8 height 6
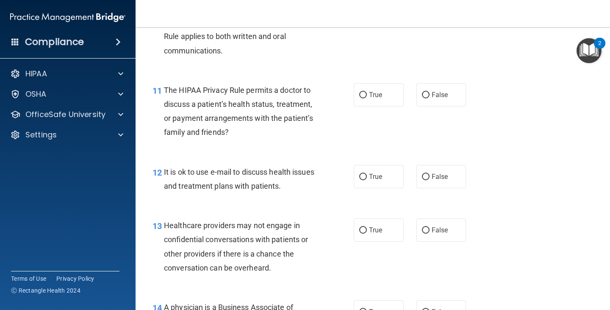
scroll to position [847, 0]
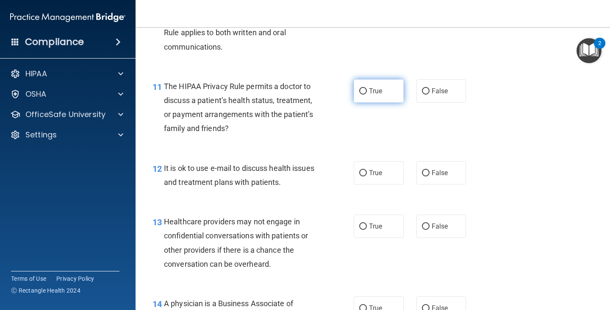
click at [379, 91] on label "True" at bounding box center [379, 90] width 50 height 23
click at [367, 91] on input "True" at bounding box center [363, 91] width 8 height 6
click at [379, 173] on span "True" at bounding box center [375, 173] width 13 height 8
click at [367, 173] on input "True" at bounding box center [363, 173] width 8 height 6
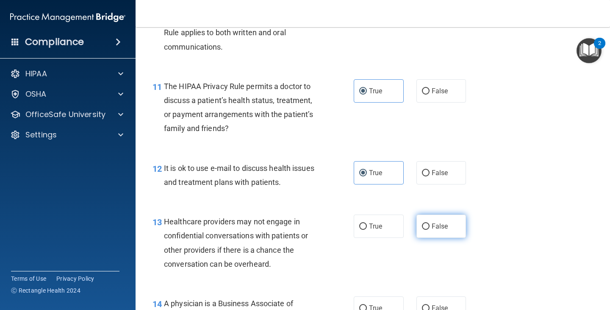
click at [442, 221] on label "False" at bounding box center [441, 225] width 50 height 23
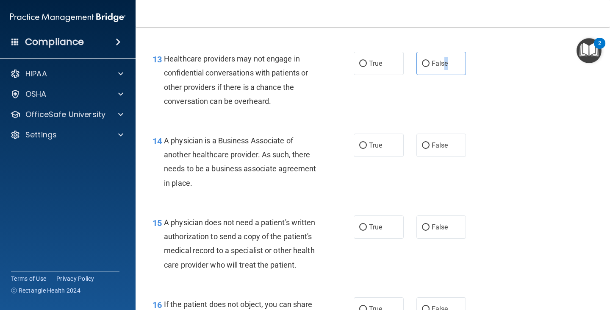
scroll to position [1016, 0]
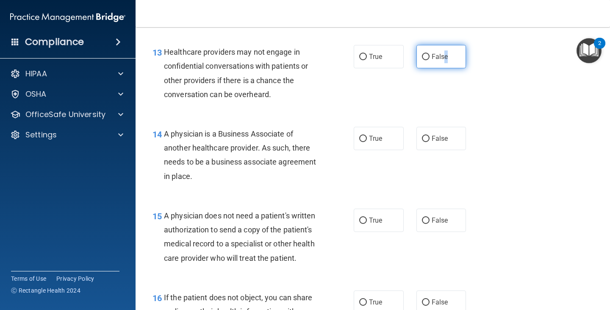
click at [423, 58] on input "False" at bounding box center [426, 57] width 8 height 6
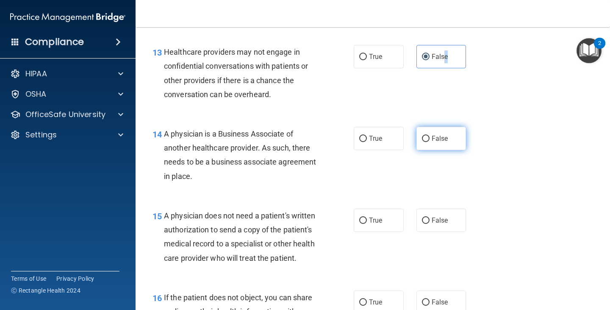
click at [424, 139] on input "False" at bounding box center [426, 139] width 8 height 6
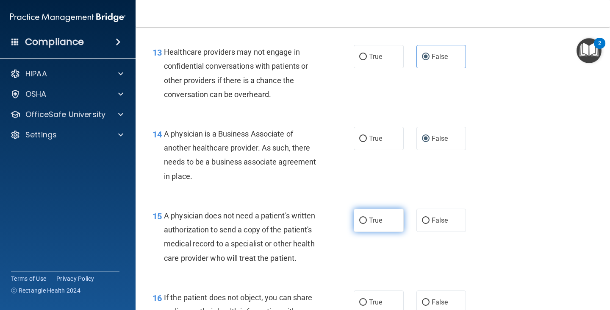
click at [362, 224] on label "True" at bounding box center [379, 219] width 50 height 23
click at [362, 224] on input "True" at bounding box center [363, 220] width 8 height 6
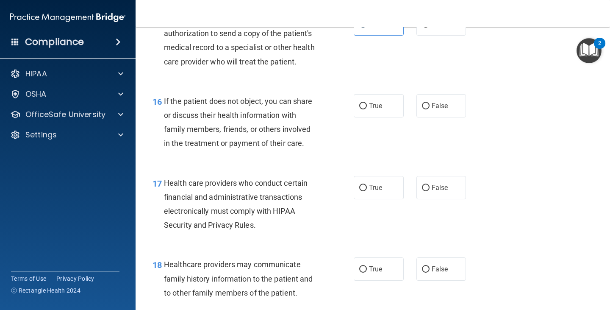
scroll to position [1228, 0]
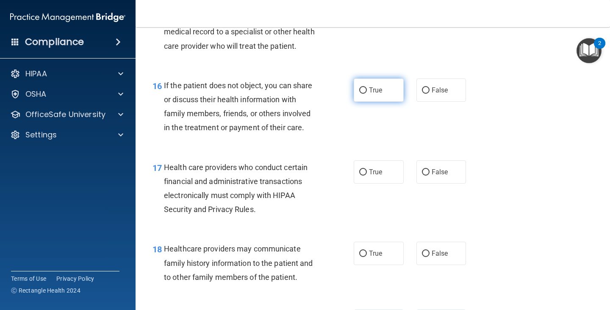
click at [379, 94] on span "True" at bounding box center [375, 90] width 13 height 8
click at [367, 94] on input "True" at bounding box center [363, 90] width 8 height 6
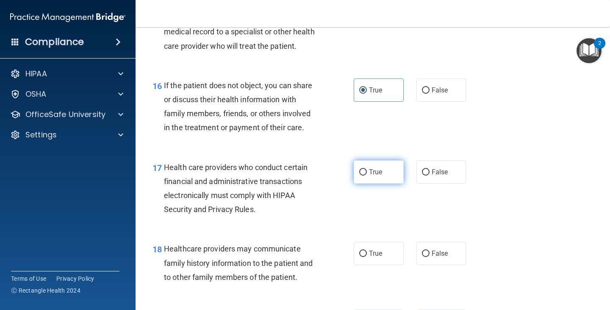
click at [381, 183] on label "True" at bounding box center [379, 171] width 50 height 23
click at [367, 175] on input "True" at bounding box center [363, 172] width 8 height 6
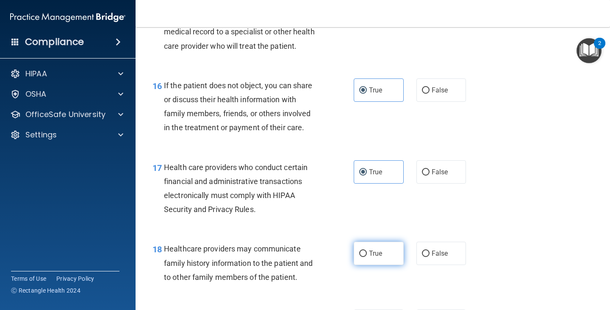
click at [382, 265] on label "True" at bounding box center [379, 252] width 50 height 23
click at [367, 257] on input "True" at bounding box center [363, 253] width 8 height 6
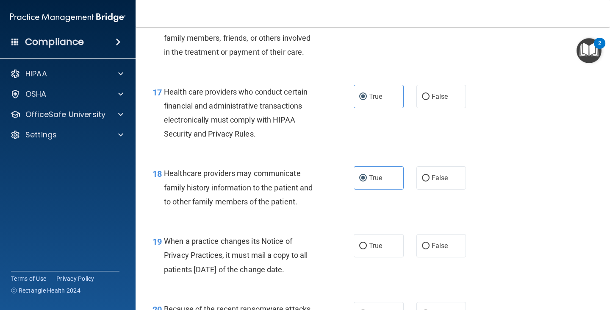
scroll to position [1355, 0]
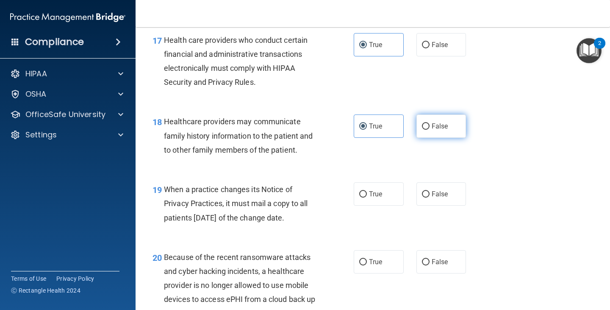
click at [439, 136] on label "False" at bounding box center [441, 125] width 50 height 23
click at [429, 130] on input "False" at bounding box center [426, 126] width 8 height 6
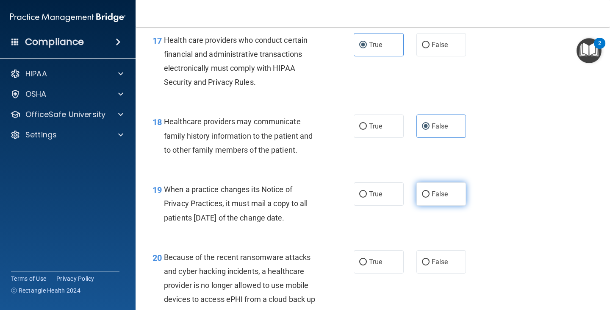
click at [426, 205] on label "False" at bounding box center [441, 193] width 50 height 23
click at [426, 197] on input "False" at bounding box center [426, 194] width 8 height 6
click at [374, 198] on span "True" at bounding box center [375, 194] width 13 height 8
click at [367, 197] on input "True" at bounding box center [363, 194] width 8 height 6
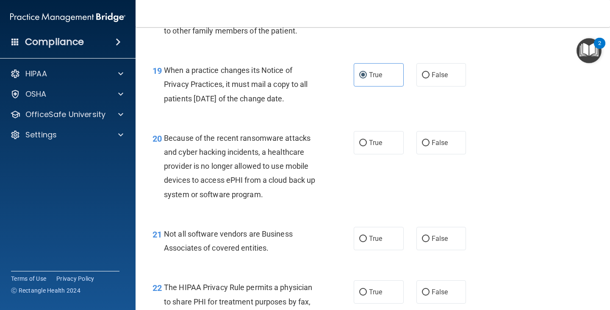
scroll to position [1482, 0]
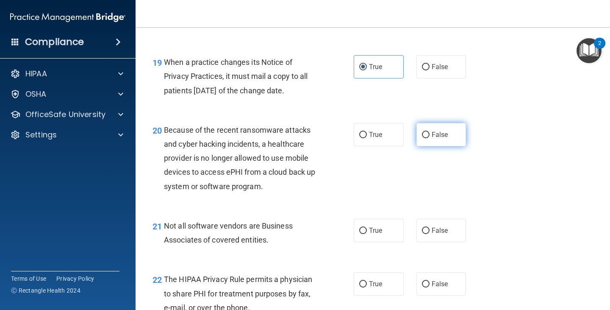
click at [427, 146] on label "False" at bounding box center [441, 134] width 50 height 23
click at [427, 138] on input "False" at bounding box center [426, 135] width 8 height 6
click at [432, 234] on span "False" at bounding box center [440, 230] width 17 height 8
click at [429, 234] on input "False" at bounding box center [426, 230] width 8 height 6
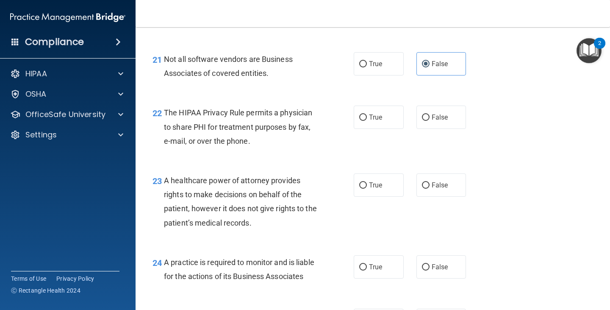
scroll to position [1652, 0]
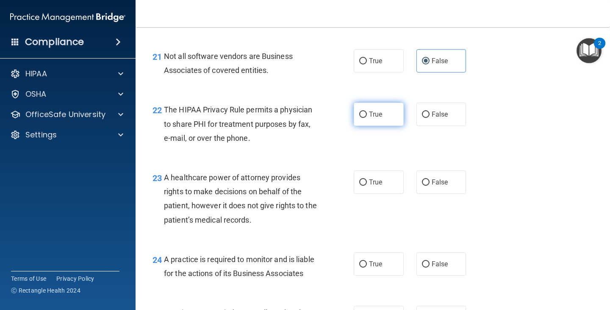
click at [372, 118] on span "True" at bounding box center [375, 114] width 13 height 8
click at [367, 118] on input "True" at bounding box center [363, 114] width 8 height 6
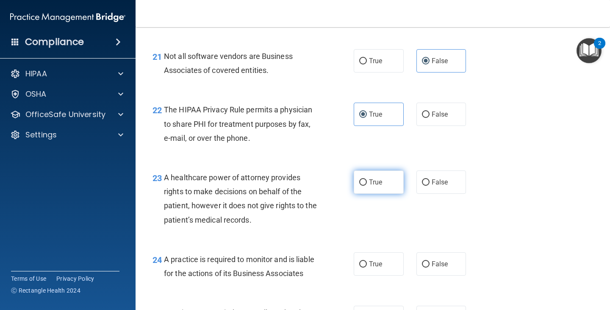
click at [376, 194] on label "True" at bounding box center [379, 181] width 50 height 23
click at [367, 185] on input "True" at bounding box center [363, 182] width 8 height 6
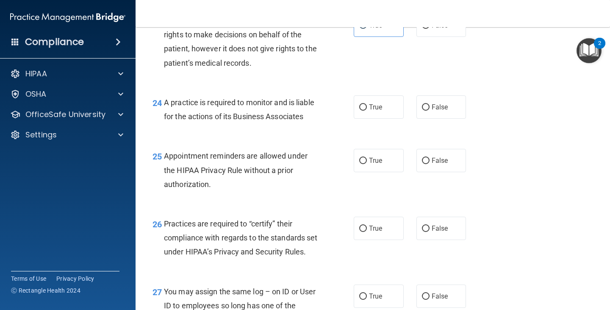
scroll to position [1821, 0]
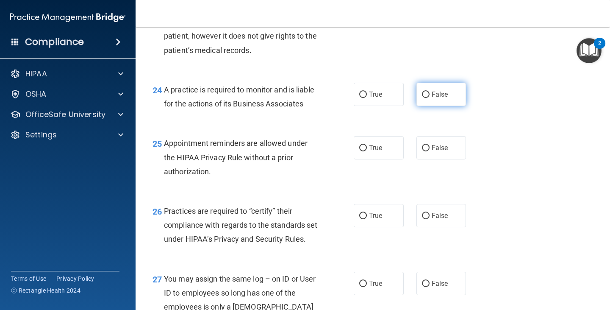
click at [442, 98] on span "False" at bounding box center [440, 94] width 17 height 8
click at [429, 98] on input "False" at bounding box center [426, 94] width 8 height 6
click at [385, 159] on label "True" at bounding box center [379, 147] width 50 height 23
click at [367, 151] on input "True" at bounding box center [363, 148] width 8 height 6
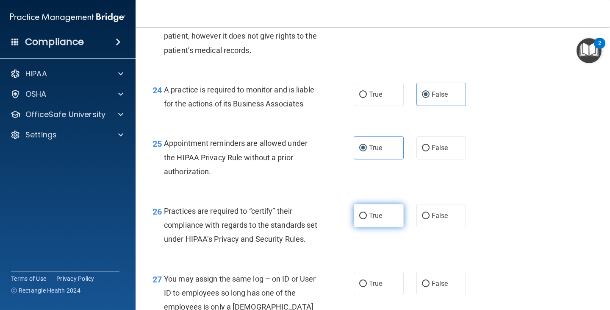
click at [376, 227] on label "True" at bounding box center [379, 215] width 50 height 23
click at [367, 219] on input "True" at bounding box center [363, 216] width 8 height 6
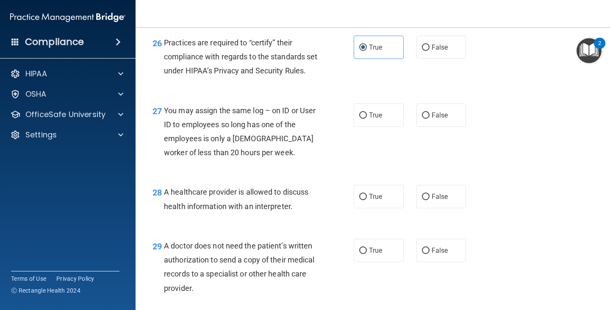
scroll to position [1990, 0]
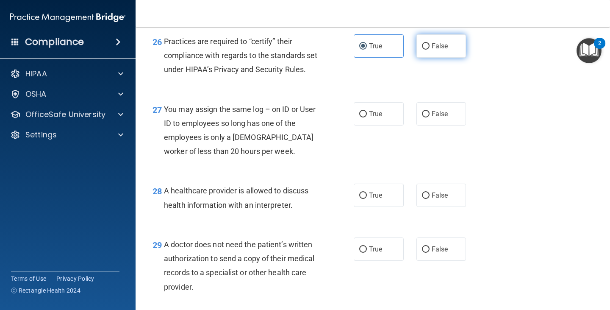
click at [456, 58] on label "False" at bounding box center [441, 45] width 50 height 23
click at [429, 50] on input "False" at bounding box center [426, 46] width 8 height 6
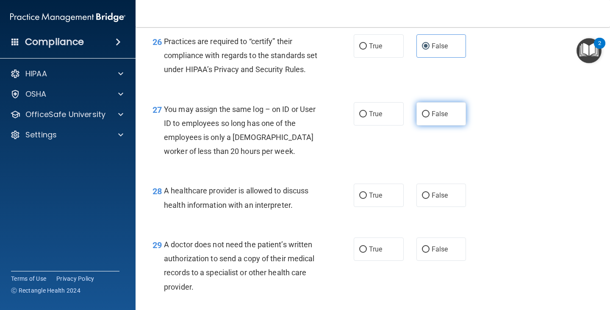
click at [443, 125] on label "False" at bounding box center [441, 113] width 50 height 23
click at [429, 117] on input "False" at bounding box center [426, 114] width 8 height 6
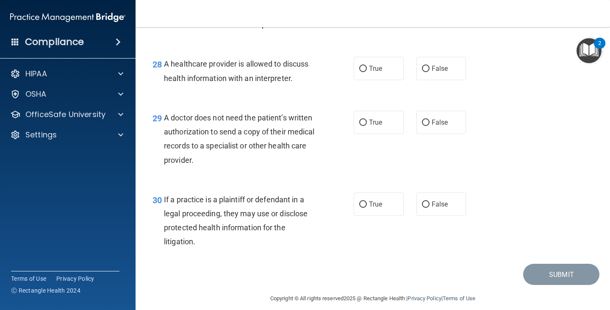
scroll to position [2117, 0]
drag, startPoint x: 378, startPoint y: 111, endPoint x: 386, endPoint y: 145, distance: 34.4
click at [377, 72] on span "True" at bounding box center [375, 68] width 13 height 8
click at [386, 133] on label "True" at bounding box center [379, 121] width 50 height 23
click at [367, 125] on input "True" at bounding box center [363, 122] width 8 height 6
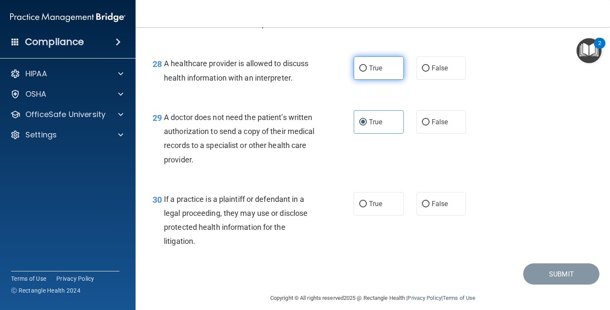
click at [371, 80] on label "True" at bounding box center [379, 67] width 50 height 23
click at [367, 72] on input "True" at bounding box center [363, 68] width 8 height 6
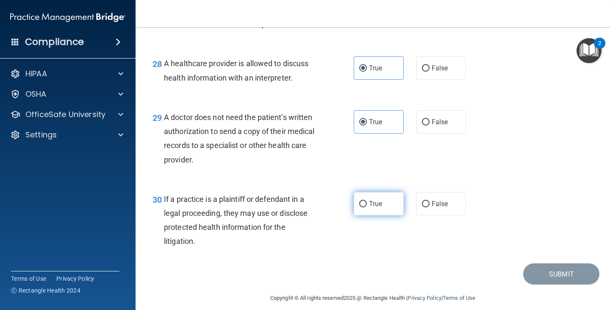
click at [371, 208] on span "True" at bounding box center [375, 203] width 13 height 8
click at [367, 207] on input "True" at bounding box center [363, 204] width 8 height 6
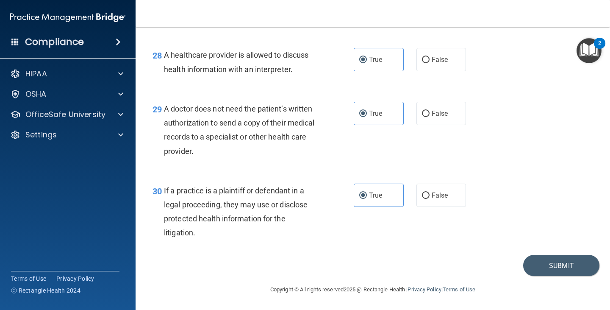
scroll to position [2168, 0]
click at [551, 264] on button "Submit" at bounding box center [561, 266] width 76 height 22
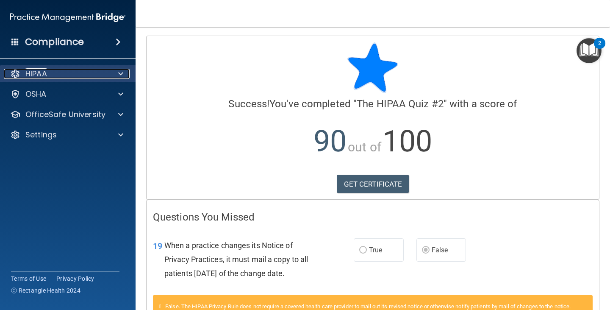
click at [48, 74] on div "HIPAA" at bounding box center [56, 74] width 105 height 10
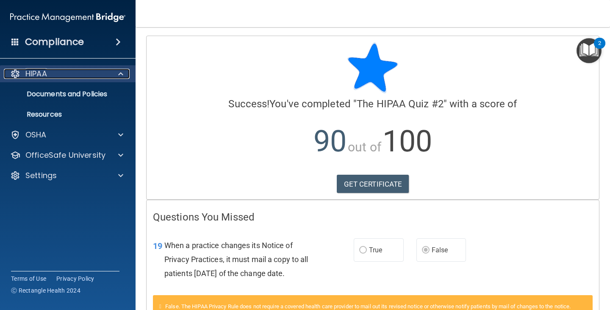
click at [48, 74] on div "HIPAA" at bounding box center [56, 74] width 105 height 10
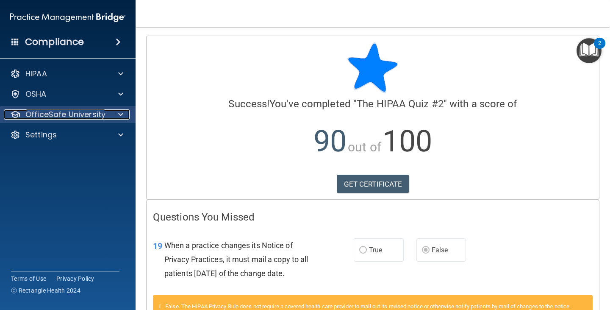
click at [75, 116] on p "OfficeSafe University" at bounding box center [65, 114] width 80 height 10
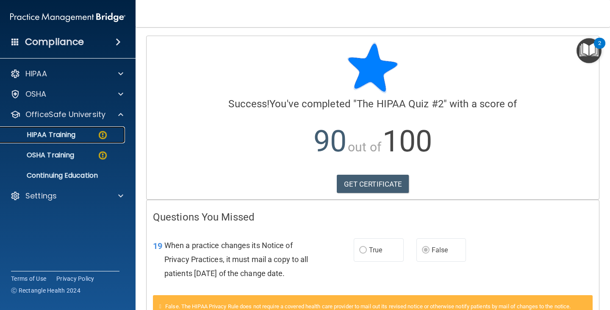
click at [75, 138] on p "HIPAA Training" at bounding box center [41, 134] width 70 height 8
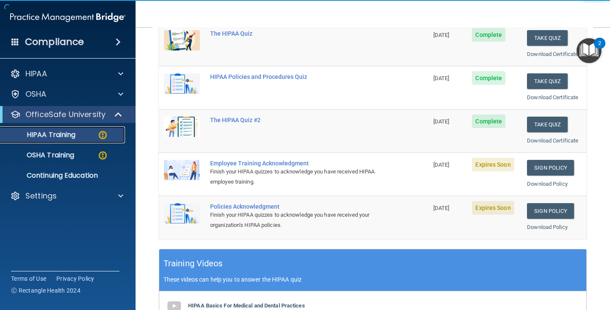
scroll to position [127, 0]
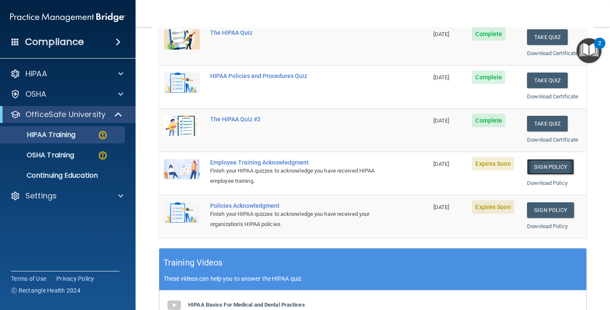
click at [537, 168] on link "Sign Policy" at bounding box center [550, 167] width 47 height 16
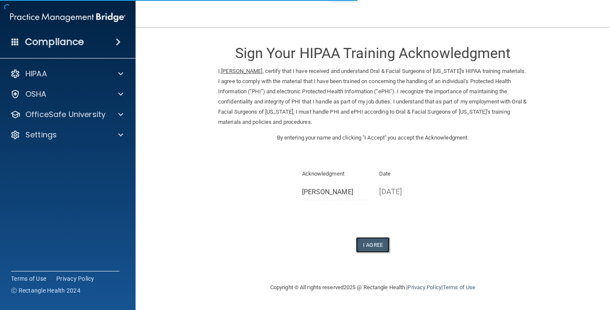
click at [378, 242] on button "I Agree" at bounding box center [373, 245] width 34 height 16
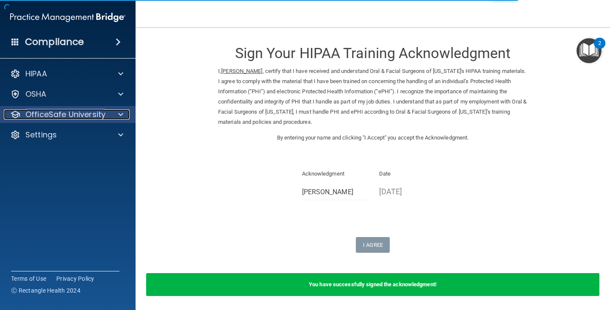
click at [77, 113] on p "OfficeSafe University" at bounding box center [65, 114] width 80 height 10
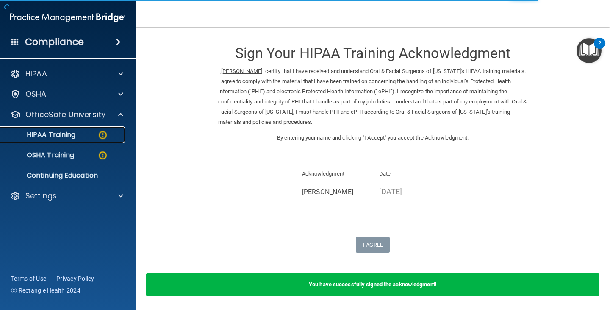
click at [78, 136] on div "HIPAA Training" at bounding box center [64, 134] width 116 height 8
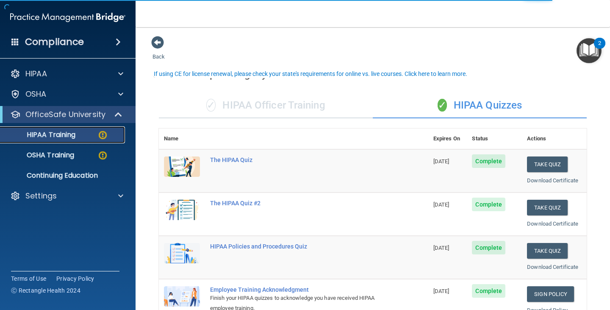
scroll to position [169, 0]
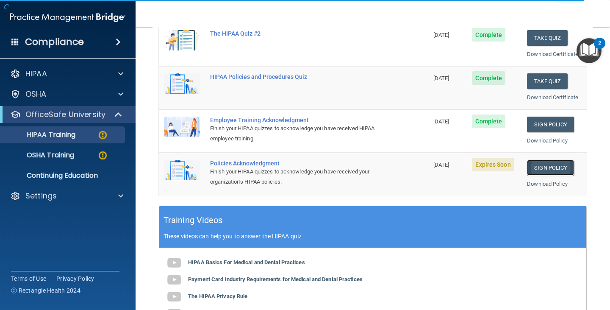
click at [548, 168] on link "Sign Policy" at bounding box center [550, 168] width 47 height 16
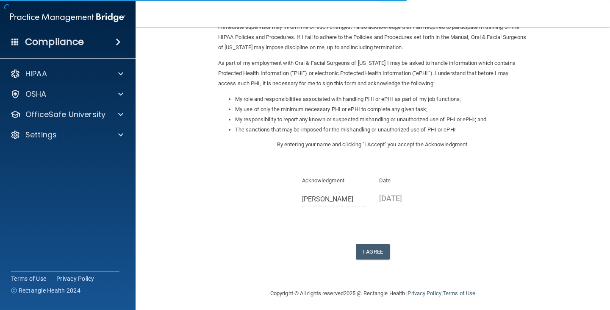
scroll to position [78, 0]
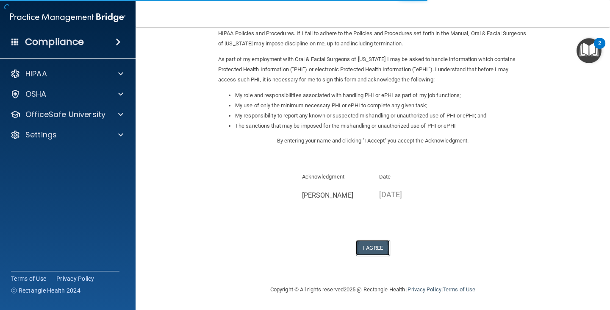
click at [379, 249] on button "I Agree" at bounding box center [373, 248] width 34 height 16
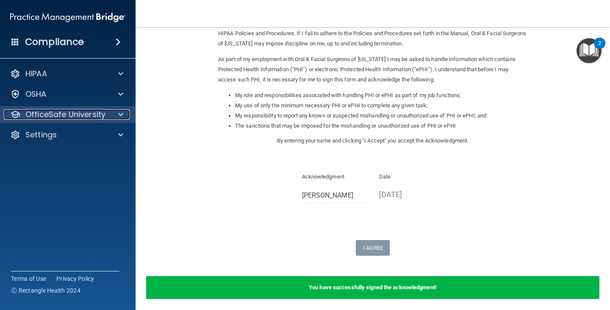
click at [83, 110] on p "OfficeSafe University" at bounding box center [65, 114] width 80 height 10
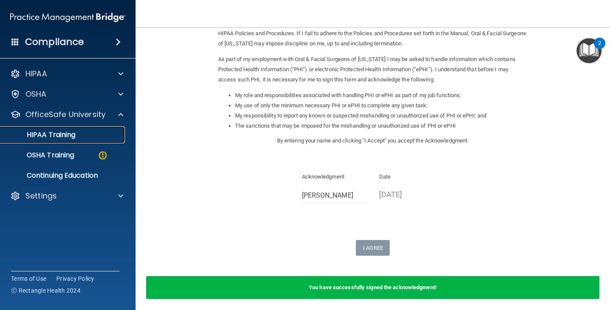
click at [75, 138] on p "HIPAA Training" at bounding box center [41, 134] width 70 height 8
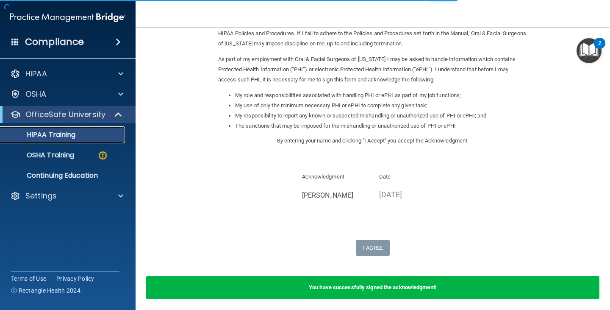
scroll to position [295, 0]
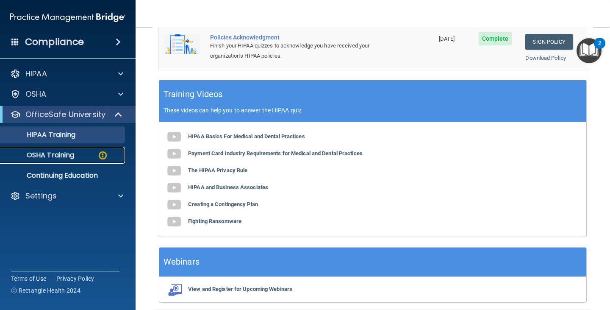
click at [72, 155] on p "OSHA Training" at bounding box center [40, 155] width 69 height 8
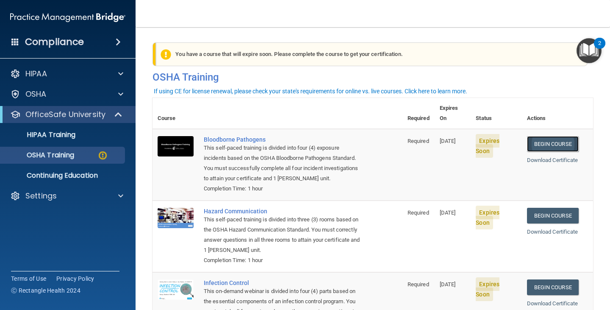
click at [556, 136] on link "Begin Course" at bounding box center [553, 144] width 52 height 16
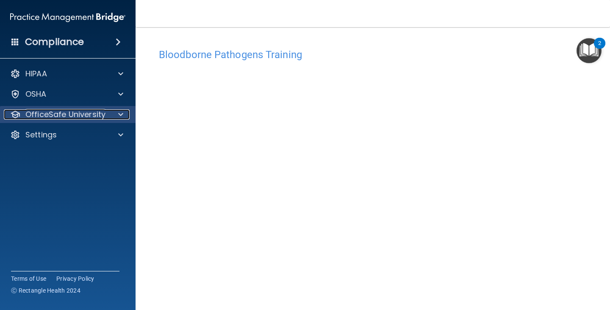
click at [92, 110] on p "OfficeSafe University" at bounding box center [65, 114] width 80 height 10
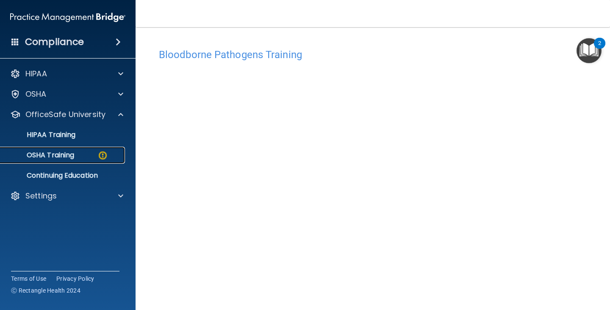
click at [88, 150] on link "OSHA Training" at bounding box center [58, 155] width 133 height 17
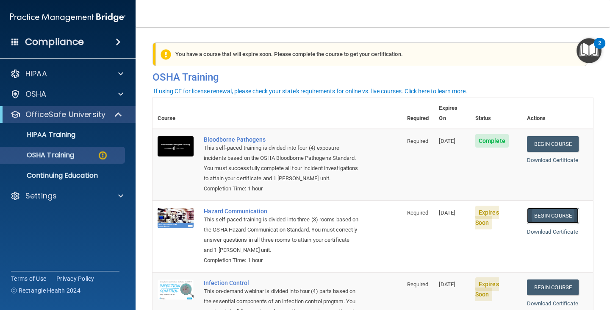
click at [569, 208] on link "Begin Course" at bounding box center [553, 216] width 52 height 16
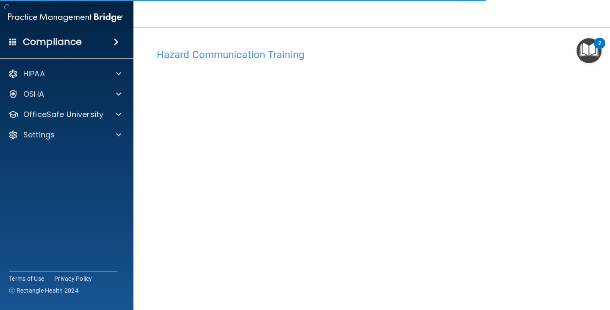
scroll to position [9, 0]
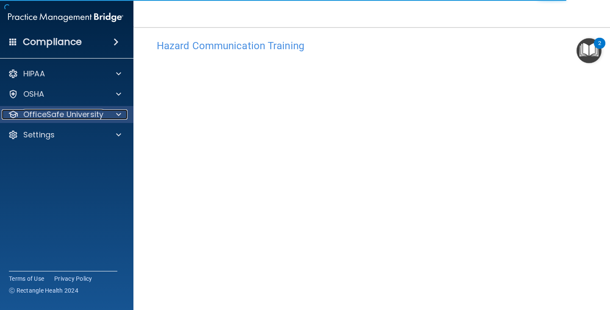
click at [74, 116] on p "OfficeSafe University" at bounding box center [63, 114] width 80 height 10
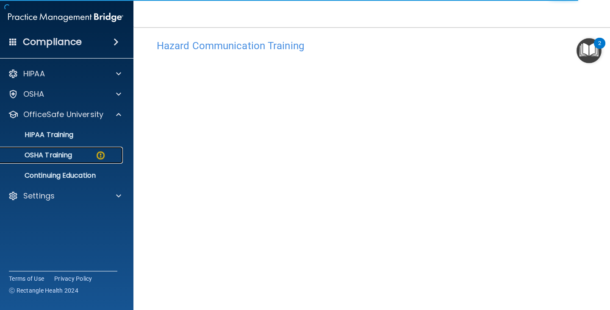
click at [84, 155] on div "OSHA Training" at bounding box center [61, 155] width 116 height 8
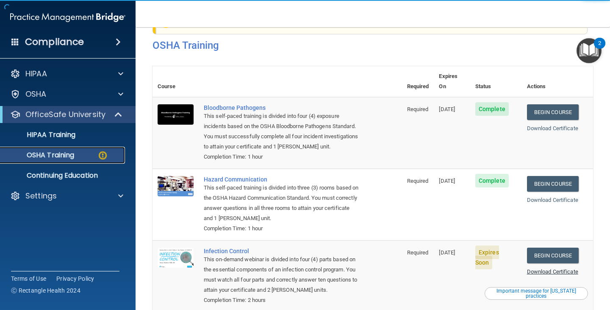
scroll to position [131, 0]
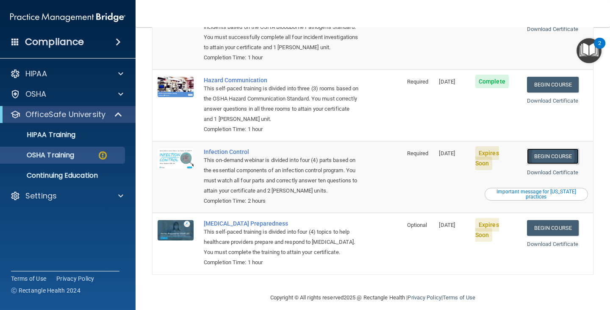
click at [538, 148] on link "Begin Course" at bounding box center [553, 156] width 52 height 16
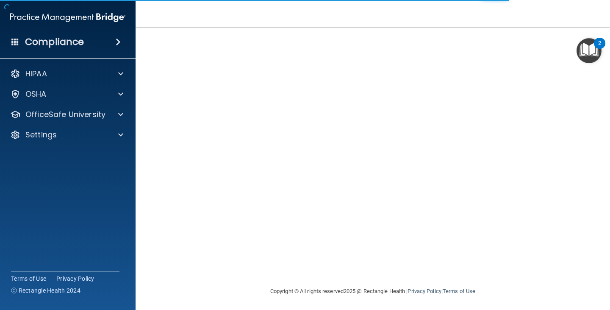
scroll to position [53, 0]
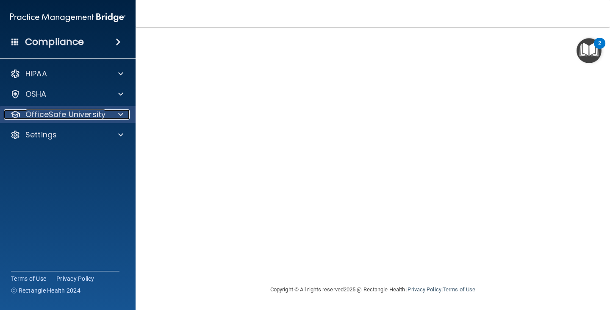
click at [96, 113] on p "OfficeSafe University" at bounding box center [65, 114] width 80 height 10
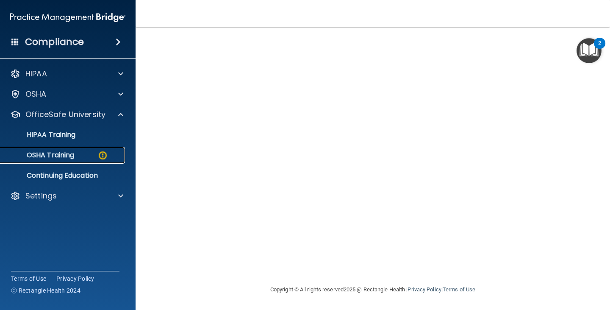
click at [91, 155] on div "OSHA Training" at bounding box center [64, 155] width 116 height 8
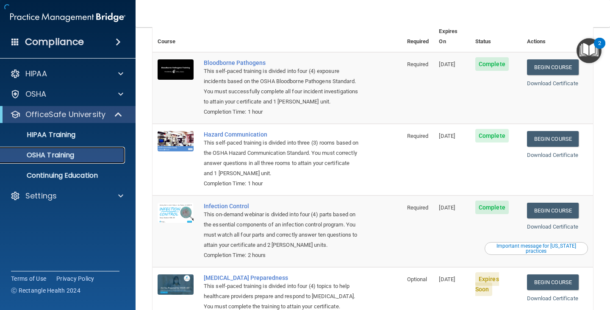
scroll to position [107, 0]
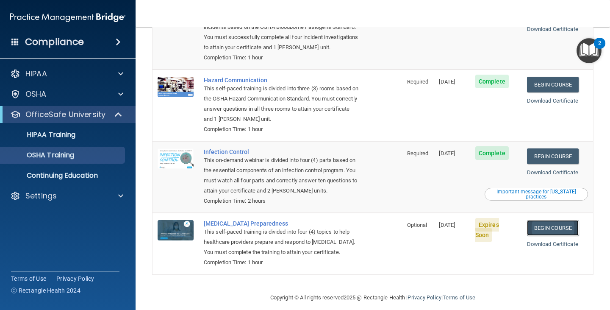
click at [538, 220] on link "Begin Course" at bounding box center [553, 228] width 52 height 16
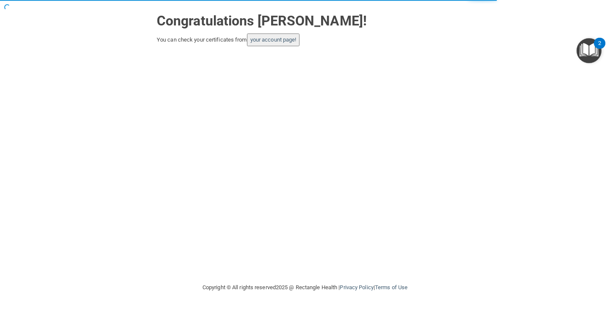
click at [287, 43] on button "your account page!" at bounding box center [273, 39] width 53 height 13
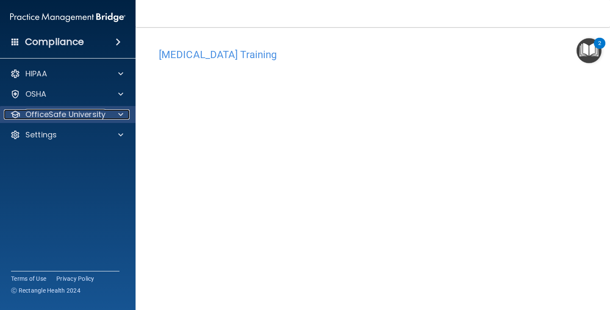
click at [82, 117] on p "OfficeSafe University" at bounding box center [65, 114] width 80 height 10
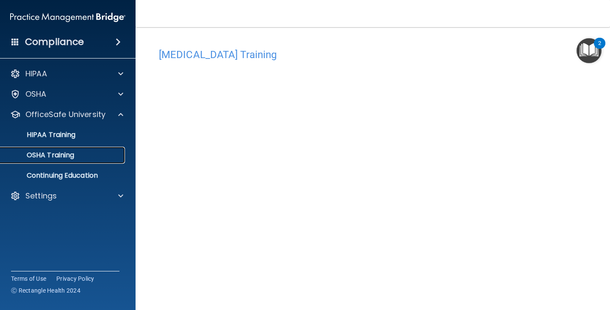
click at [72, 154] on p "OSHA Training" at bounding box center [40, 155] width 69 height 8
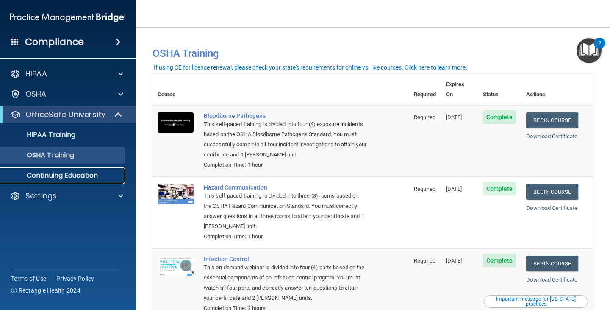
click at [95, 172] on p "Continuing Education" at bounding box center [64, 175] width 116 height 8
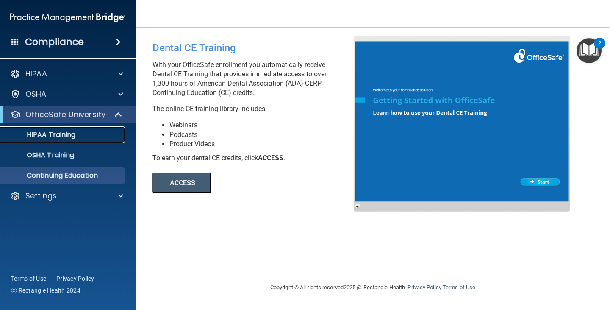
click at [64, 135] on p "HIPAA Training" at bounding box center [41, 134] width 70 height 8
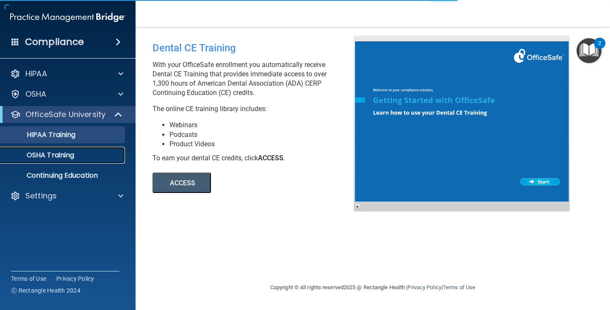
click at [66, 156] on p "OSHA Training" at bounding box center [40, 155] width 69 height 8
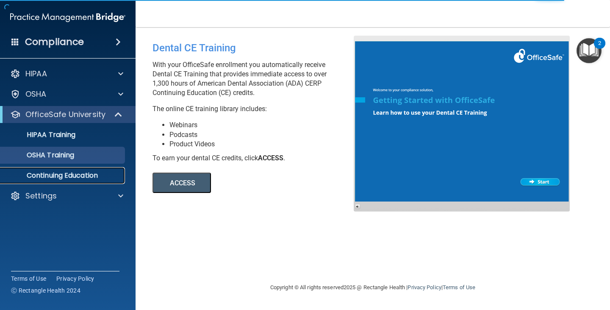
drag, startPoint x: 94, startPoint y: 174, endPoint x: 92, endPoint y: 169, distance: 5.5
click at [94, 174] on p "Continuing Education" at bounding box center [64, 175] width 116 height 8
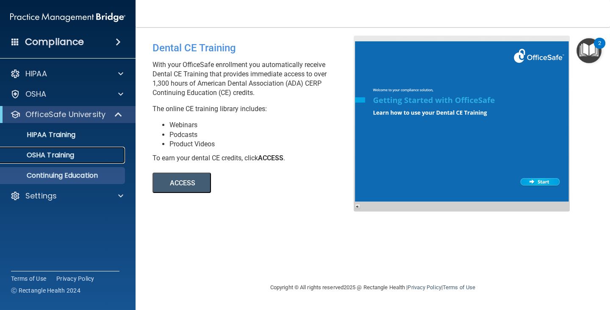
click at [67, 158] on p "OSHA Training" at bounding box center [40, 155] width 69 height 8
